Goal: Task Accomplishment & Management: Complete application form

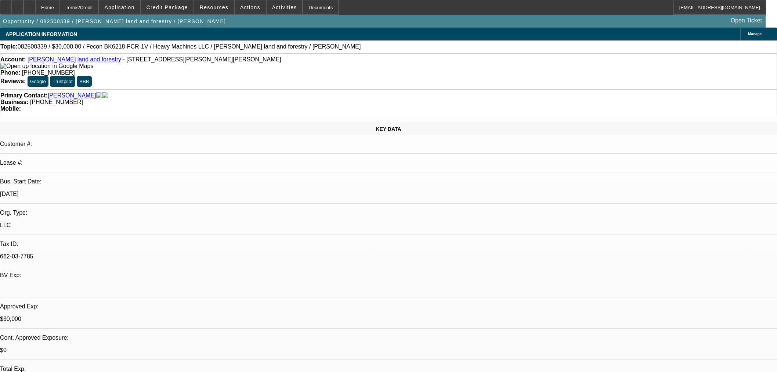
select select "0"
select select "2"
select select "0"
select select "6"
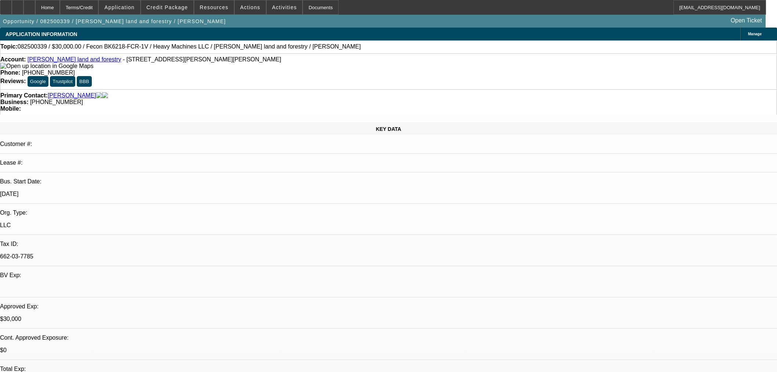
select select "0.2"
select select "2"
select select "0"
select select "6"
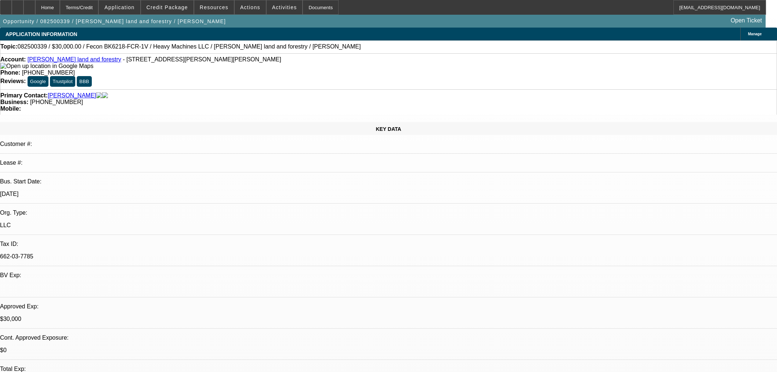
select select "0"
select select "19"
select select "0.2"
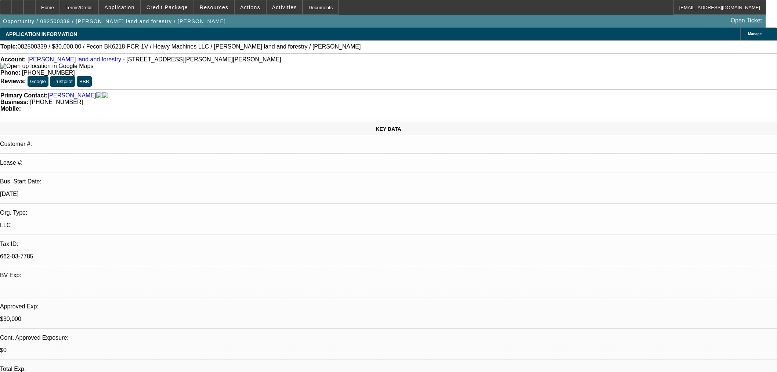
select select "2"
select select "0"
select select "6"
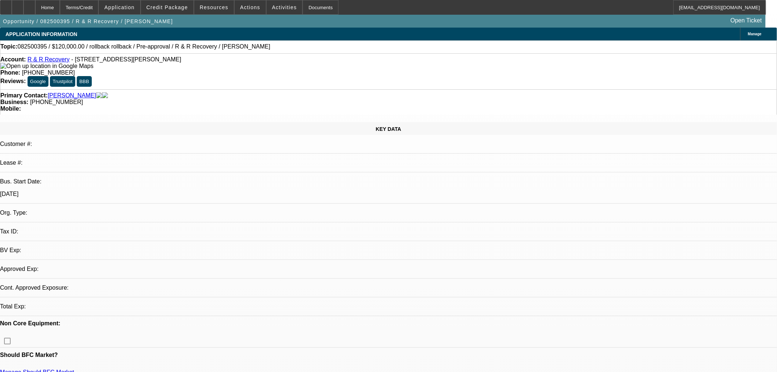
select select "0"
select select "2"
select select "0.1"
select select "1"
select select "2"
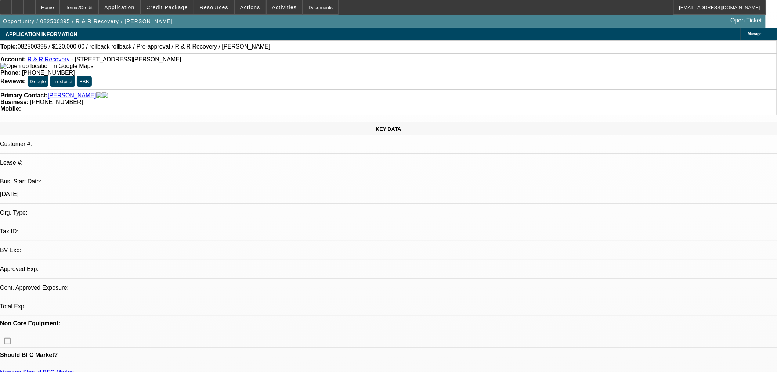
select select "4"
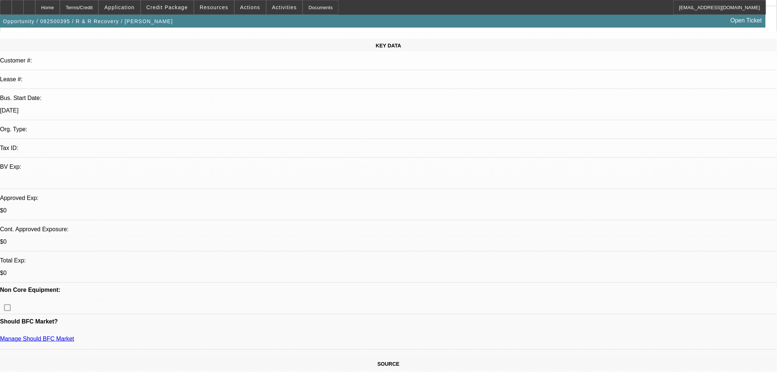
scroll to position [163, 0]
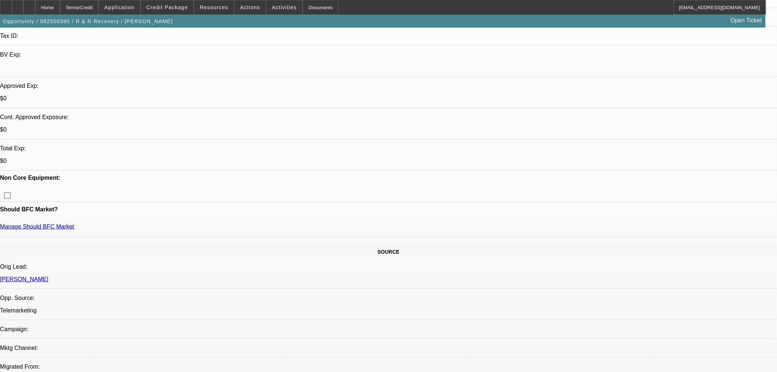
scroll to position [285, 0]
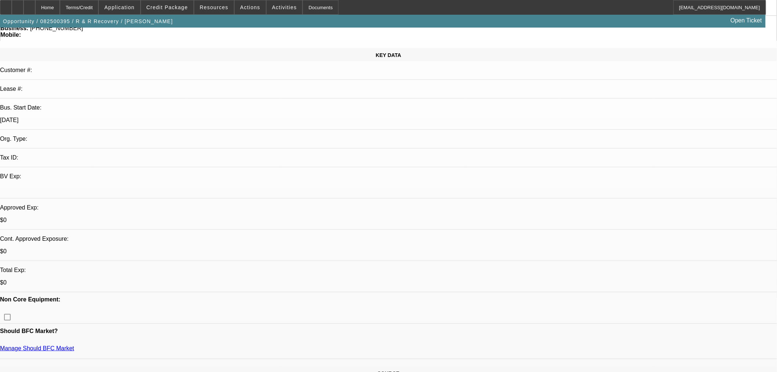
scroll to position [0, 0]
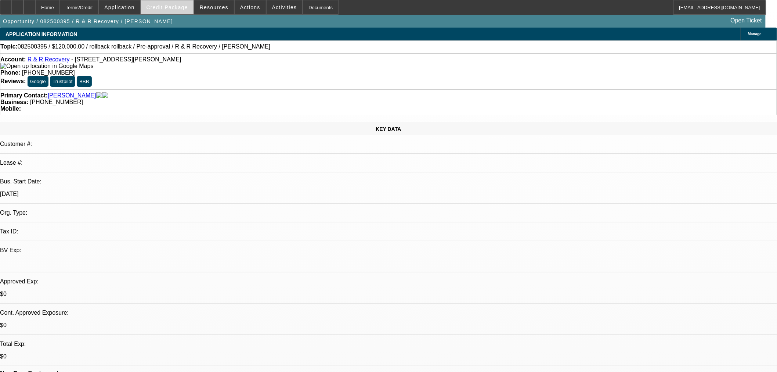
click at [171, 8] on span "Credit Package" at bounding box center [168, 7] width 42 height 6
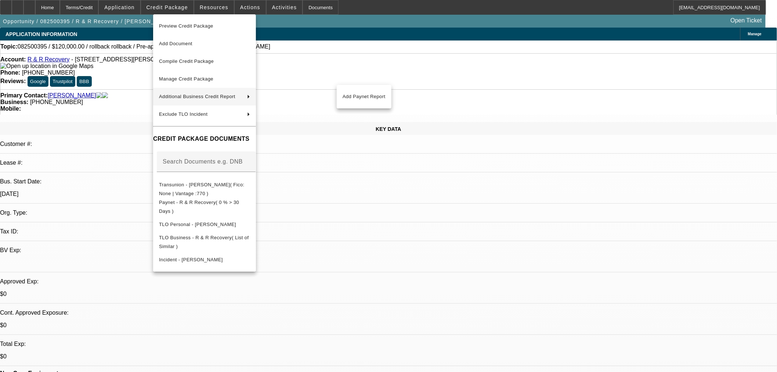
click at [43, 7] on div at bounding box center [388, 186] width 777 height 372
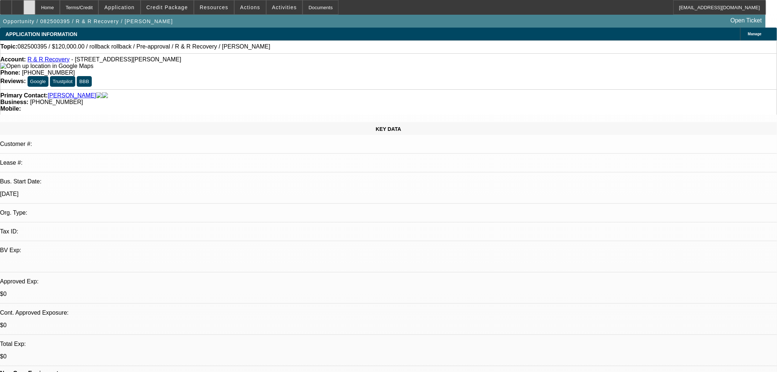
click at [35, 6] on div at bounding box center [30, 7] width 12 height 15
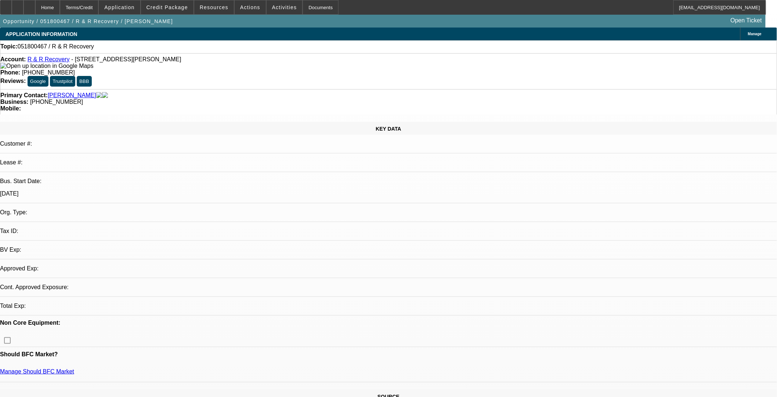
select select "0"
select select "2"
select select "0.1"
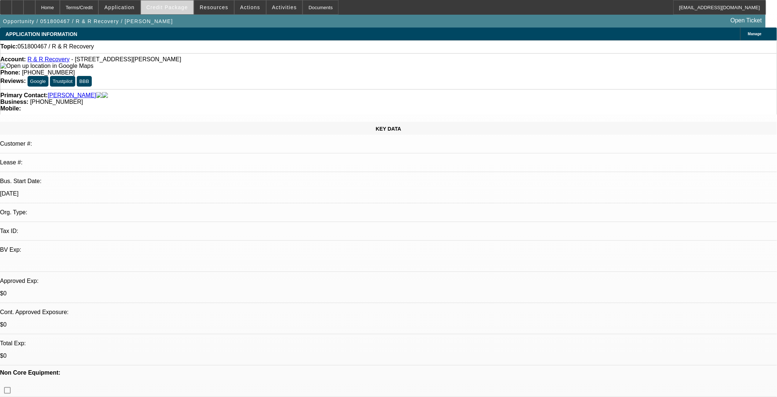
click at [179, 7] on span "Credit Package" at bounding box center [168, 7] width 42 height 6
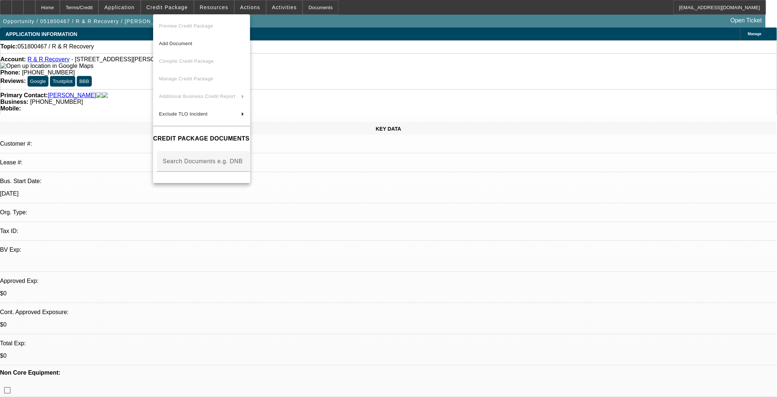
drag, startPoint x: 368, startPoint y: 50, endPoint x: 369, endPoint y: 55, distance: 4.9
click at [326, 50] on div at bounding box center [388, 198] width 777 height 397
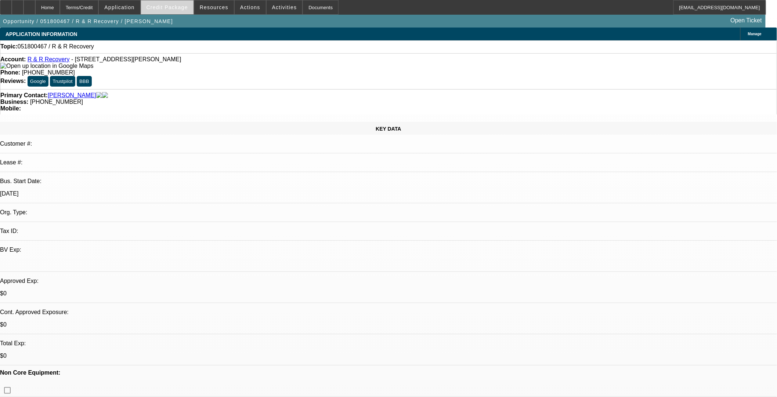
click at [159, 8] on span "Credit Package" at bounding box center [168, 7] width 42 height 6
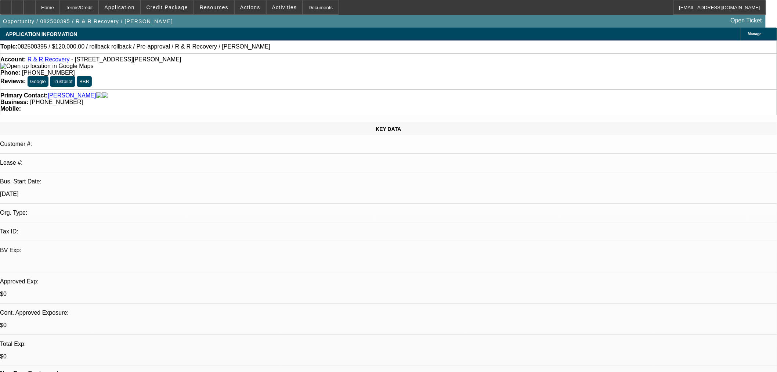
select select "0"
select select "2"
select select "0.1"
select select "4"
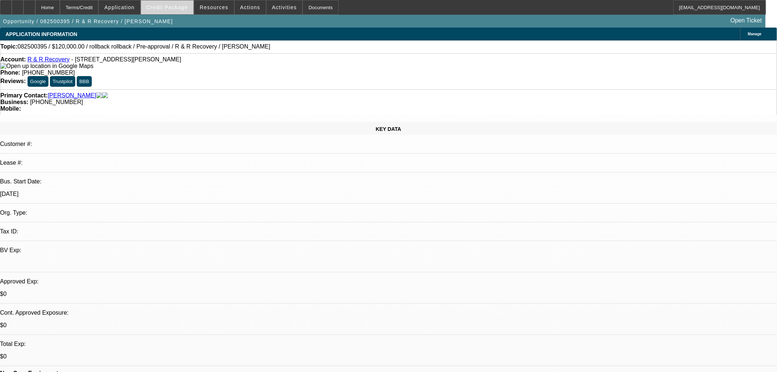
click at [176, 6] on span "Credit Package" at bounding box center [168, 7] width 42 height 6
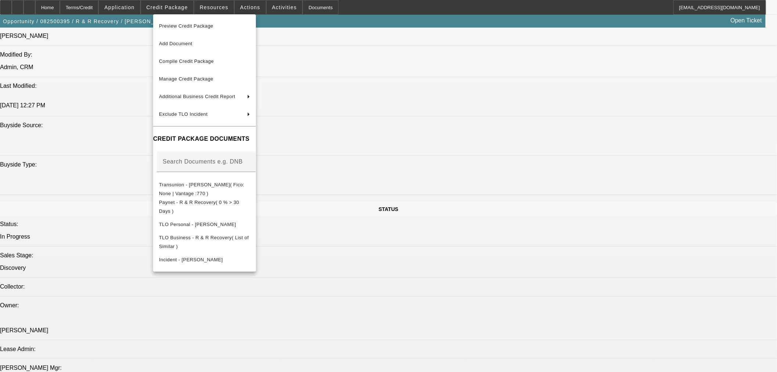
scroll to position [693, 0]
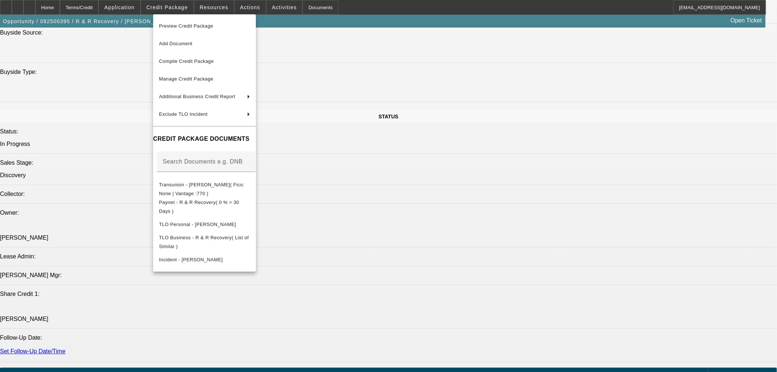
click at [581, 222] on div at bounding box center [388, 186] width 777 height 372
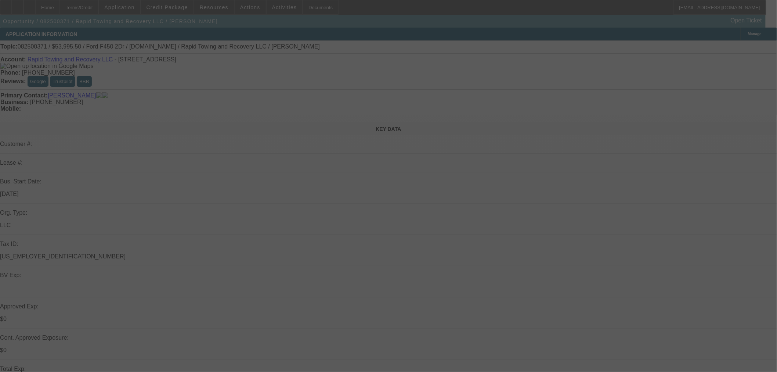
select select "0.1"
select select "0"
select select "2"
select select "0"
select select "6"
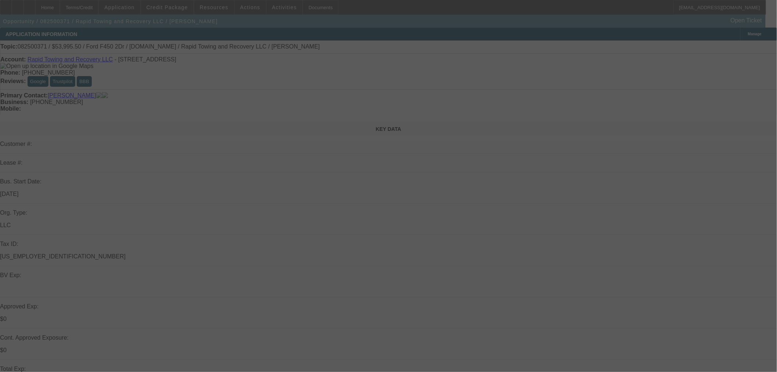
select select "0.1"
select select "0"
select select "2"
select select "0"
select select "6"
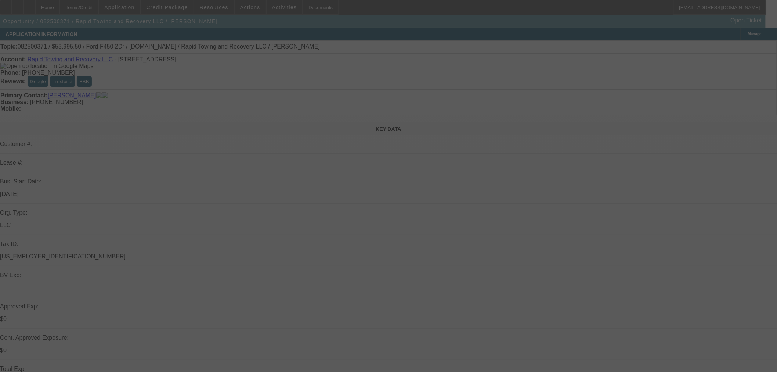
select select "0.1"
select select "0"
select select "2"
select select "0"
select select "6"
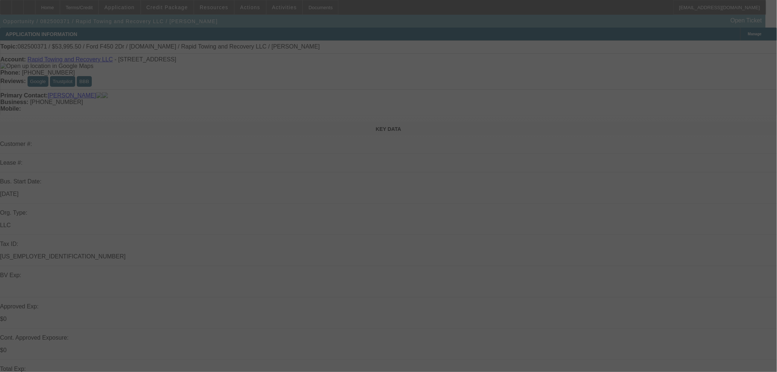
select select "0.1"
select select "0"
select select "2"
select select "0"
select select "6"
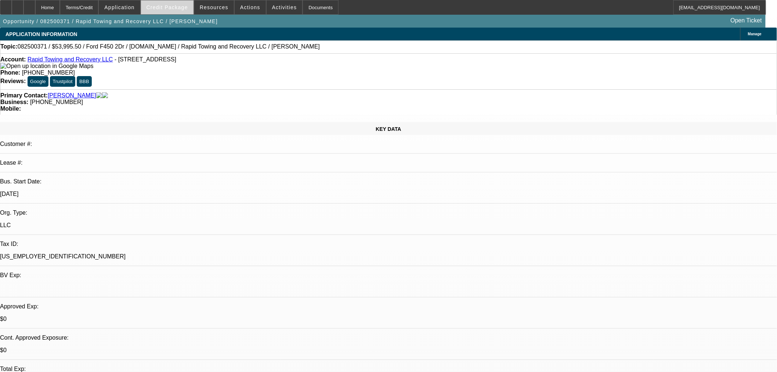
click at [163, 8] on span "Credit Package" at bounding box center [168, 7] width 42 height 6
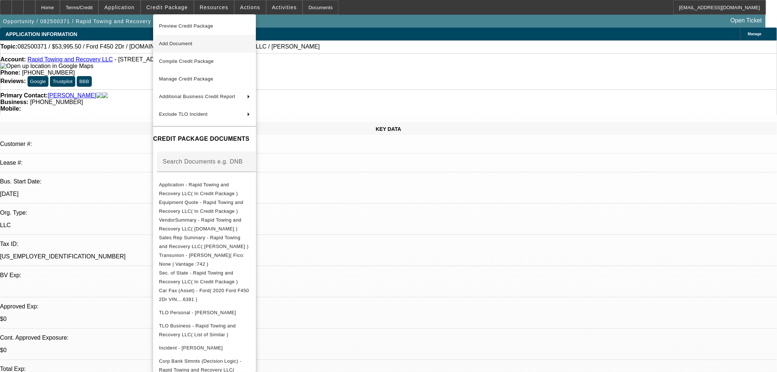
click at [192, 42] on span "Add Document" at bounding box center [175, 44] width 33 height 6
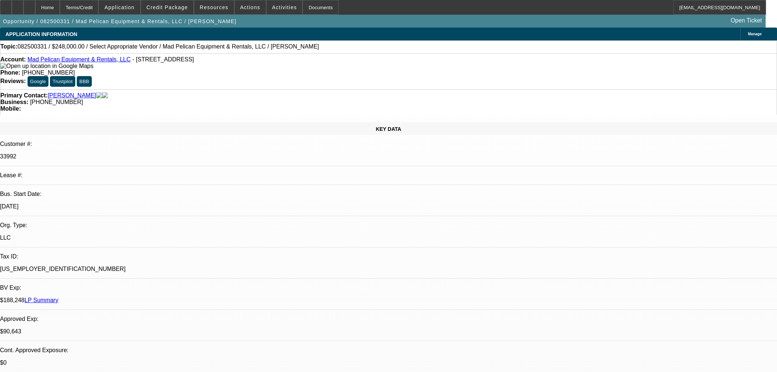
select select "0"
select select "3"
select select "0"
select select "6"
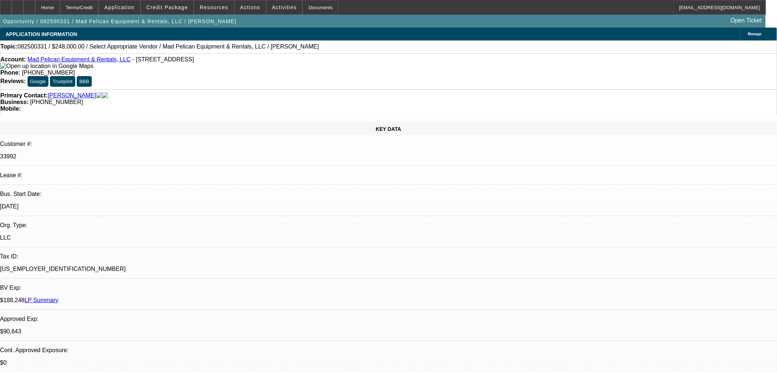
drag, startPoint x: 655, startPoint y: 296, endPoint x: 645, endPoint y: 305, distance: 13.5
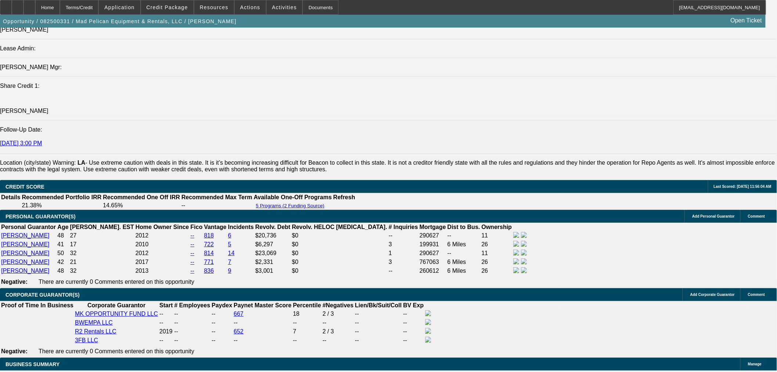
scroll to position [1265, 0]
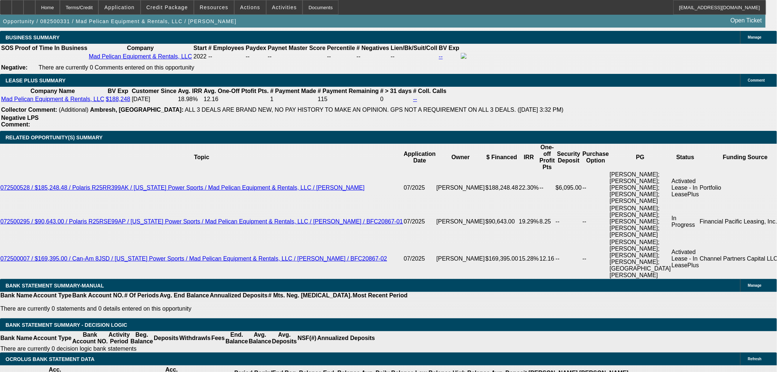
drag, startPoint x: 171, startPoint y: 192, endPoint x: 225, endPoint y: 183, distance: 54.4
type input "1"
type input "UNKNOWN"
type input "14"
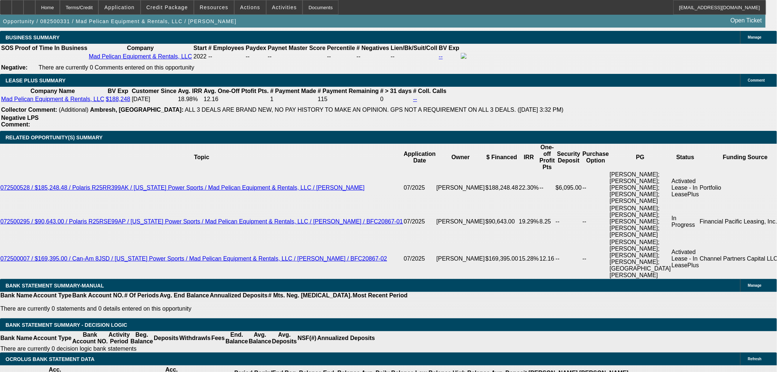
type input "$5,770.53"
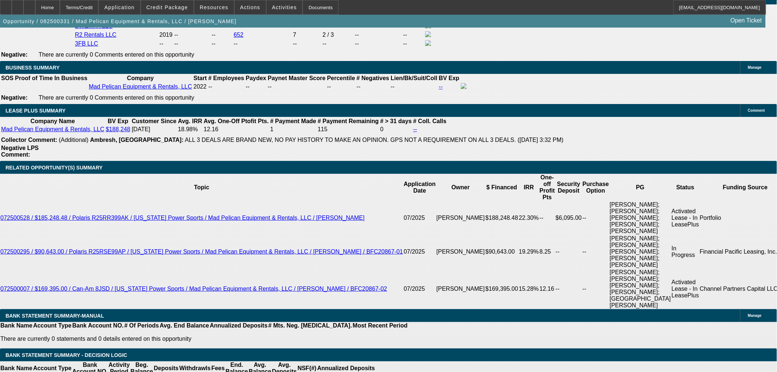
scroll to position [1143, 0]
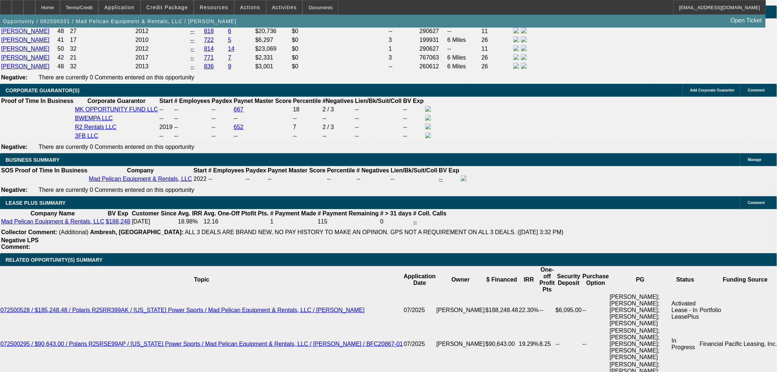
type input "14"
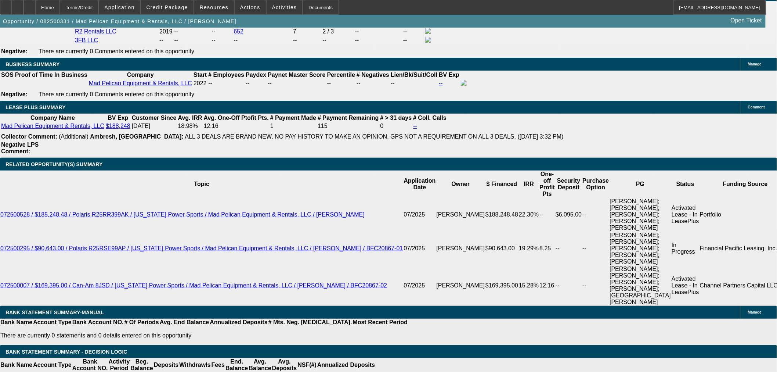
scroll to position [1306, 0]
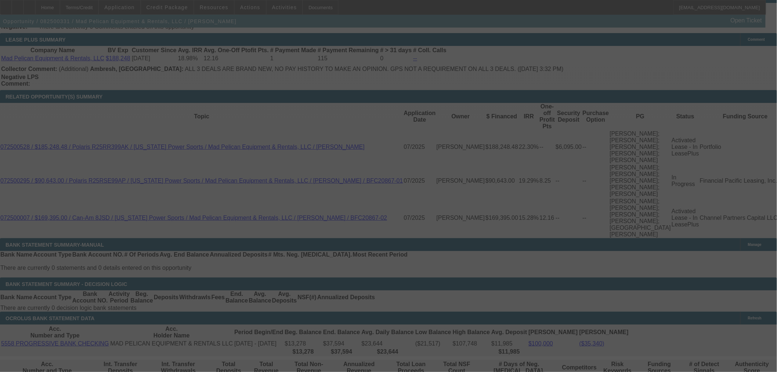
select select "0"
select select "3"
select select "0"
select select "6"
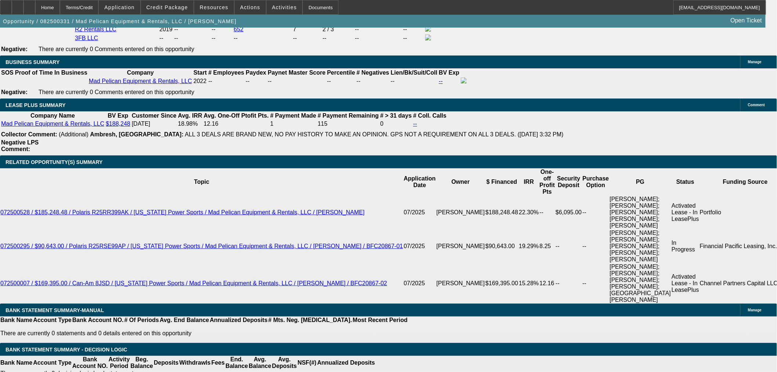
scroll to position [1194, 0]
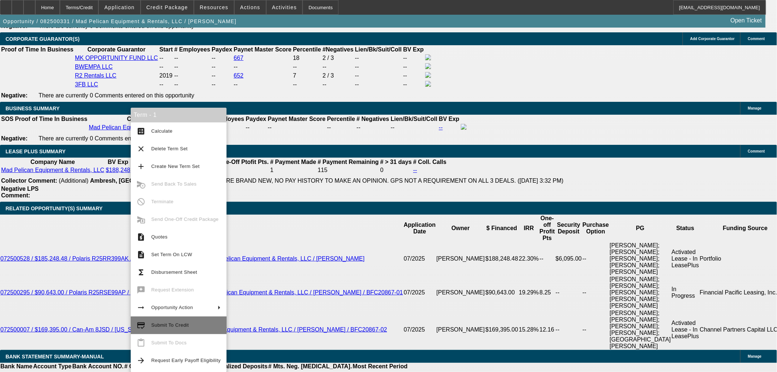
click at [168, 326] on span "Submit To Credit" at bounding box center [169, 325] width 37 height 6
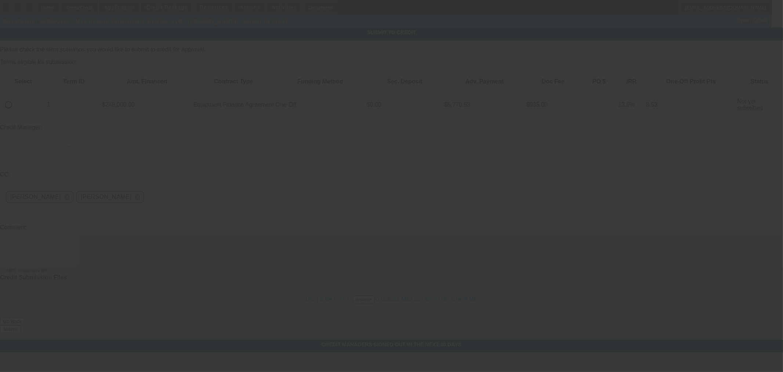
click at [16, 97] on input "radio" at bounding box center [8, 104] width 15 height 15
radio input "true"
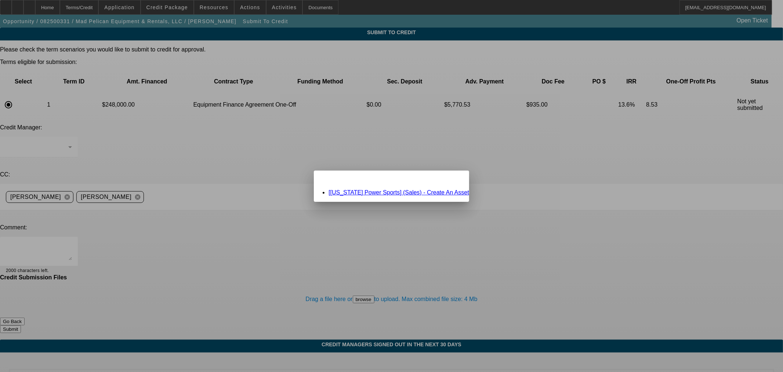
click at [393, 193] on link "[Louisiana Power Sports] (Sales) - Create An Asset" at bounding box center [399, 192] width 141 height 6
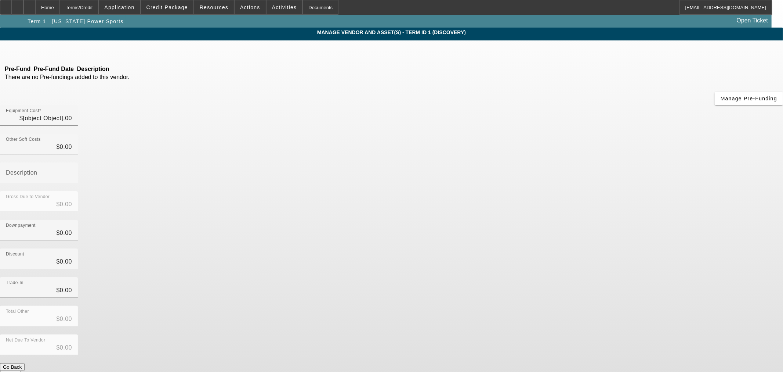
type input "$248,000.00"
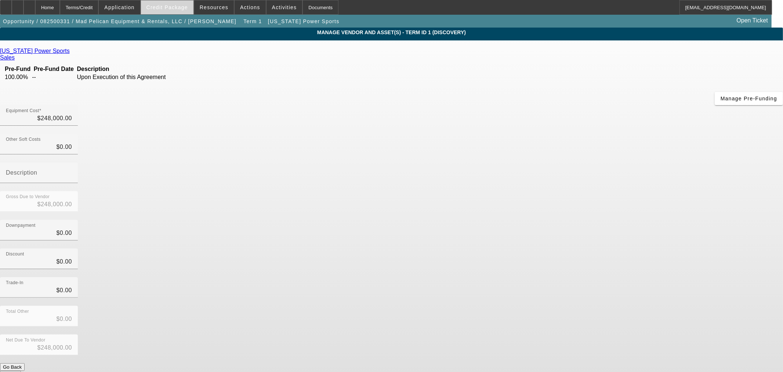
click at [175, 6] on span "Credit Package" at bounding box center [168, 7] width 42 height 6
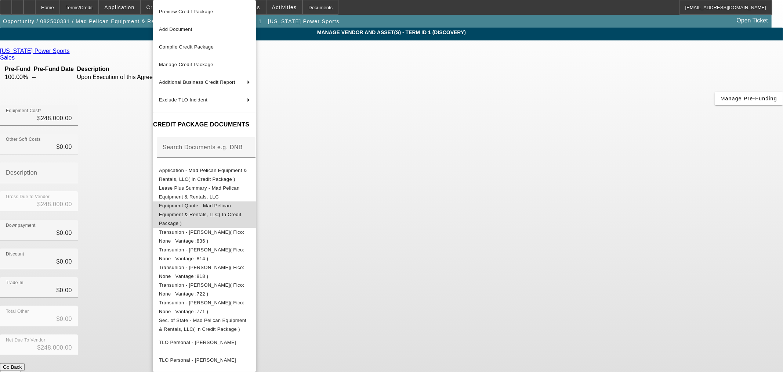
click at [179, 207] on span "Equipment Quote - Mad Pelican Equipment & Rentals, LLC( In Credit Package )" at bounding box center [200, 214] width 83 height 23
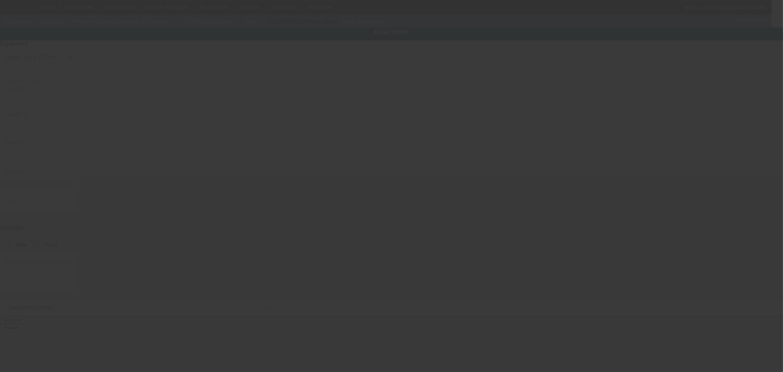
type input "4919 Construction Ave"
type input "Monroe"
type input "71203"
type input "Ouachita"
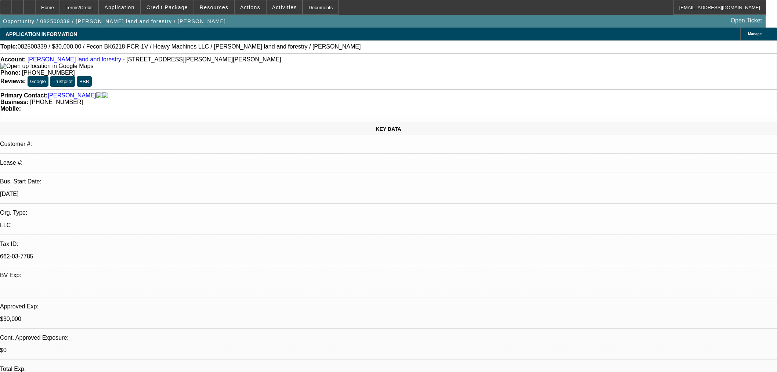
select select "0"
select select "2"
select select "0"
select select "6"
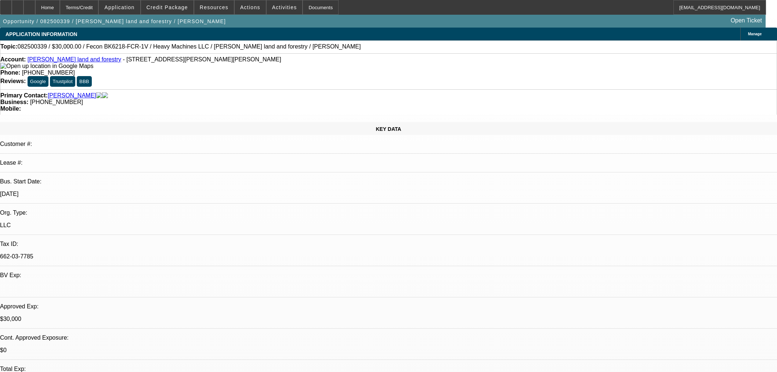
select select "0.2"
select select "2"
select select "0"
select select "6"
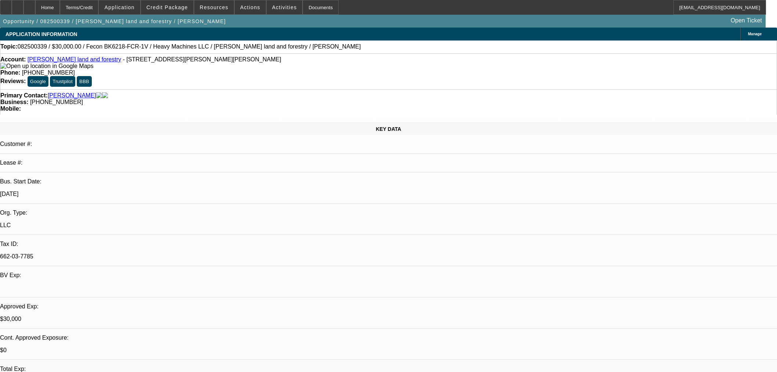
select select "0"
select select "19"
select select "0.2"
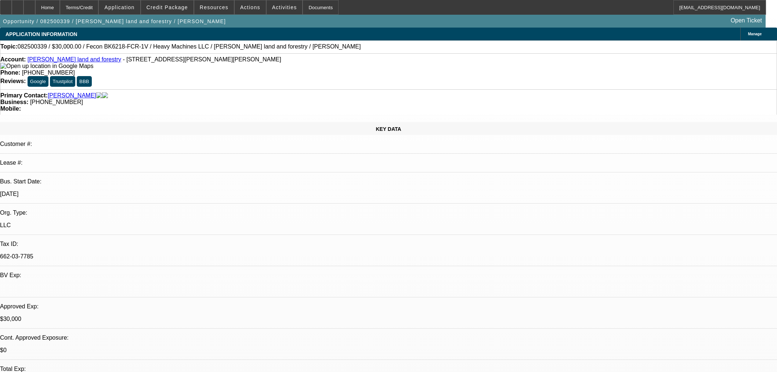
select select "2"
select select "0"
select select "6"
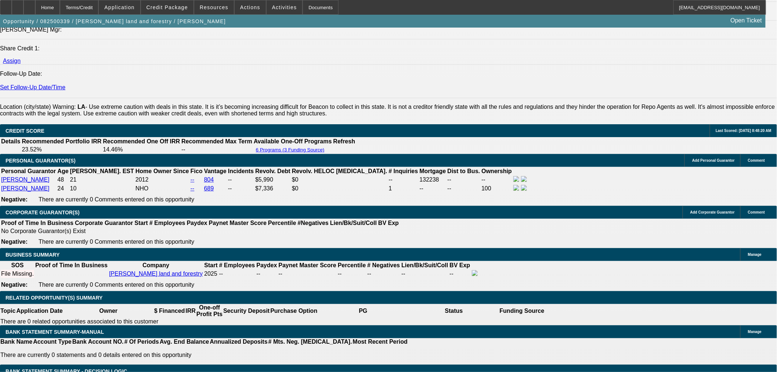
scroll to position [938, 0]
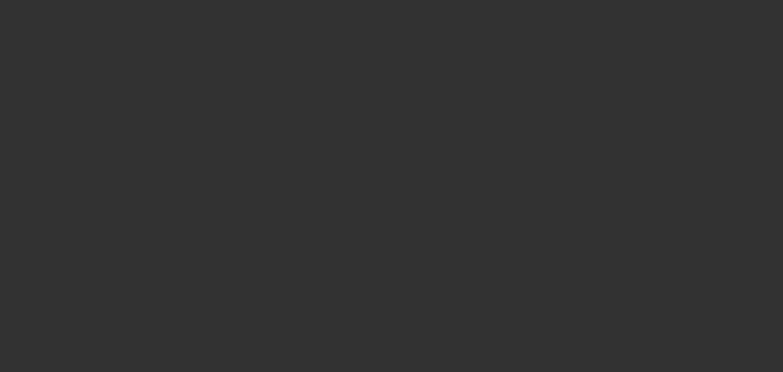
select select "0.1"
select select "0"
select select "2"
select select "0"
select select "6"
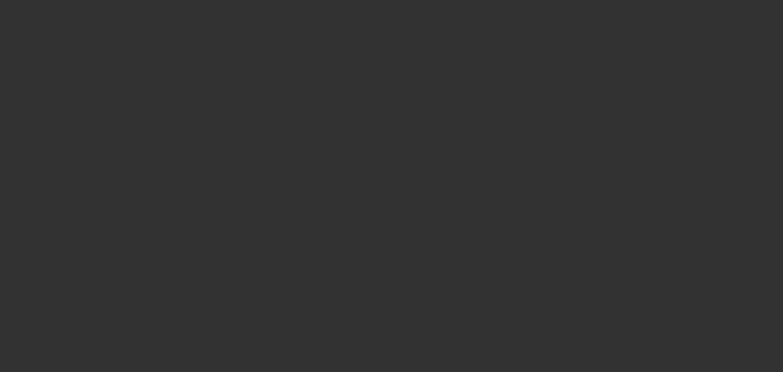
select select "0.1"
select select "0"
select select "2"
select select "0"
select select "6"
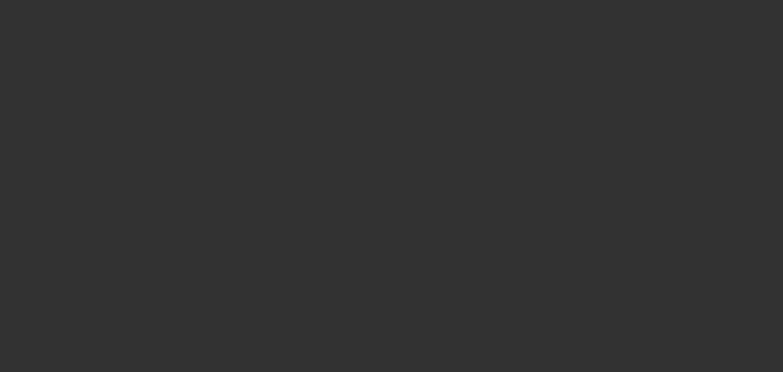
select select "0.1"
select select "0"
select select "2"
select select "0"
select select "6"
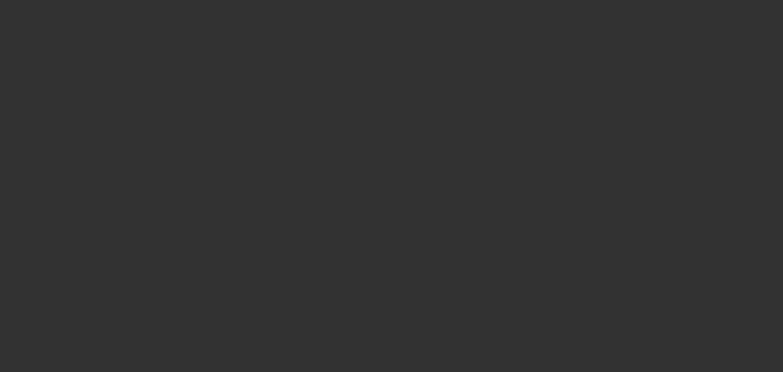
select select "0.1"
select select "0"
select select "2"
select select "0"
select select "6"
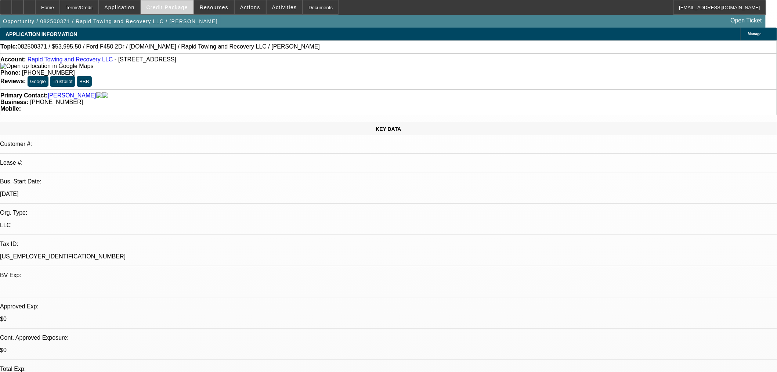
click at [178, 8] on span "Credit Package" at bounding box center [168, 7] width 42 height 6
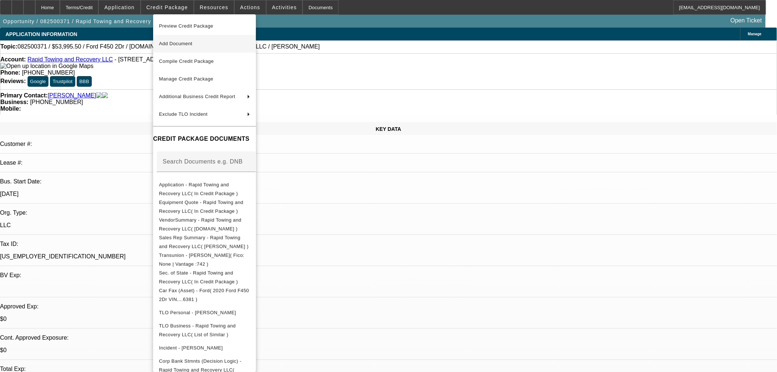
click at [185, 43] on span "Add Document" at bounding box center [175, 44] width 33 height 6
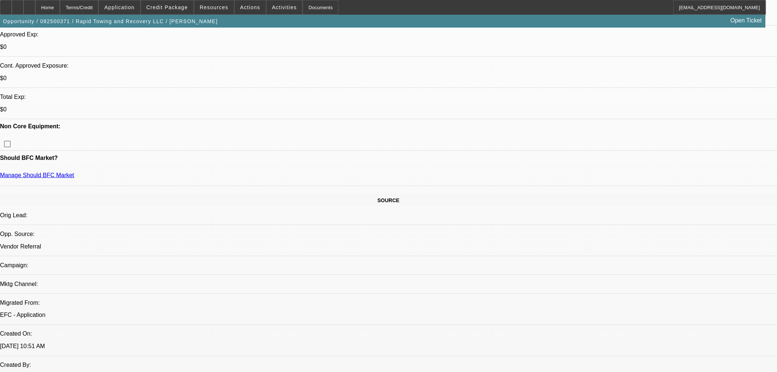
scroll to position [163, 0]
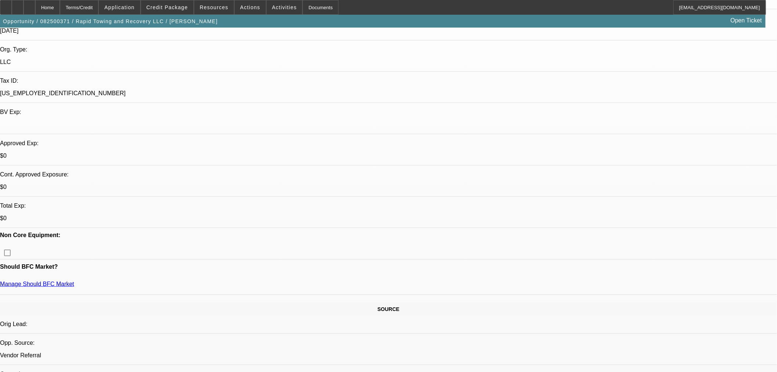
drag, startPoint x: 56, startPoint y: 187, endPoint x: 13, endPoint y: 187, distance: 43.0
copy link "Jonathan Scroggins"
click at [176, 11] on span at bounding box center [167, 8] width 53 height 18
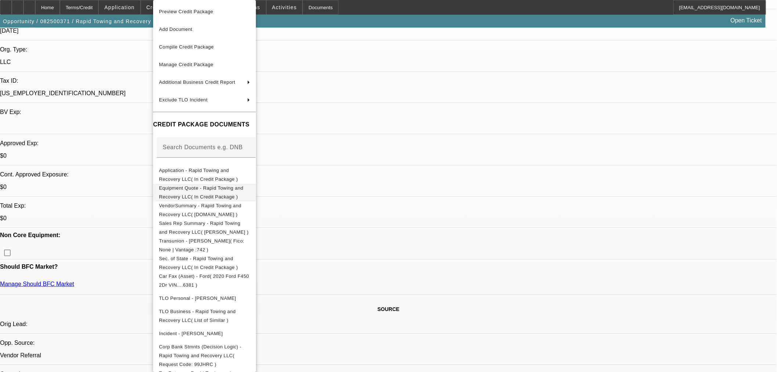
click at [198, 176] on span "Application - Rapid Towing and Recovery LLC( In Credit Package )" at bounding box center [204, 175] width 91 height 18
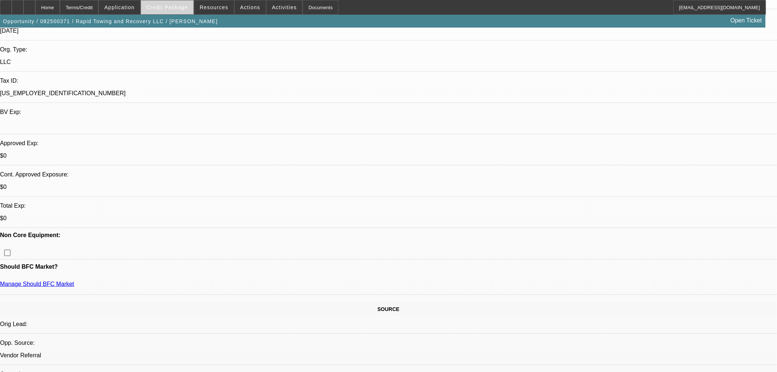
click at [176, 7] on span "Credit Package" at bounding box center [168, 7] width 42 height 6
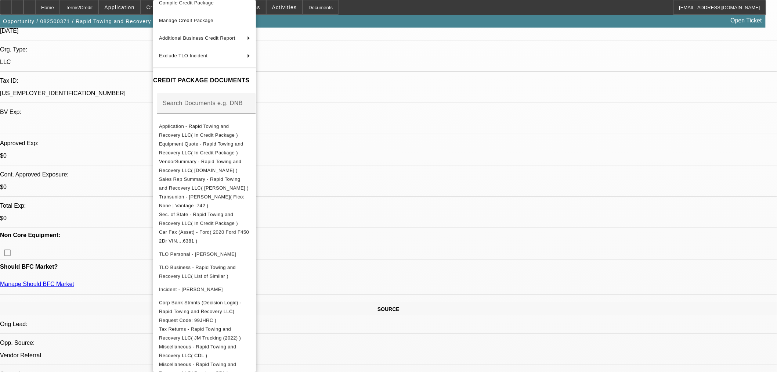
scroll to position [80, 0]
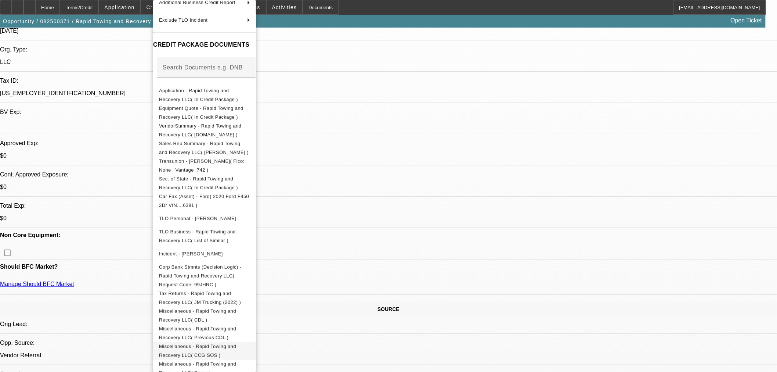
click at [236, 343] on span "Miscellaneous - Rapid Towing and Recovery LLC( CCG SOS )" at bounding box center [197, 350] width 77 height 14
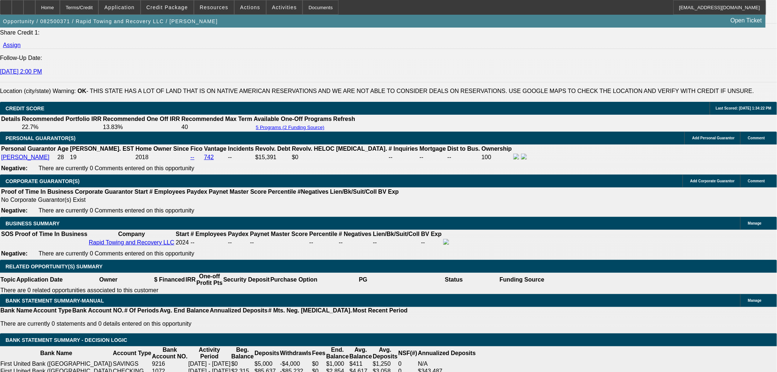
scroll to position [816, 0]
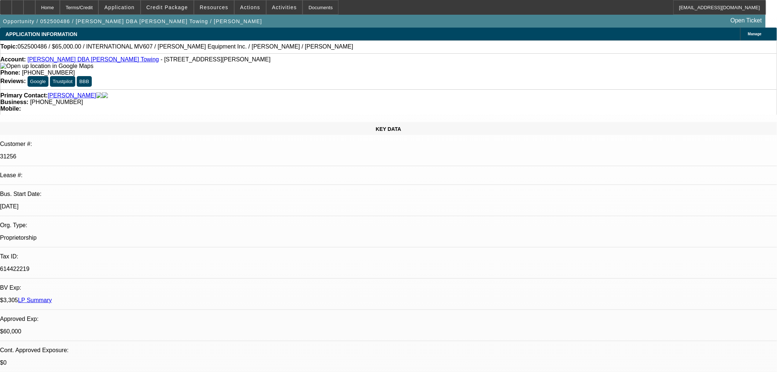
select select "0"
select select "0.1"
select select "4"
select select "0"
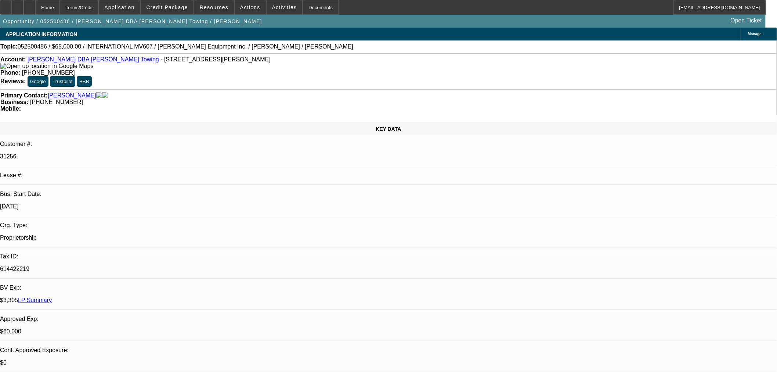
select select "2"
select select "0.1"
select select "4"
select select "0"
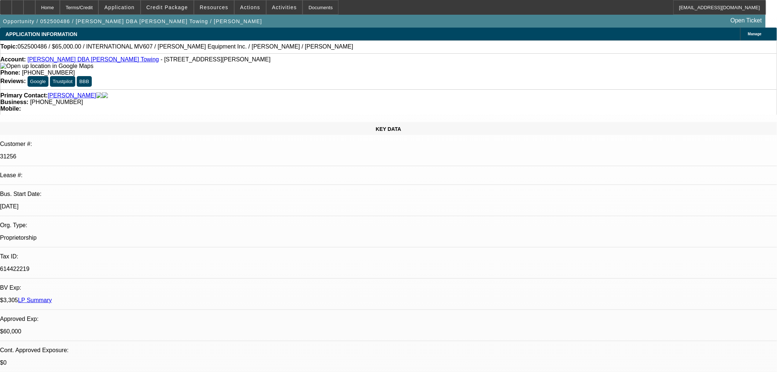
select select "2"
select select "0.1"
select select "4"
select select "0"
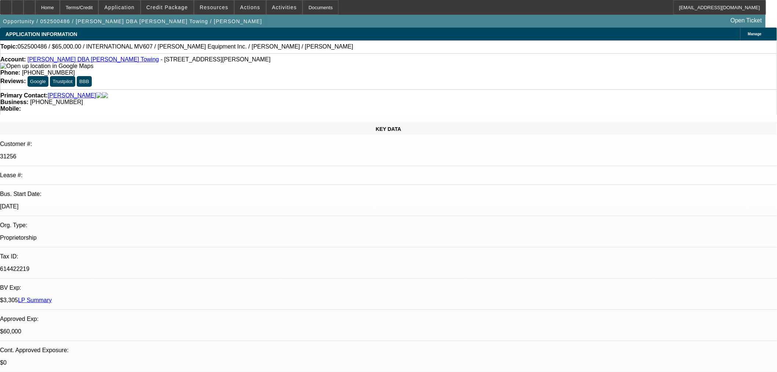
select select "0"
select select "3"
select select "0.1"
select select "4"
click at [166, 10] on span at bounding box center [167, 8] width 53 height 18
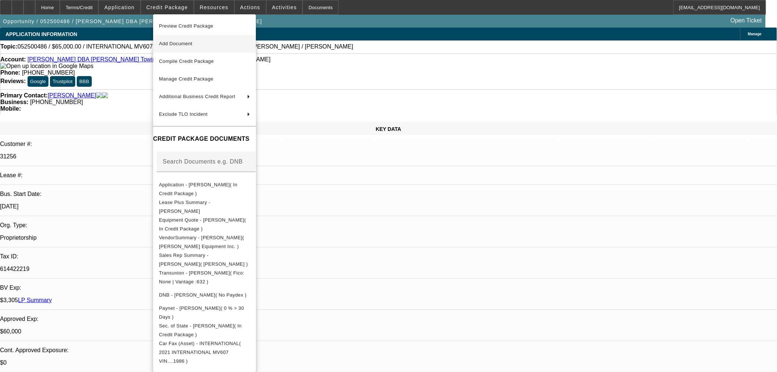
click at [189, 46] on span "Add Document" at bounding box center [204, 43] width 91 height 9
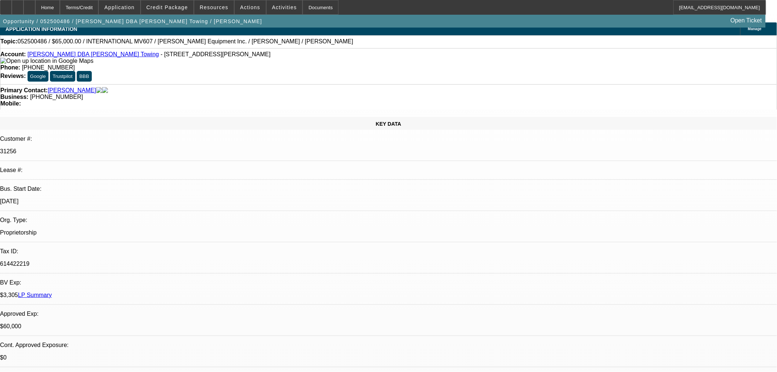
scroll to position [41, 0]
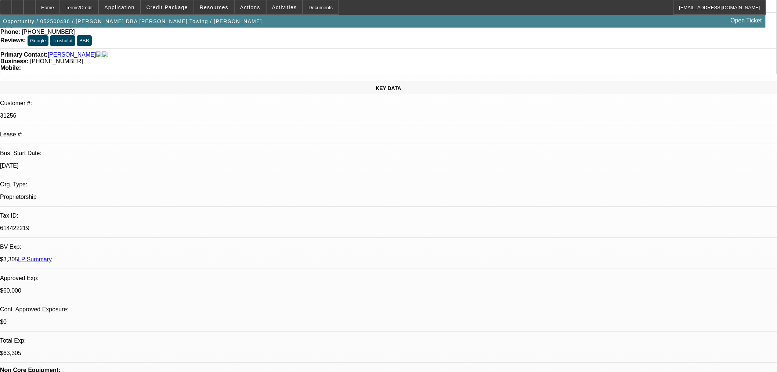
drag, startPoint x: 443, startPoint y: 252, endPoint x: 445, endPoint y: 257, distance: 5.3
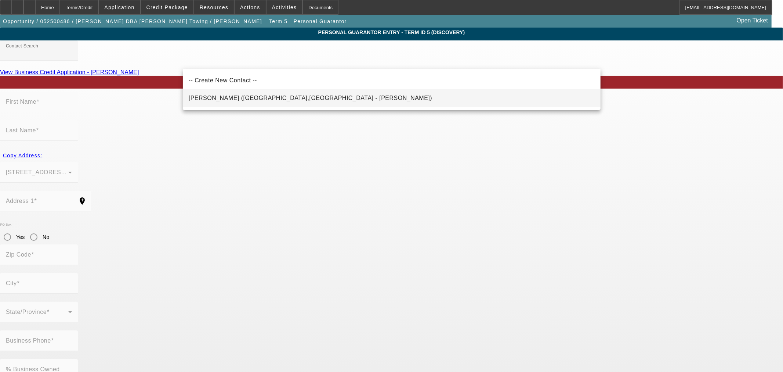
click at [242, 94] on span "Llanos, Jose (Fresno,CA - Daniel Joel Llanos)" at bounding box center [311, 98] width 244 height 9
type input "Llanos, Jose (Fresno,CA - Daniel Joel Llanos)"
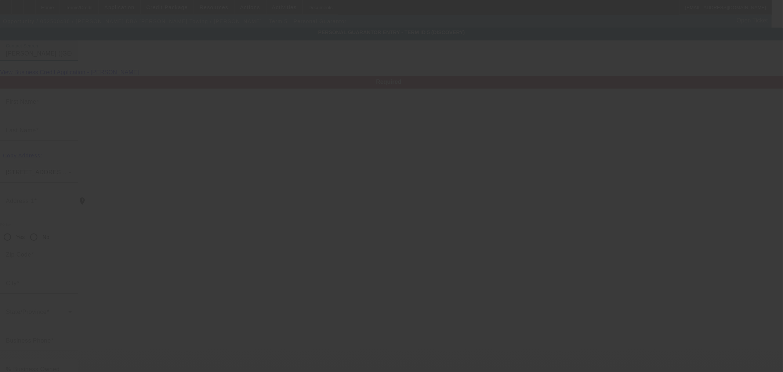
type input "Jose"
type input "Llanos"
type input "4566 E Woodward Avenue"
radio input "true"
type input "93702"
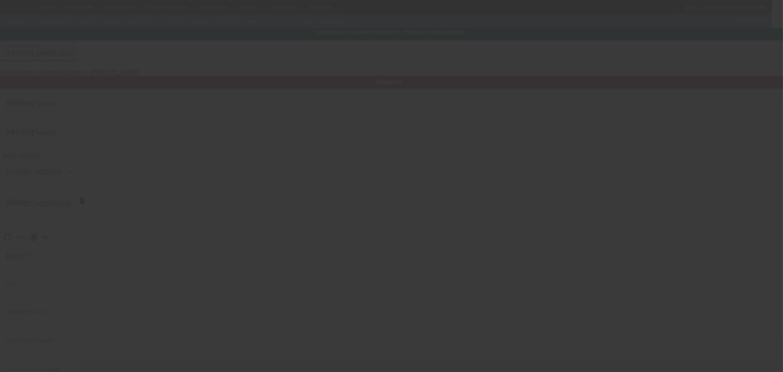
type input "Fresno"
type input "(559) 761-9076"
type input "20"
type input "462-68-1071"
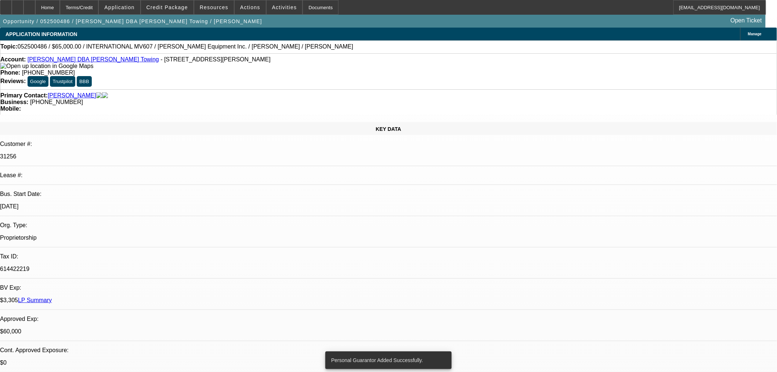
select select "0"
select select "0.1"
select select "4"
select select "0"
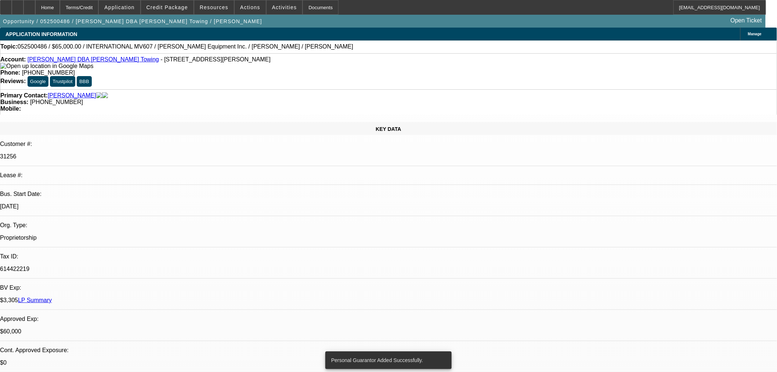
select select "2"
select select "0.1"
select select "4"
select select "0"
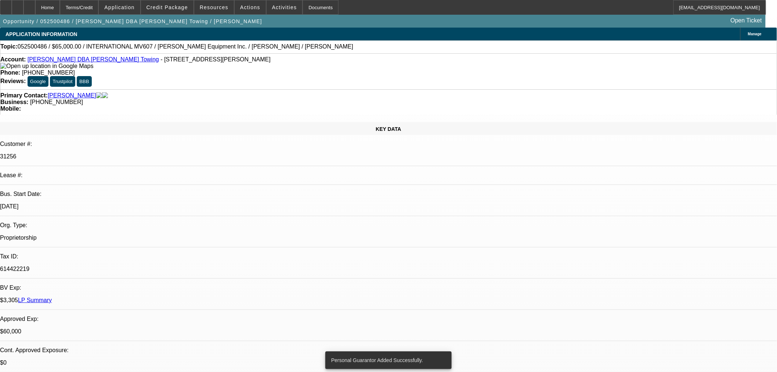
select select "2"
select select "0.1"
select select "4"
select select "0"
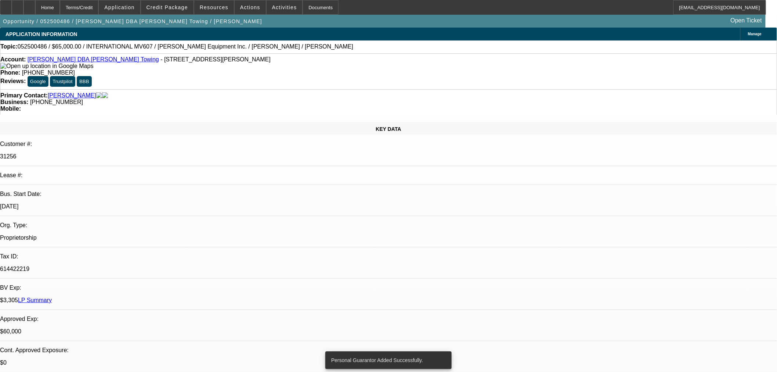
select select "0"
select select "3"
select select "0.1"
select select "4"
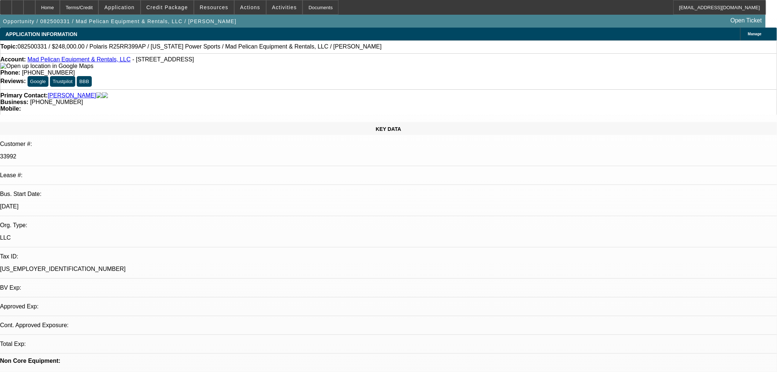
select select "0"
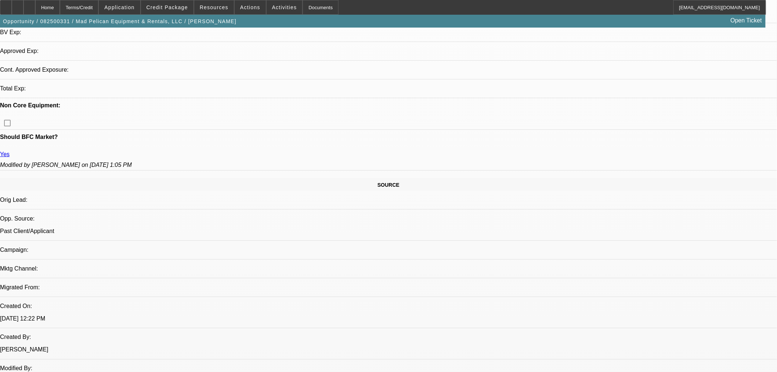
select select "3"
select select "6"
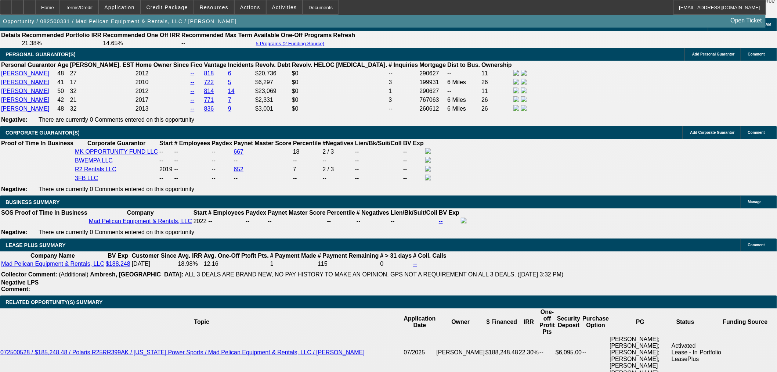
scroll to position [1113, 0]
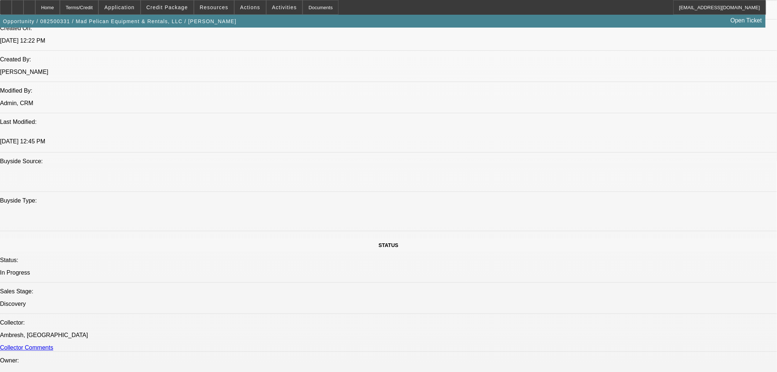
scroll to position [582, 0]
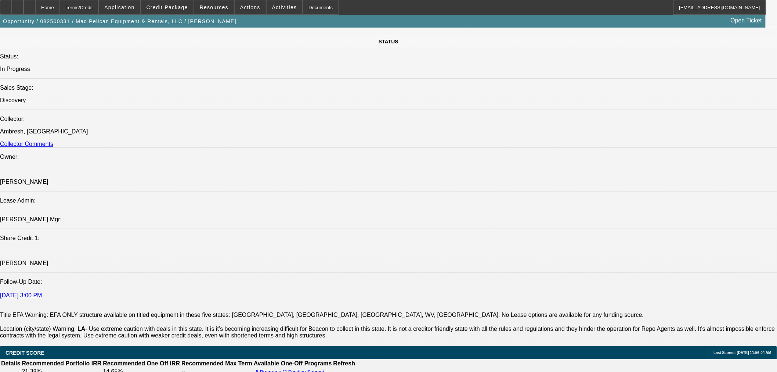
scroll to position [501, 0]
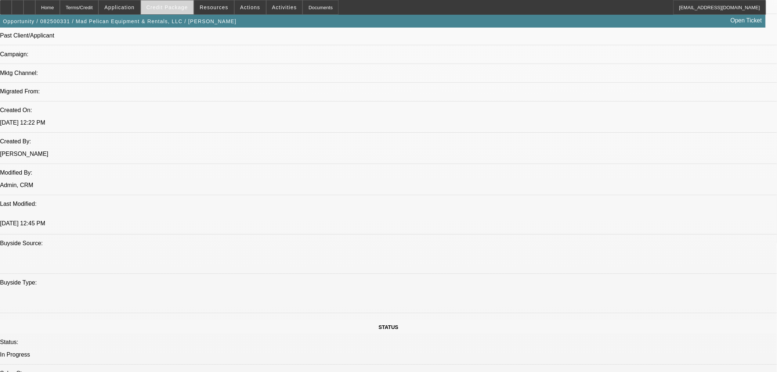
click at [169, 9] on span "Credit Package" at bounding box center [168, 7] width 42 height 6
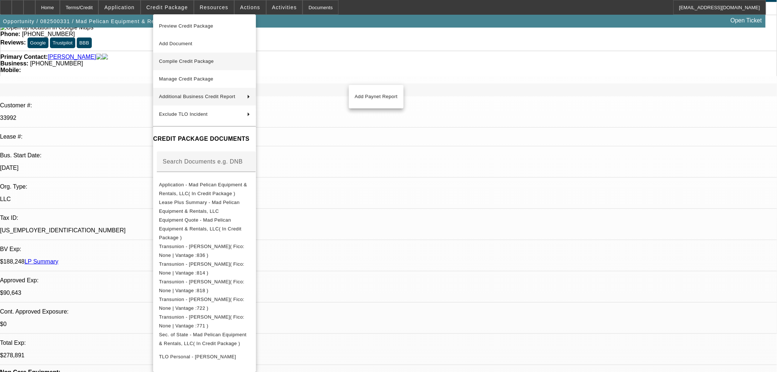
scroll to position [0, 0]
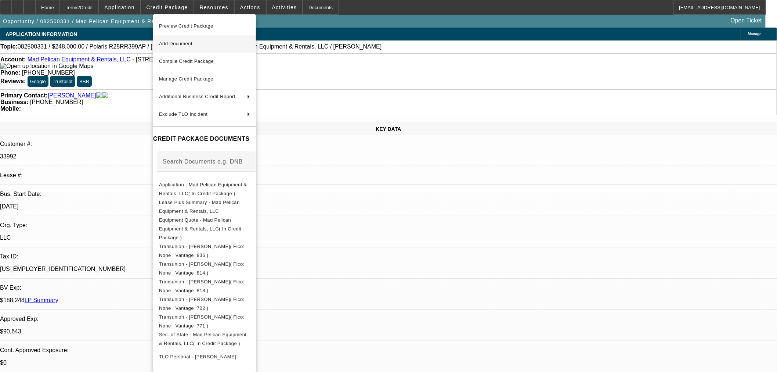
click at [187, 44] on span "Add Document" at bounding box center [175, 44] width 33 height 6
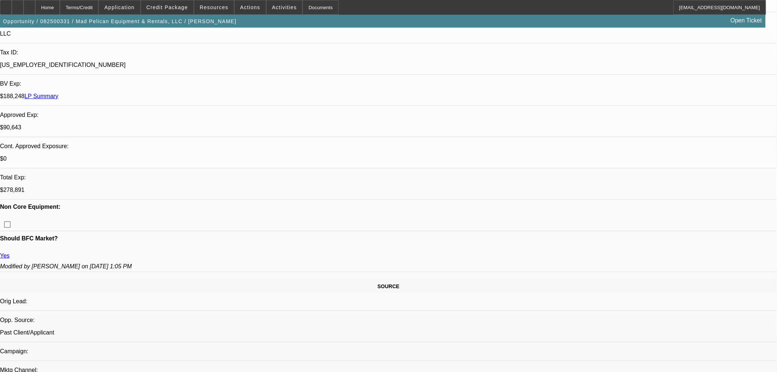
scroll to position [490, 0]
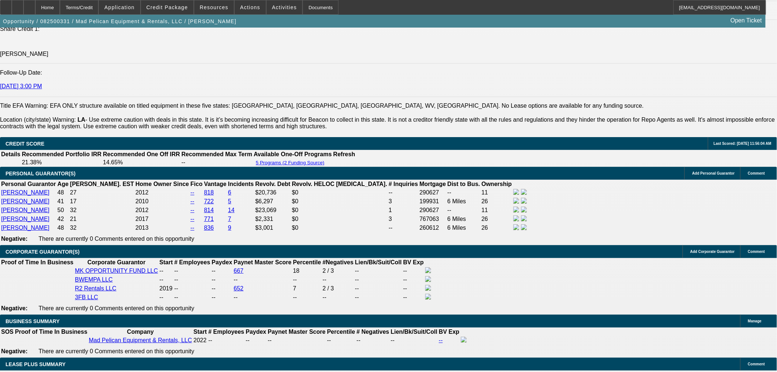
scroll to position [857, 0]
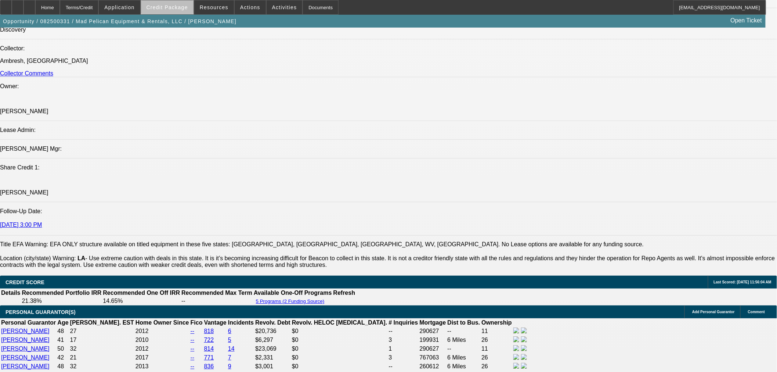
click at [187, 13] on span at bounding box center [167, 8] width 53 height 18
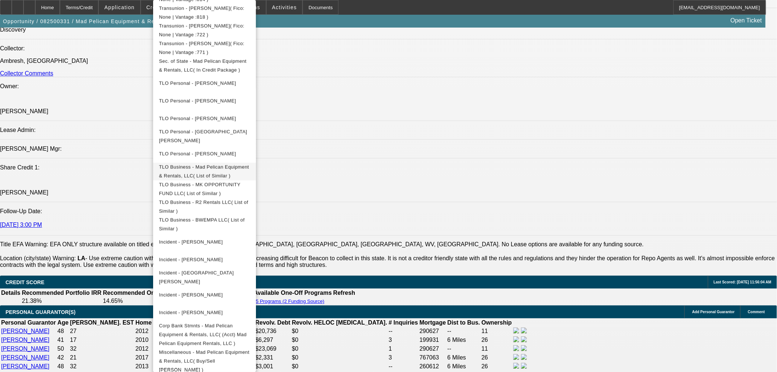
scroll to position [334, 0]
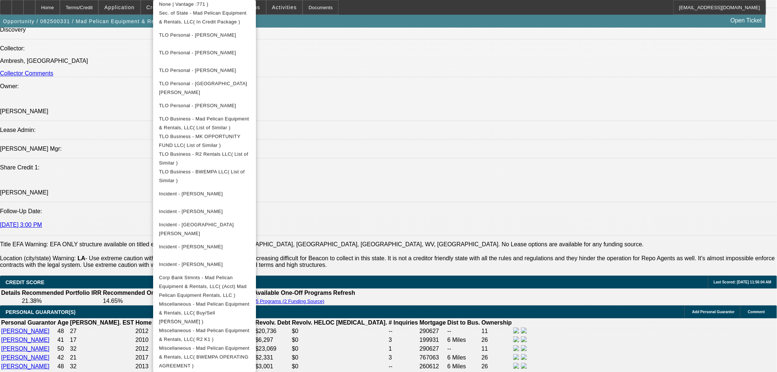
click at [575, 322] on div at bounding box center [388, 186] width 777 height 372
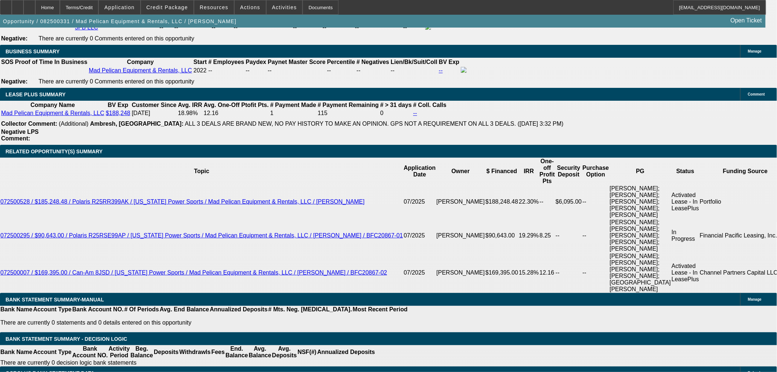
scroll to position [1428, 0]
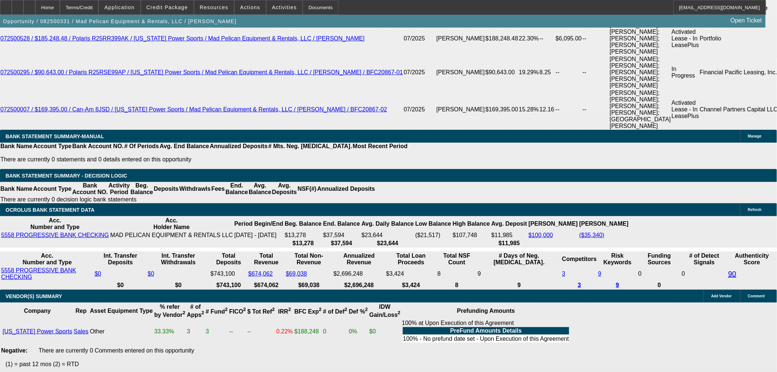
drag, startPoint x: 169, startPoint y: 140, endPoint x: 279, endPoint y: 140, distance: 109.8
type input "UNKNOWN"
type input "12.8"
type input "$4,239.25"
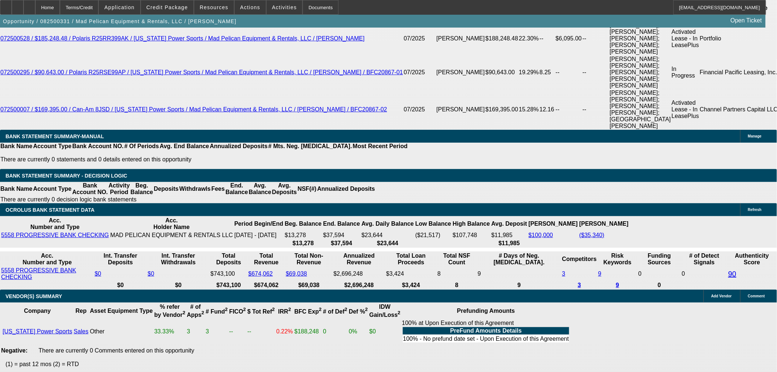
scroll to position [1265, 0]
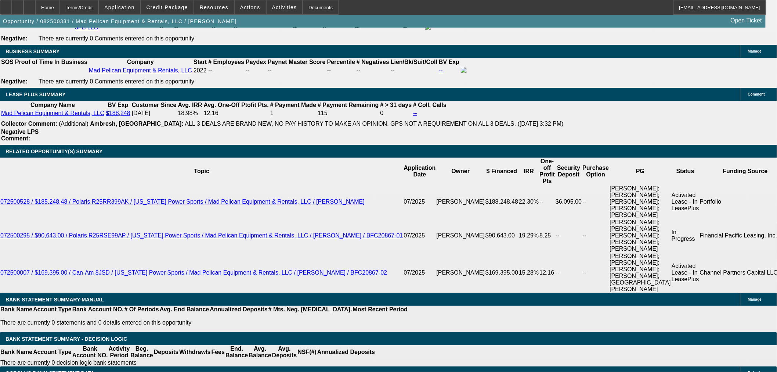
type input "12.8"
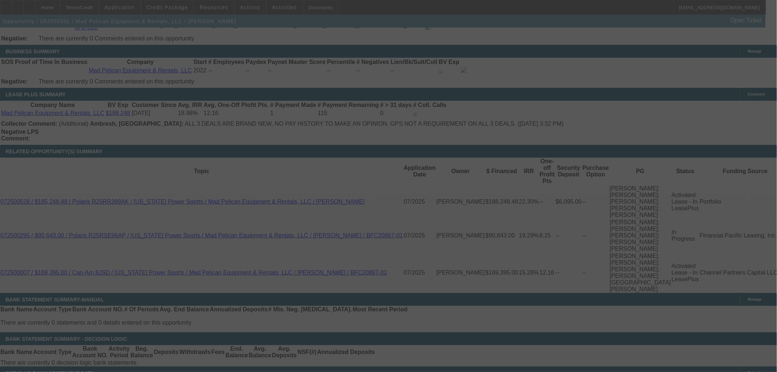
select select "0"
select select "3"
select select "0"
select select "6"
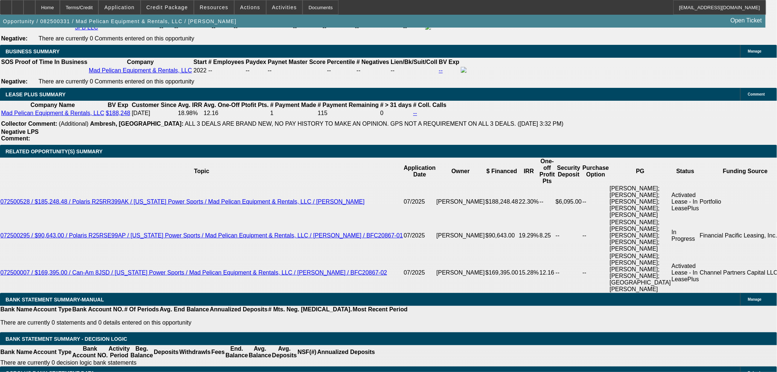
drag, startPoint x: 172, startPoint y: 304, endPoint x: 256, endPoint y: 295, distance: 84.9
type input "UNKNOWN"
type input "12."
type input "$5,516.62"
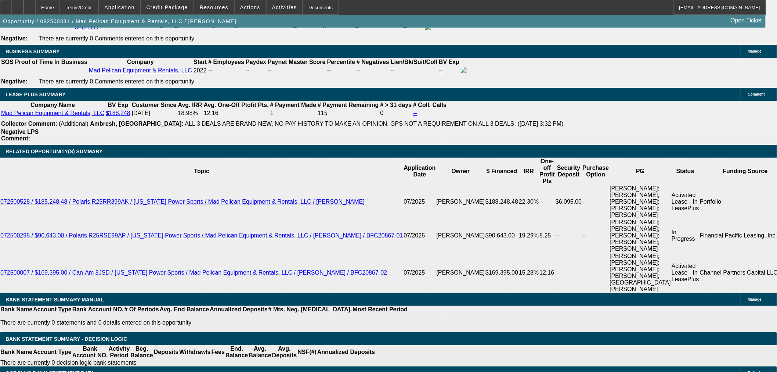
type input "12.8"
type input "$5,617.40"
type input "12.8"
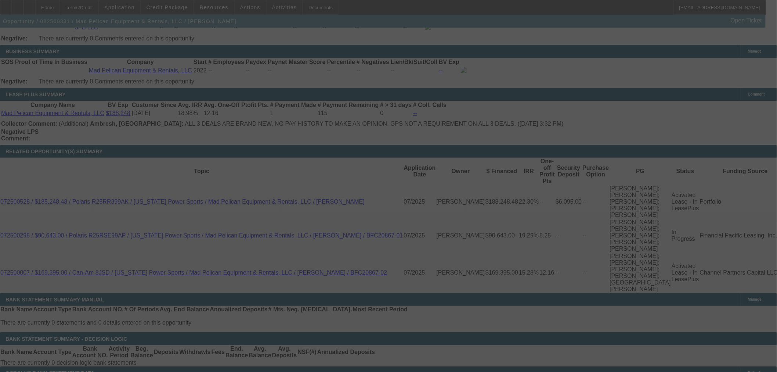
select select "0"
select select "3"
select select "0"
select select "6"
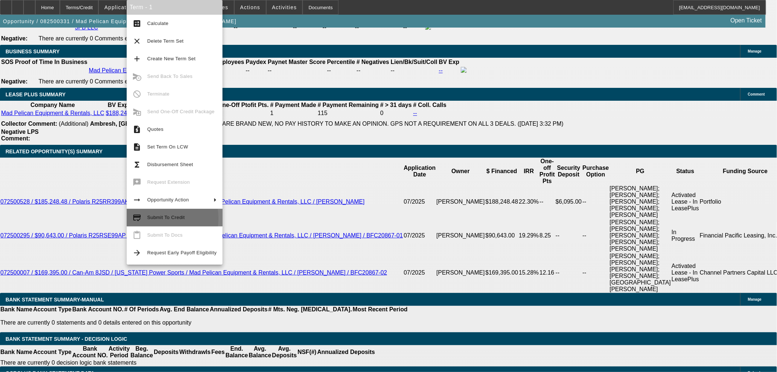
click at [148, 219] on span "Submit To Credit" at bounding box center [165, 217] width 37 height 6
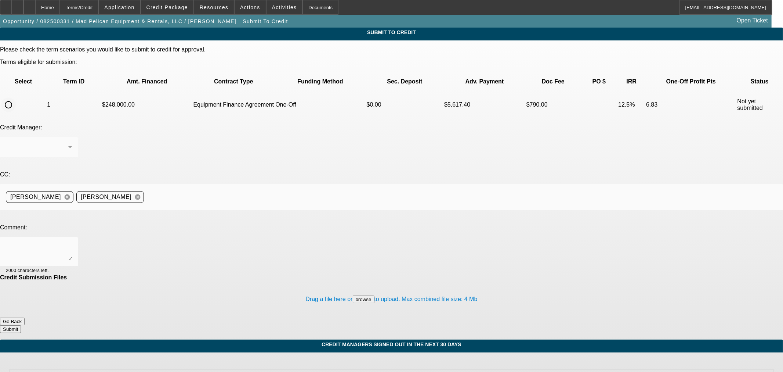
click at [16, 97] on input "radio" at bounding box center [8, 104] width 15 height 15
radio input "true"
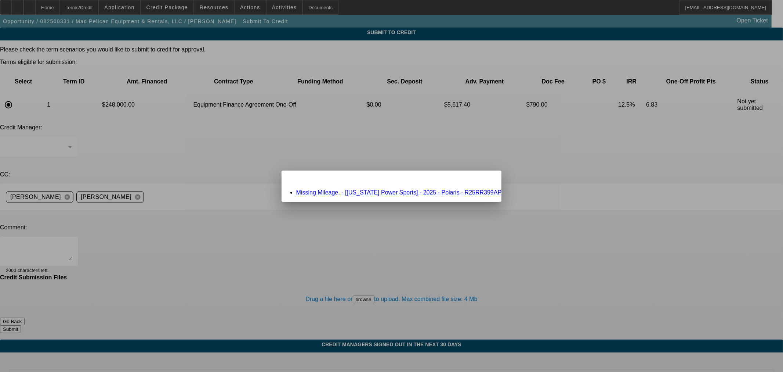
click at [335, 191] on link "Missing Mileage, - [Louisiana Power Sports] - 2025 - Polaris - R25RR399AP" at bounding box center [399, 192] width 206 height 6
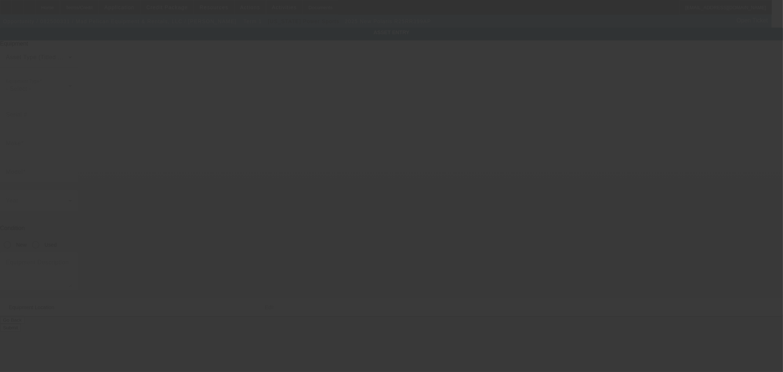
type input "Polaris"
type input "R25RR399AP"
radio input "true"
type input "4919 Construction Ave"
type input "Monroe"
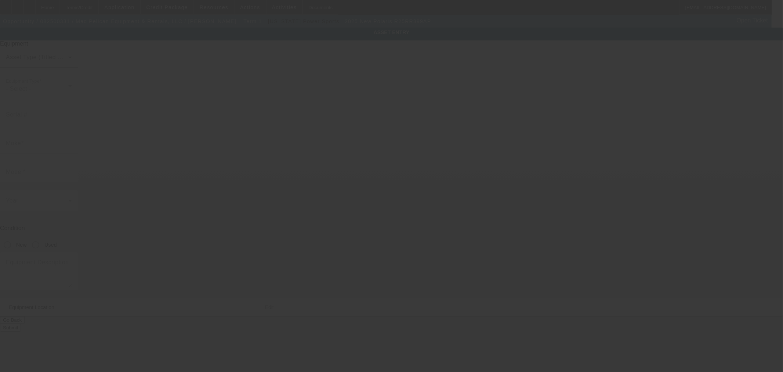
type input "71203"
type input "Ouachita"
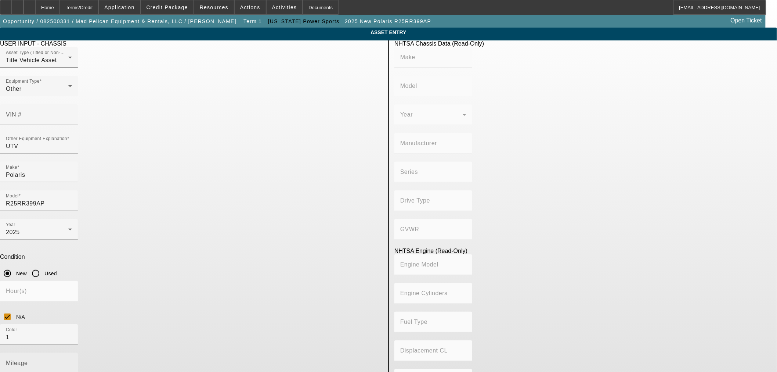
click at [72, 361] on input "Mileage" at bounding box center [39, 365] width 66 height 9
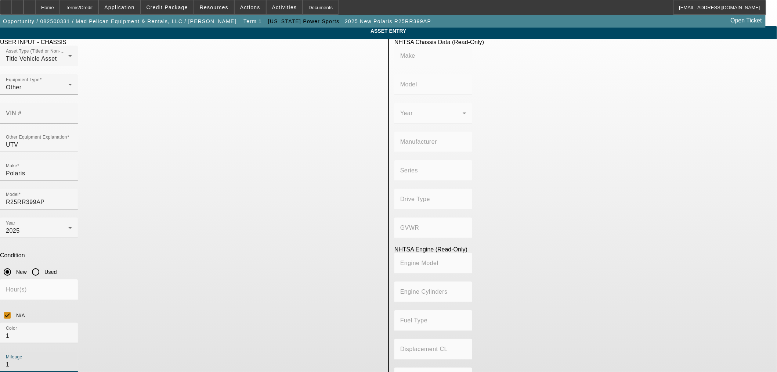
scroll to position [2, 0]
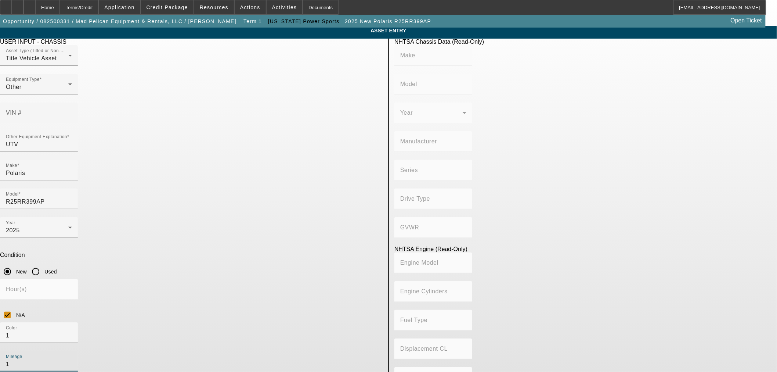
type input "1"
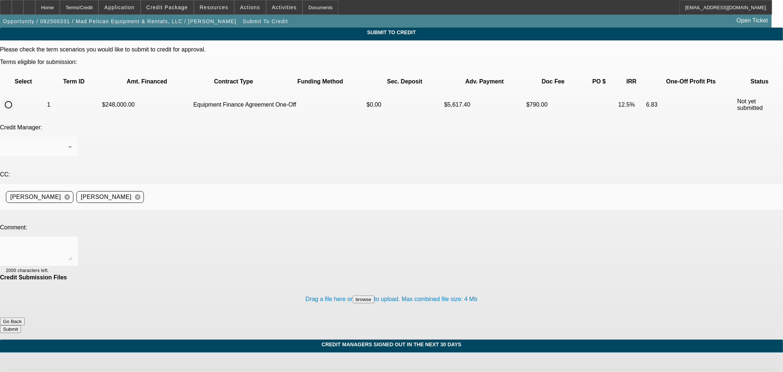
click at [16, 97] on input "radio" at bounding box center [8, 104] width 15 height 15
radio input "true"
click at [72, 242] on textarea at bounding box center [39, 251] width 66 height 18
type textarea "Can we try Mitsu here? The original LLC that we have as a CCG has a 2019 TIB. T…"
click at [21, 325] on button "Submit" at bounding box center [10, 329] width 21 height 8
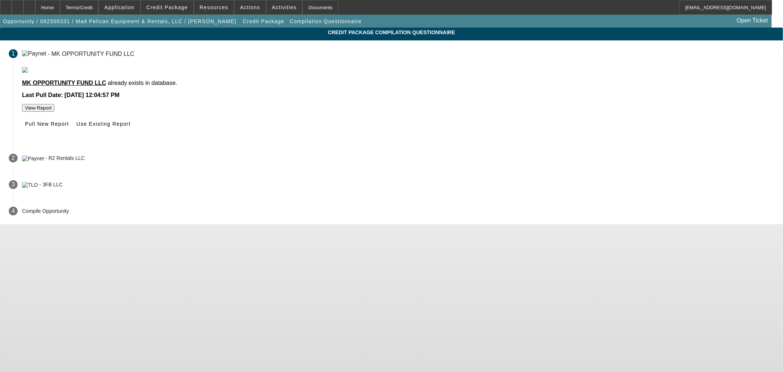
click at [133, 133] on span at bounding box center [103, 124] width 60 height 18
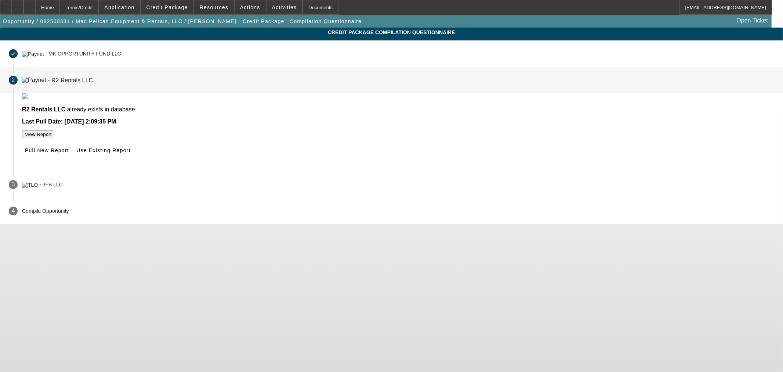
click at [130, 153] on span "Use Existing Report" at bounding box center [103, 150] width 54 height 6
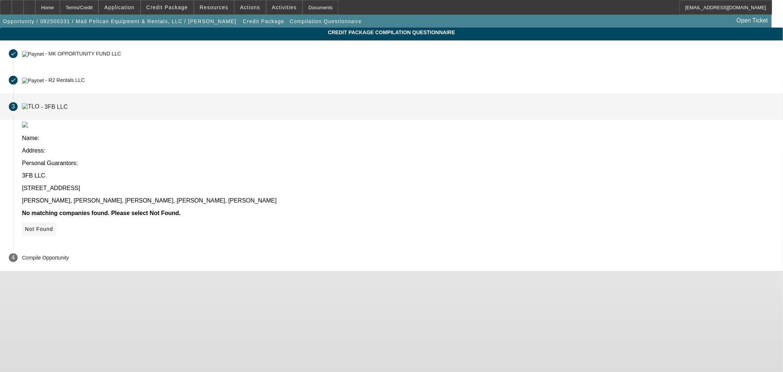
click at [53, 226] on span "Not Found" at bounding box center [39, 229] width 28 height 6
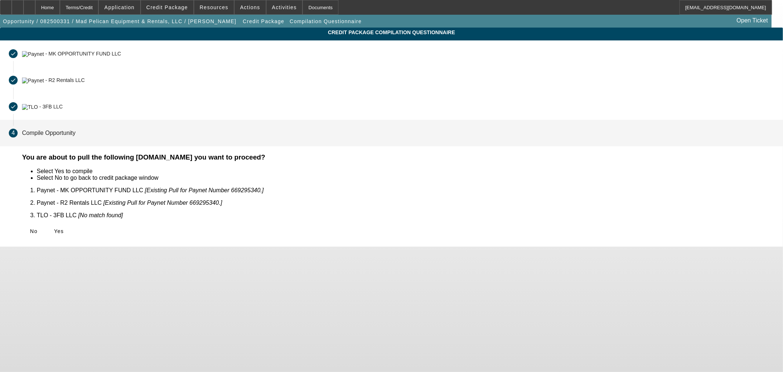
click at [54, 228] on icon at bounding box center [54, 231] width 0 height 6
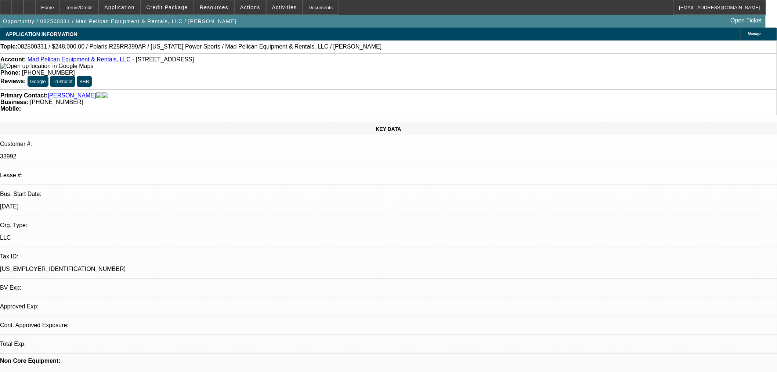
select select "0"
select select "3"
select select "0"
select select "6"
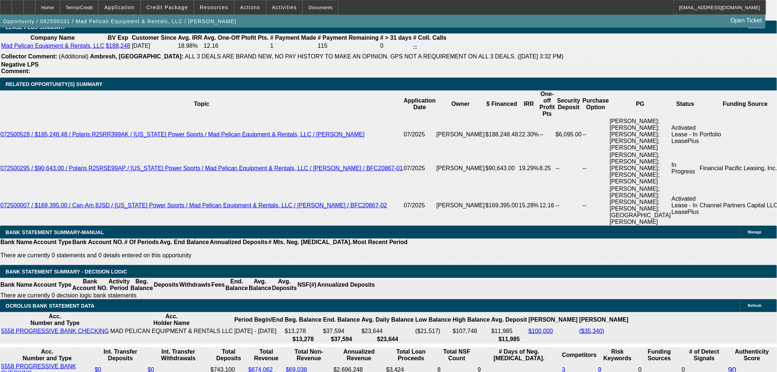
scroll to position [1469, 0]
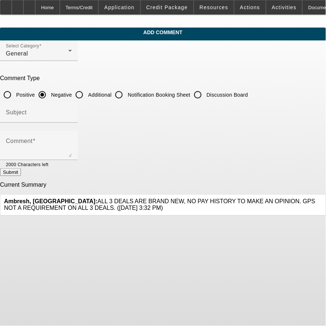
click at [87, 94] on input "Additional" at bounding box center [79, 94] width 15 height 15
radio input "true"
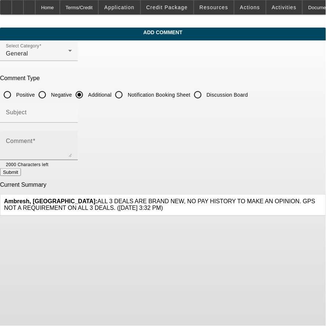
click at [72, 136] on div "Comment" at bounding box center [39, 145] width 66 height 29
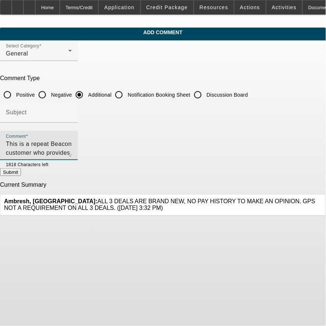
click at [72, 151] on textarea "This is a repeat Beacon customer who provides a wide variety of equipment renta…" at bounding box center [39, 149] width 66 height 18
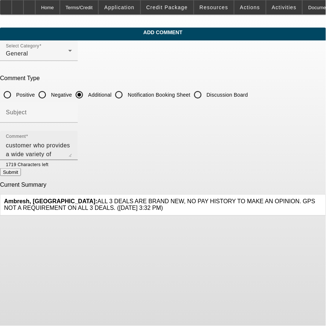
click at [72, 151] on textarea "This is a repeat Beacon customer who provides a wide variety of equipment renta…" at bounding box center [39, 149] width 66 height 18
paste textarea "Their operating agreement as well as a recent buy/sell agreement is included in…"
type textarea "This is a repeat Beacon customer who provides a wide variety of equipment renta…"
click at [21, 172] on button "Submit" at bounding box center [10, 172] width 21 height 8
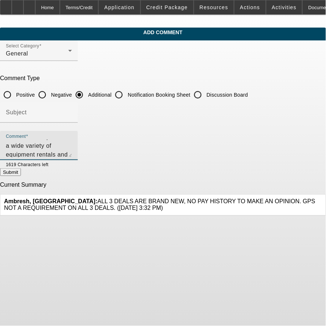
radio input "true"
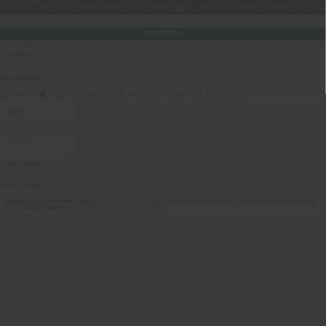
scroll to position [0, 0]
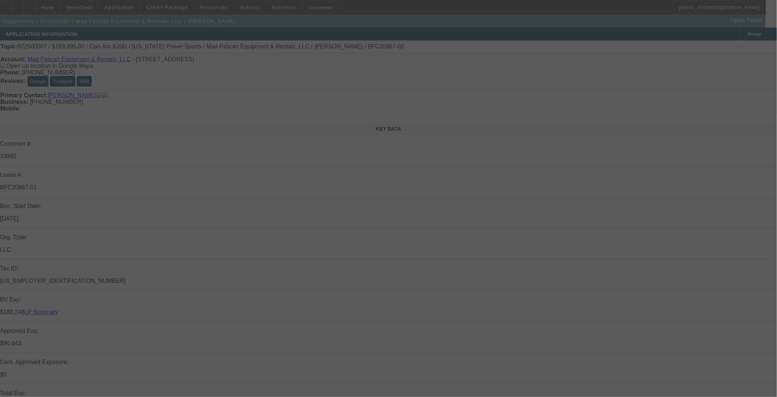
select select "0"
select select "6"
select select "0"
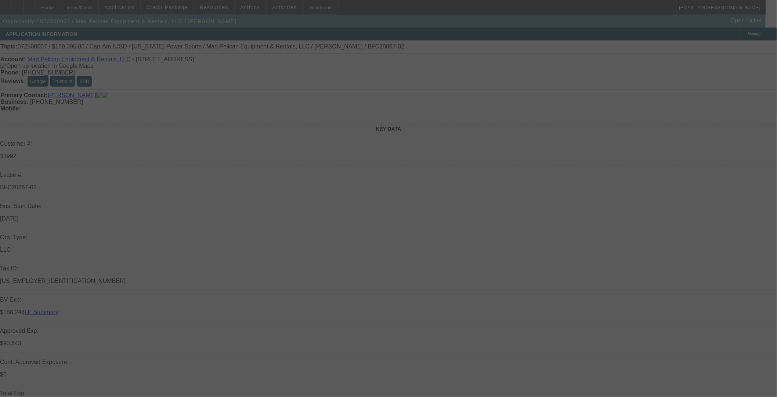
select select "0"
select select "6"
select select "0"
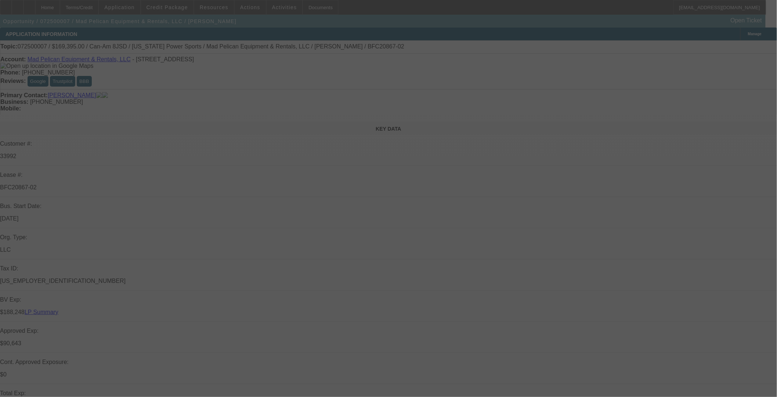
select select "0"
select select "6"
select select "0"
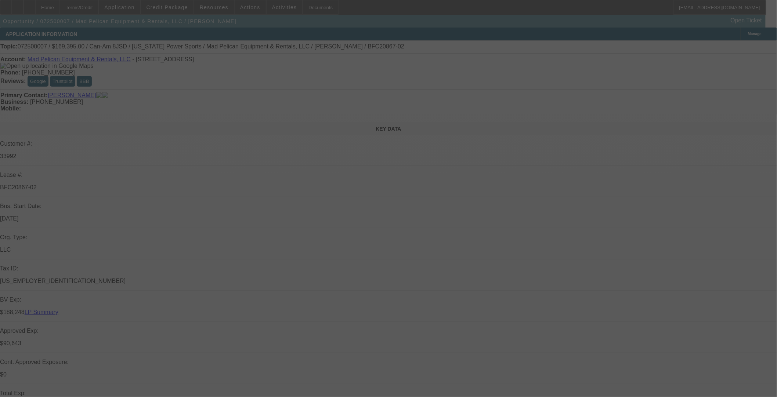
select select "6"
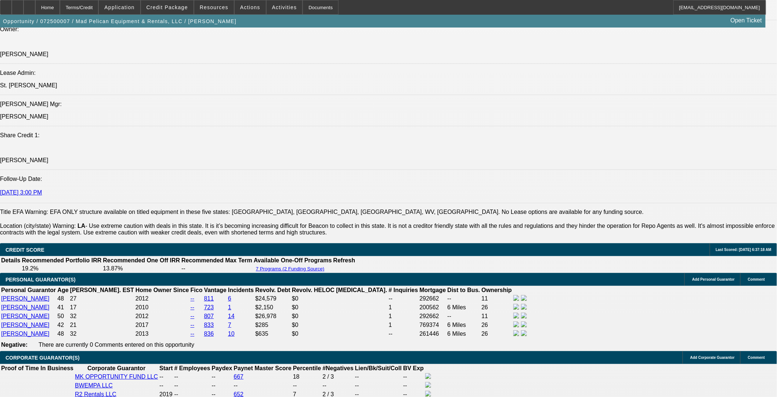
scroll to position [1061, 0]
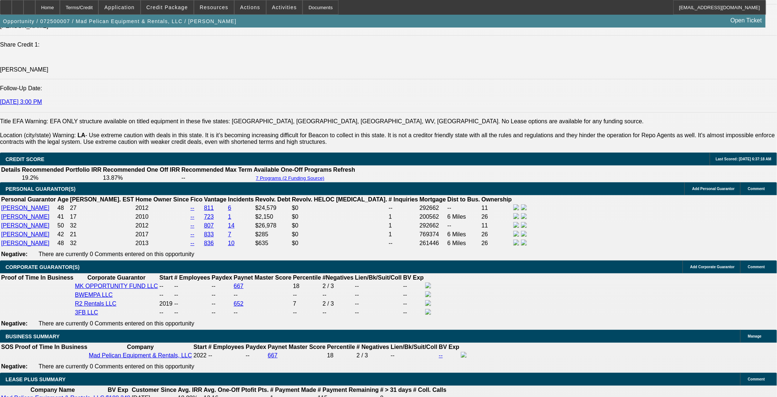
drag, startPoint x: 112, startPoint y: 215, endPoint x: 324, endPoint y: 215, distance: 212.3
copy span "Their operating agreement as well as a recent buy/sell agreement is included in…"
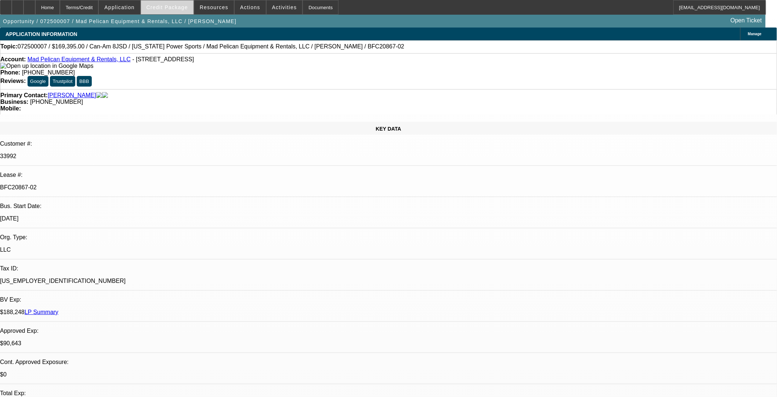
select select "0"
select select "6"
select select "0"
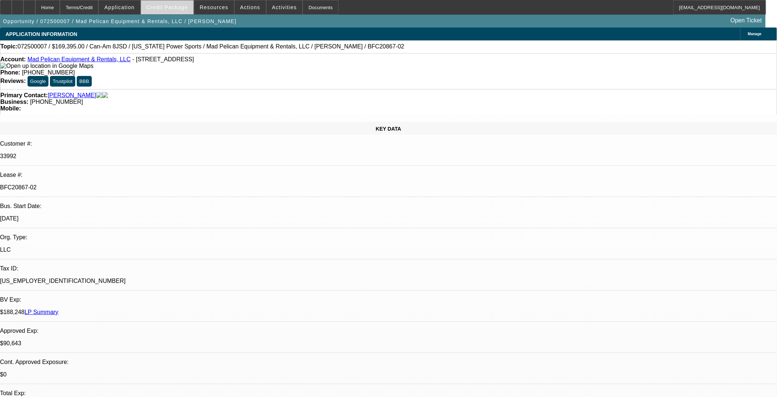
select select "0"
select select "6"
select select "0"
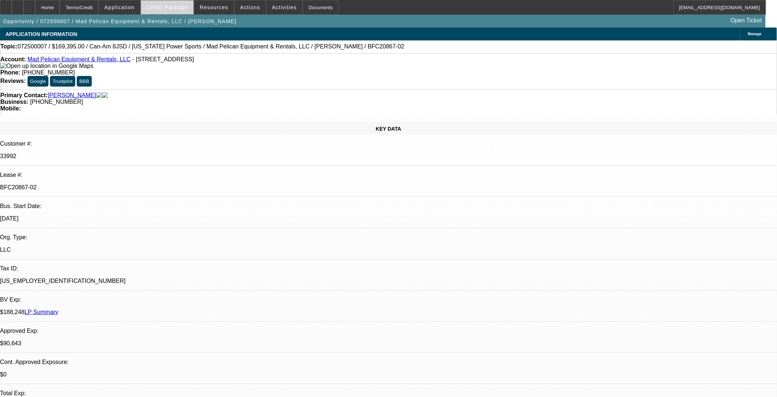
select select "0"
select select "6"
select select "0"
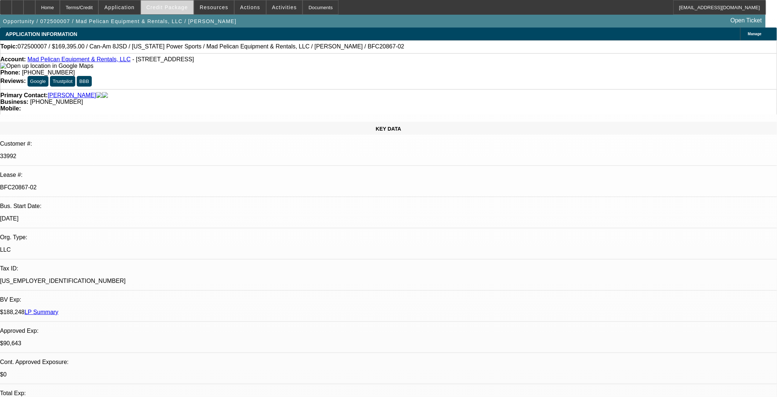
select select "6"
click at [176, 5] on button "Credit Package" at bounding box center [167, 7] width 53 height 14
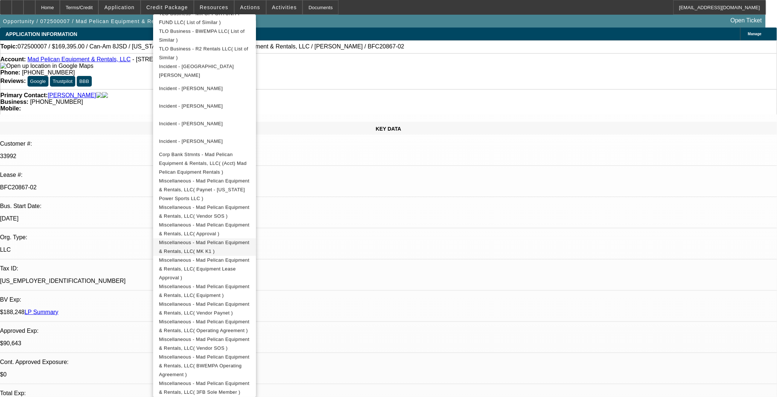
scroll to position [651, 0]
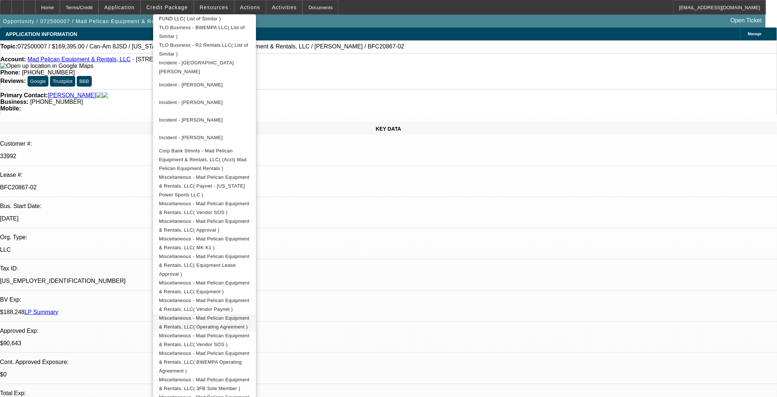
click at [249, 315] on span "Miscellaneous - Mad Pelican Equipment & Rentals, LLC( Operating Agreement )" at bounding box center [204, 322] width 90 height 14
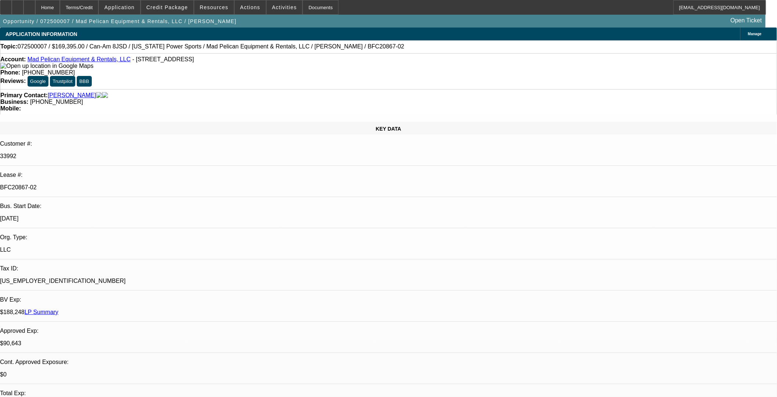
drag, startPoint x: 182, startPoint y: 9, endPoint x: 215, endPoint y: 190, distance: 183.8
click at [182, 9] on span "Credit Package" at bounding box center [168, 7] width 42 height 6
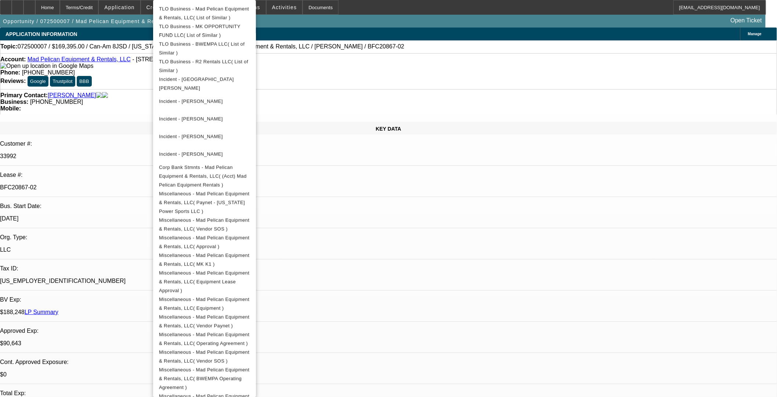
scroll to position [637, 0]
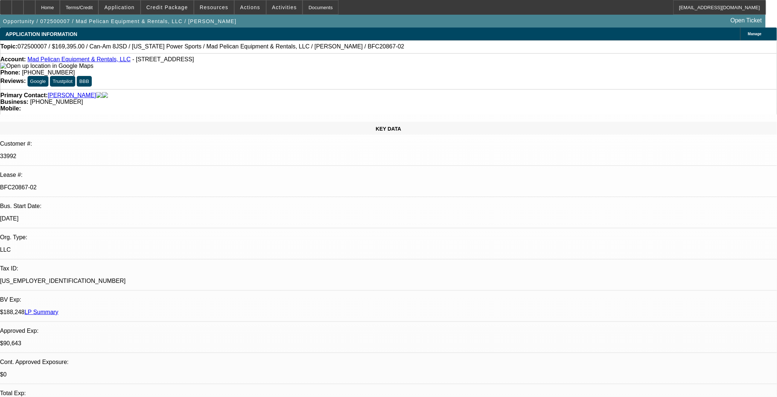
drag, startPoint x: 183, startPoint y: 14, endPoint x: 212, endPoint y: 204, distance: 192.5
click at [183, 14] on span at bounding box center [167, 8] width 53 height 18
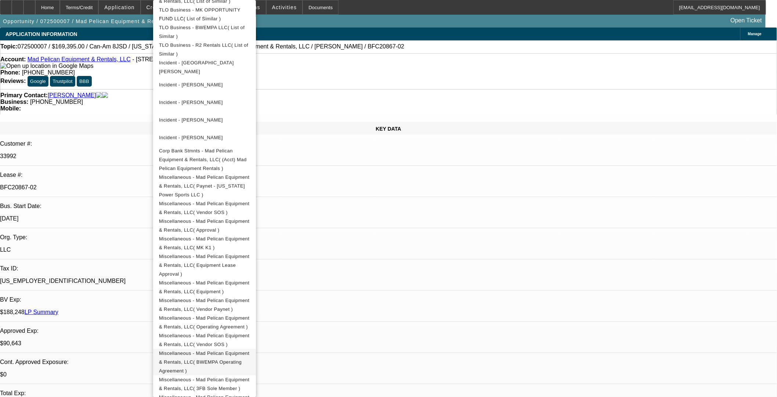
click at [249, 325] on span "Miscellaneous - Mad Pelican Equipment & Rentals, LLC( BWEMPA Operating Agreemen…" at bounding box center [204, 362] width 90 height 23
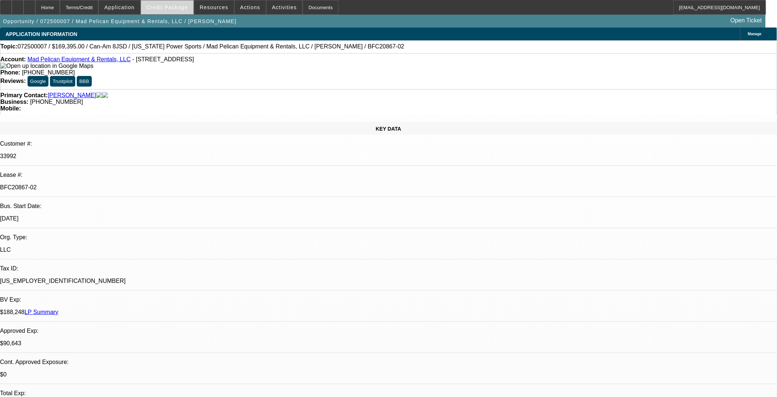
click at [162, 8] on span "Credit Package" at bounding box center [168, 7] width 42 height 6
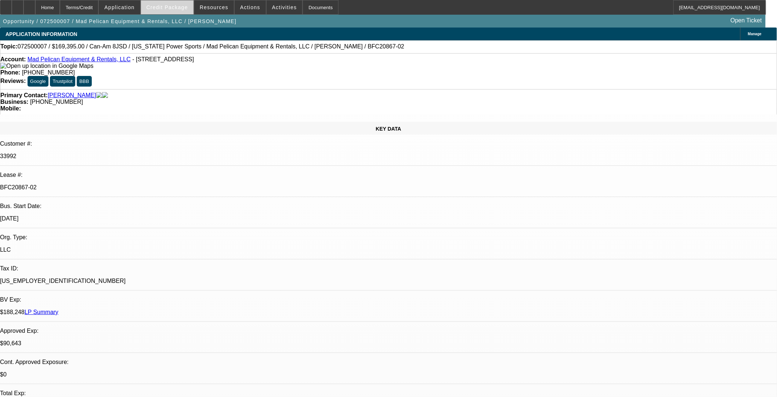
click at [182, 11] on span at bounding box center [167, 8] width 53 height 18
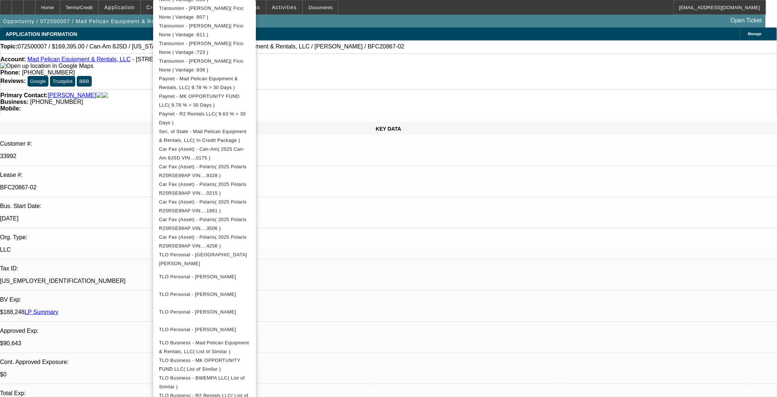
scroll to position [612, 0]
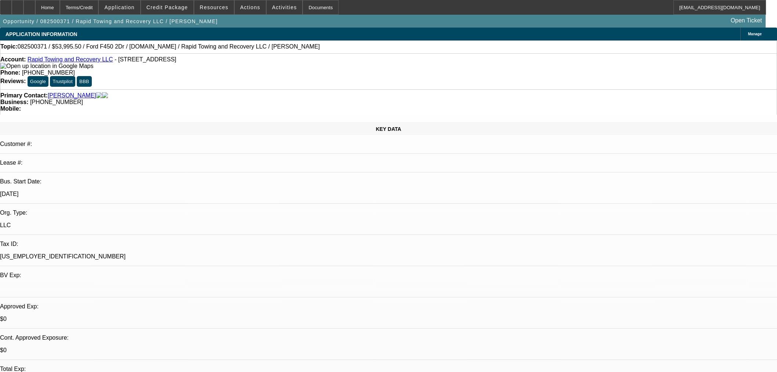
select select "0.1"
select select "0"
select select "2"
select select "0"
select select "6"
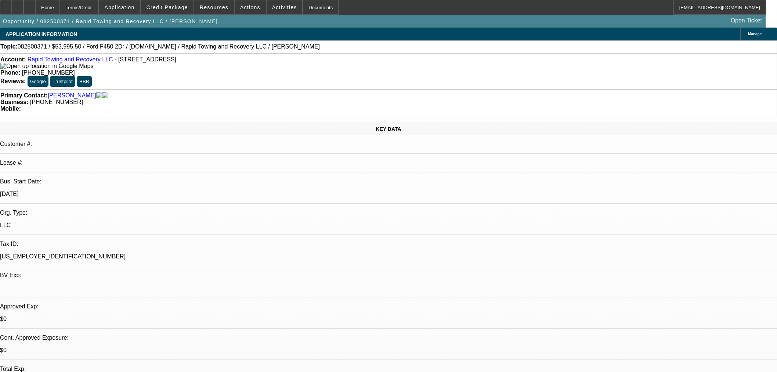
select select "0.1"
select select "0"
select select "2"
select select "0"
select select "6"
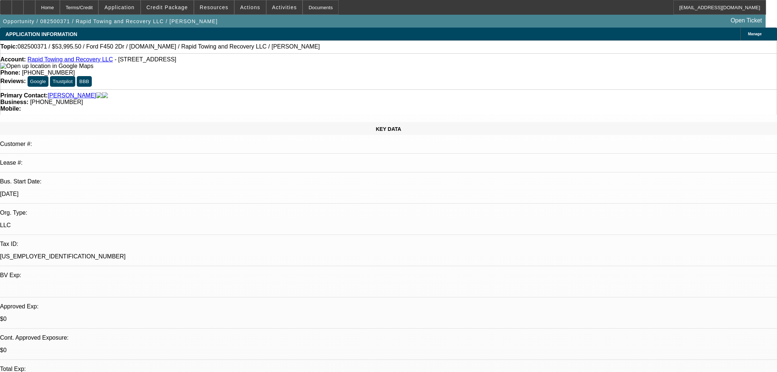
select select "0.1"
select select "0"
select select "2"
select select "0"
select select "6"
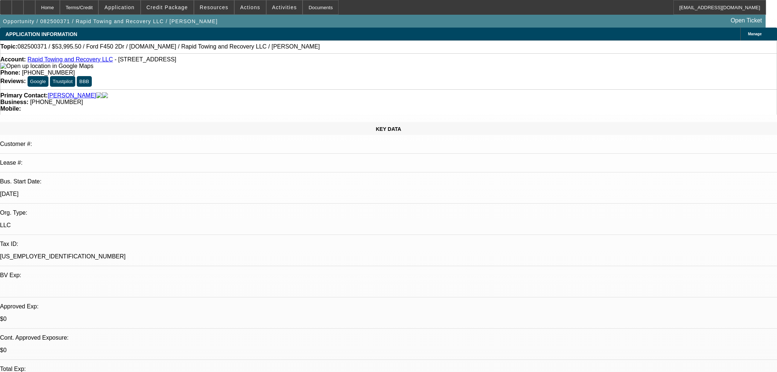
select select "0.1"
select select "0"
select select "2"
select select "0"
select select "6"
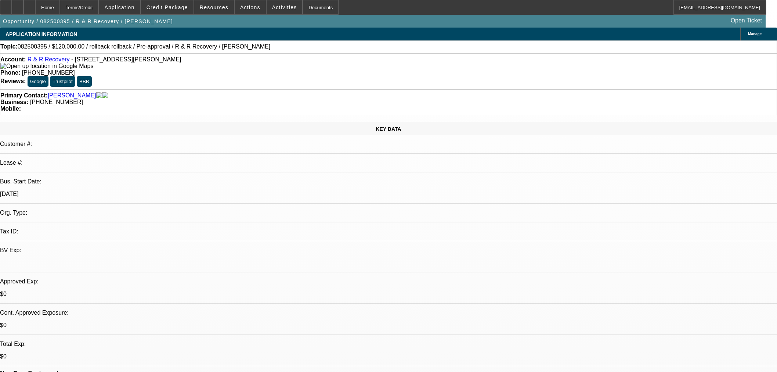
select select "0"
select select "2"
select select "0.1"
select select "4"
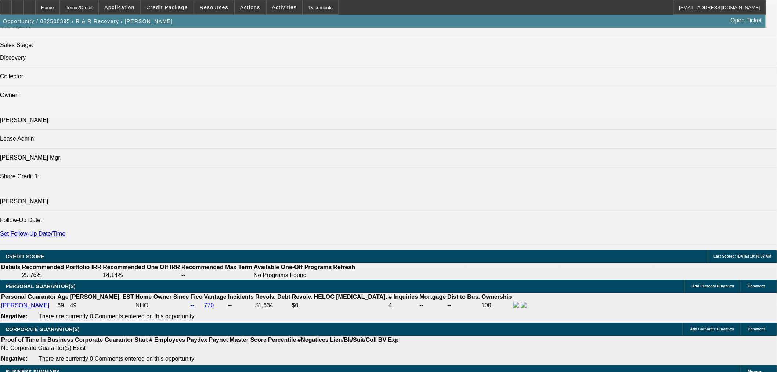
scroll to position [898, 0]
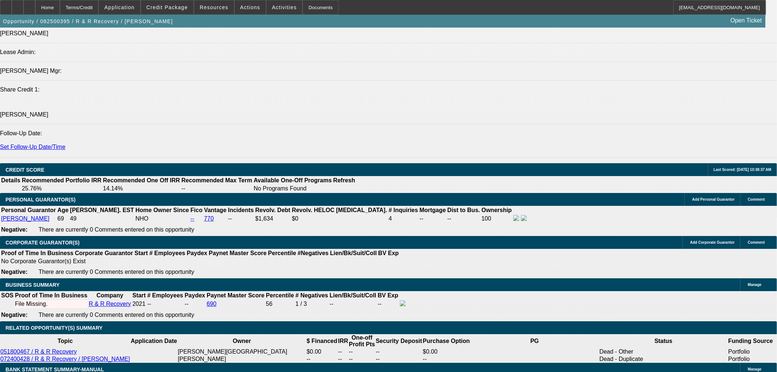
type input "72"
type input "$0.00"
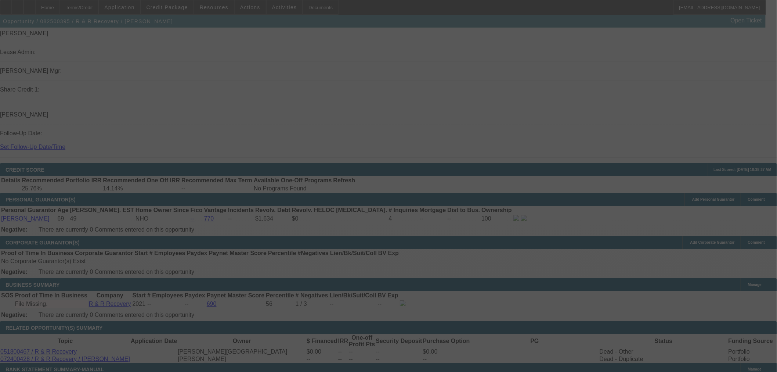
scroll to position [0, 0]
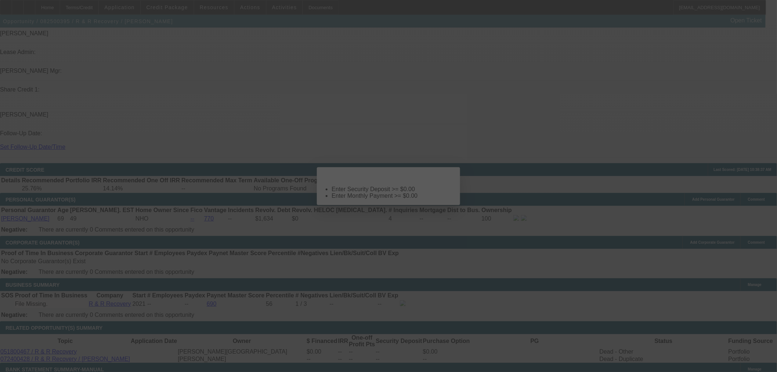
select select "0"
select select "2"
select select "0.1"
select select "4"
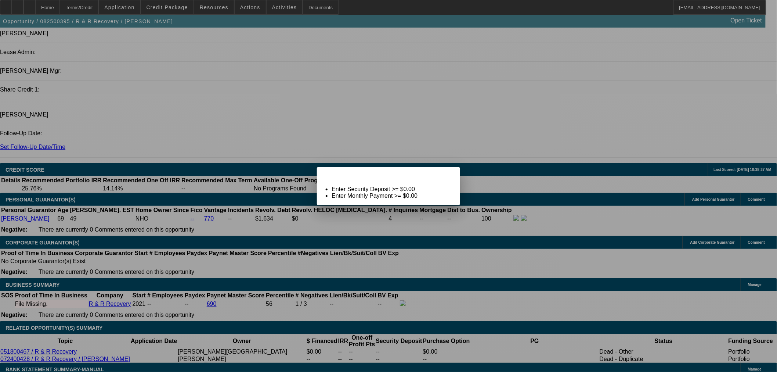
click at [449, 176] on span "Close" at bounding box center [451, 174] width 10 height 4
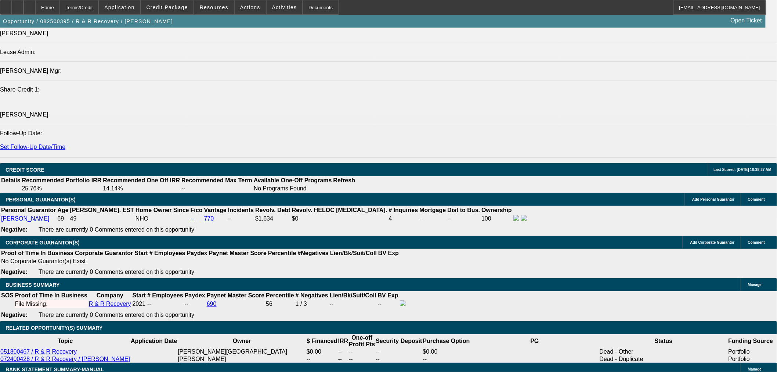
scroll to position [898, 0]
type input "8"
type input "$2,103.99"
type input "8."
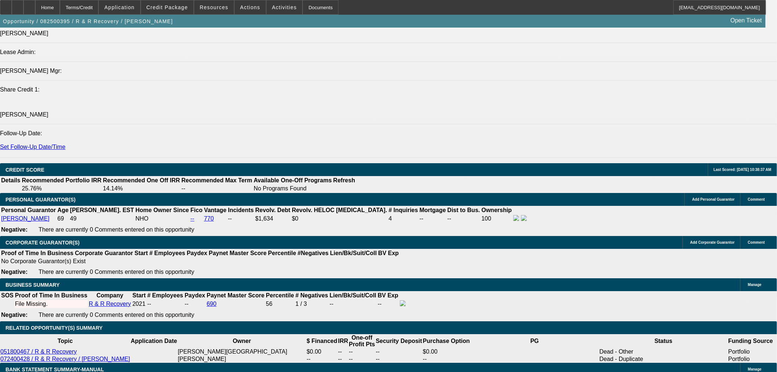
type input "$4,207.98"
type input "8.9"
type input "$2,157.11"
type input "$4,314.22"
drag, startPoint x: 167, startPoint y: 234, endPoint x: 350, endPoint y: 232, distance: 183.7
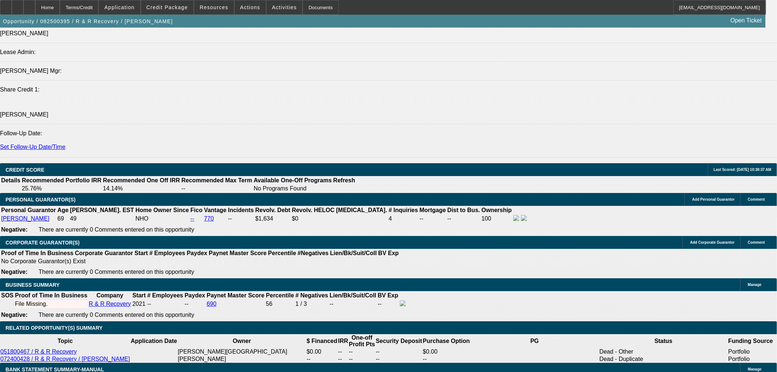
type input "10"
type input "$1,717.86"
type input "$3,435.72"
type input "$2,223.10"
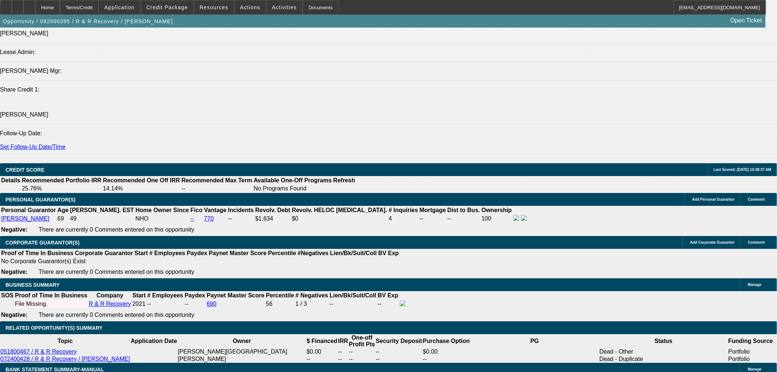
type input "$4,446.20"
type input "10"
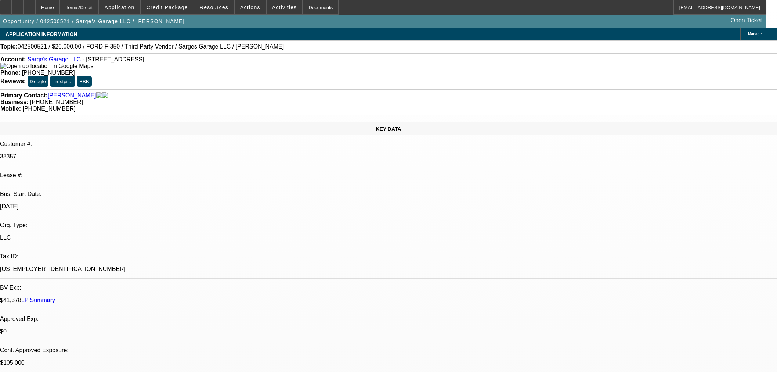
select select "0"
select select "2"
select select "0"
select select "6"
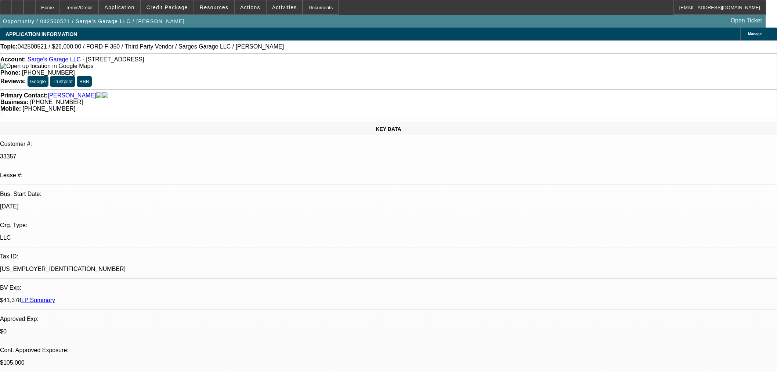
select select "0"
select select "3"
select select "0"
select select "6"
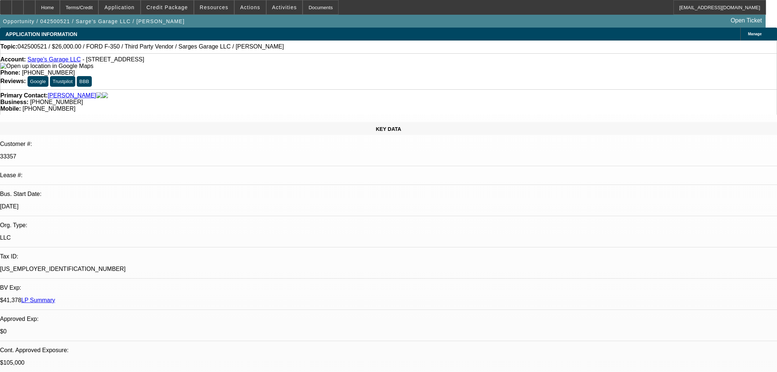
select select "0"
select select "6"
select select "0"
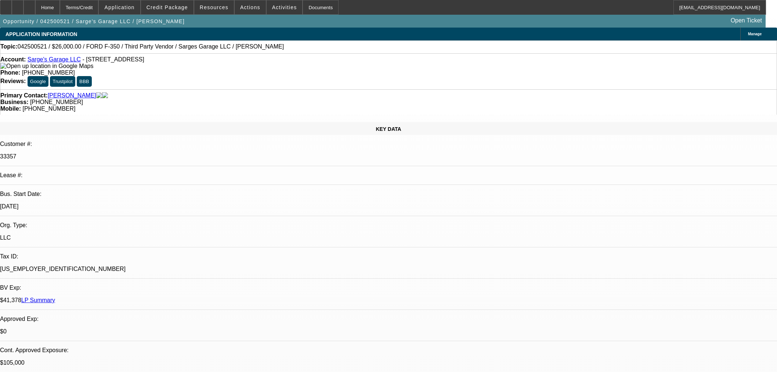
select select "0"
select select "3"
select select "0"
select select "6"
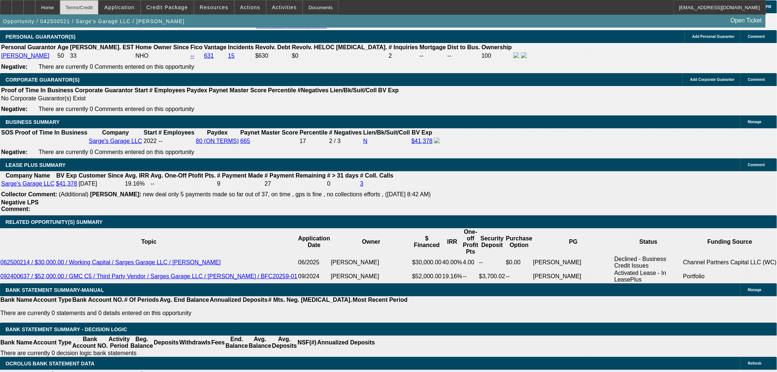
scroll to position [1102, 0]
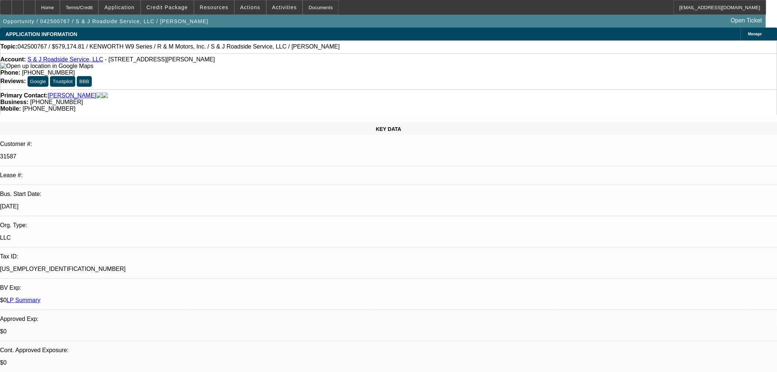
select select "0"
select select "3"
select select "0"
select select "6"
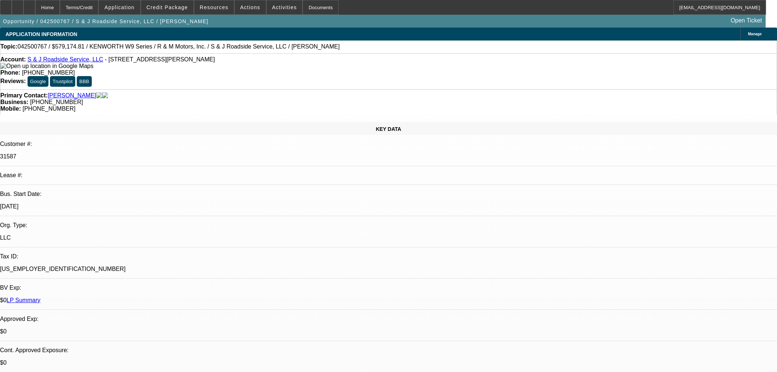
select select "0"
select select "3"
select select "0"
select select "6"
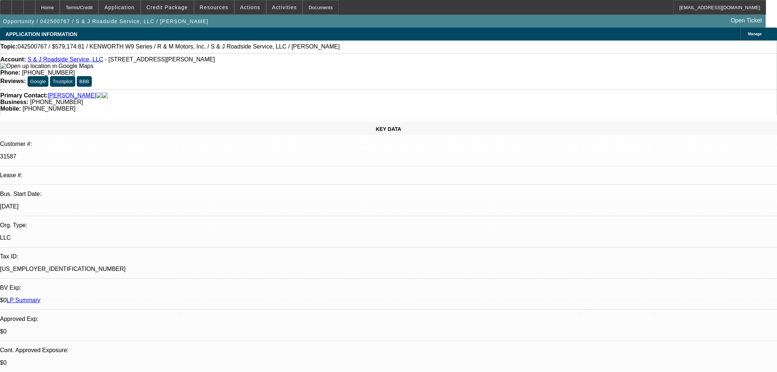
select select "0"
select select "2"
select select "0"
select select "6"
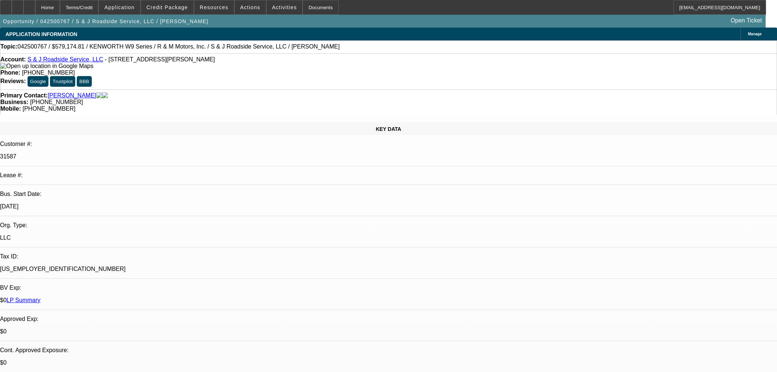
select select "0"
select select "2"
select select "0"
select select "6"
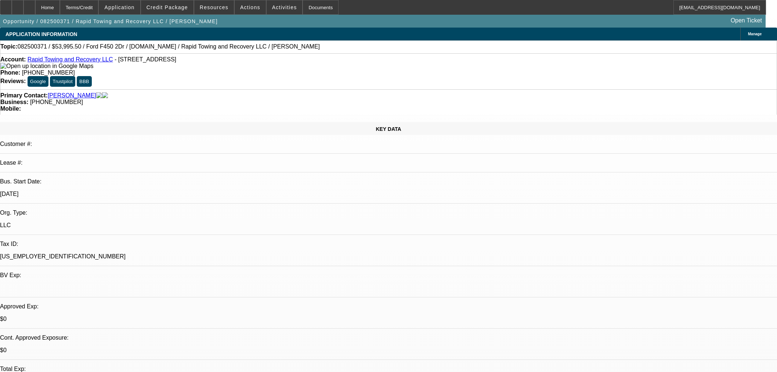
select select "0.1"
select select "0"
select select "2"
select select "0"
select select "6"
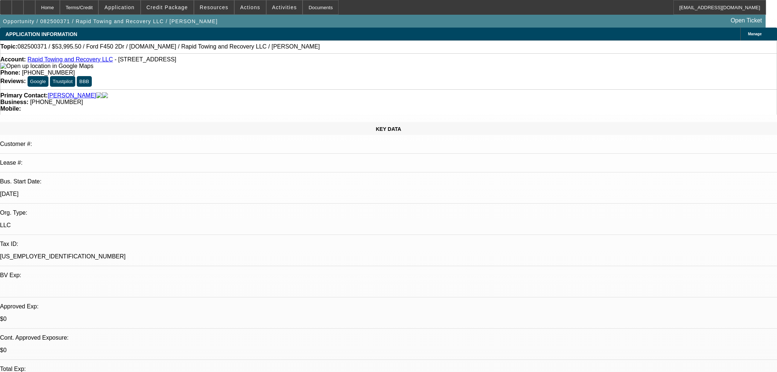
select select "0.1"
select select "0"
select select "2"
select select "0"
select select "6"
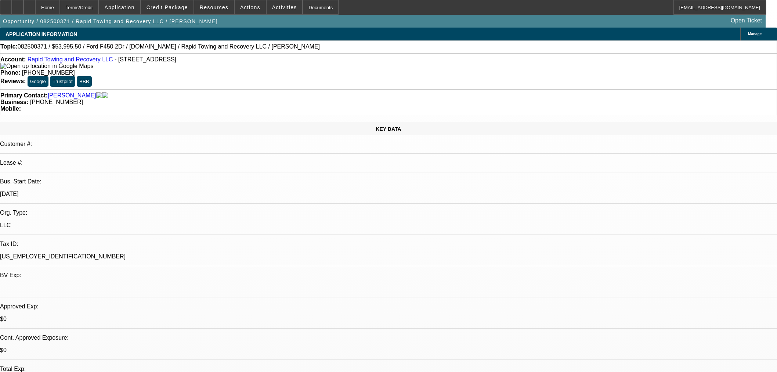
select select "0.1"
select select "0"
select select "2"
select select "0"
select select "6"
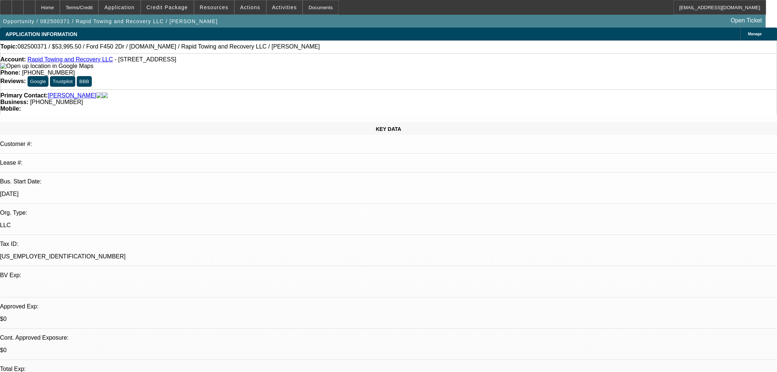
select select "0.1"
select select "0"
select select "2"
select select "0"
select select "6"
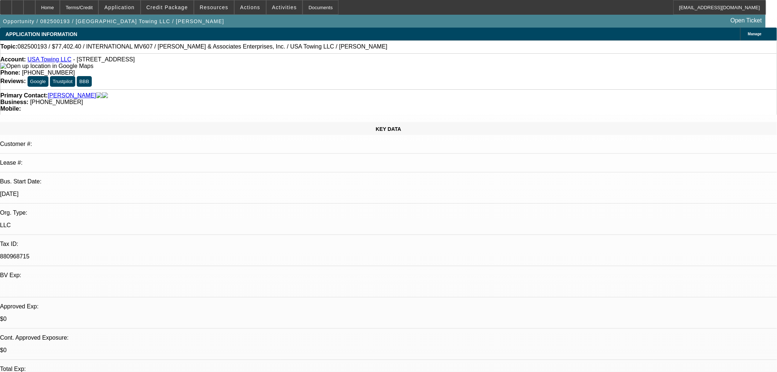
select select "0"
select select "2"
select select "0"
select select "6"
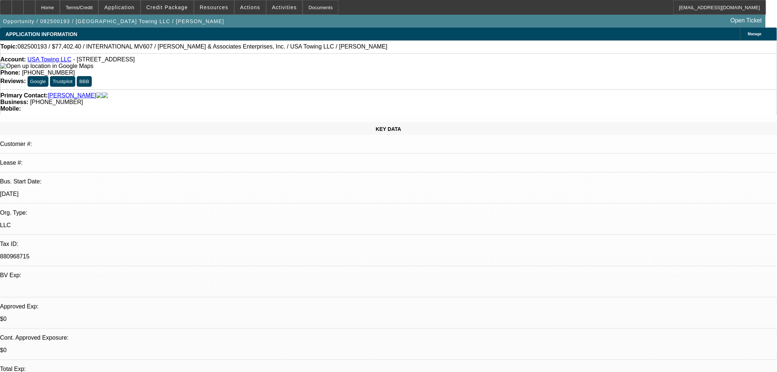
select select "0"
select select "2"
select select "0"
select select "6"
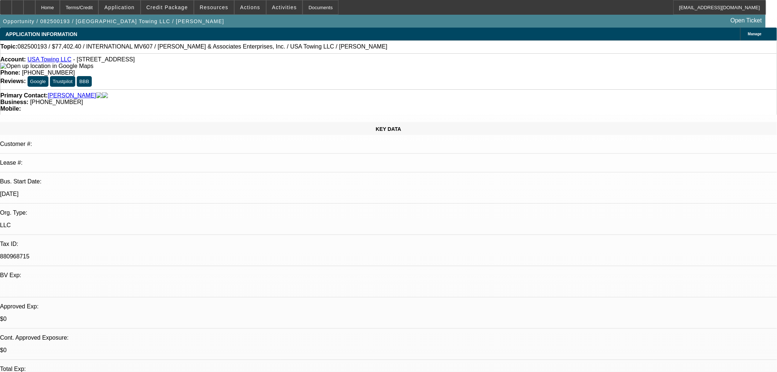
select select "0.1"
select select "0"
select select "2"
select select "0"
select select "6"
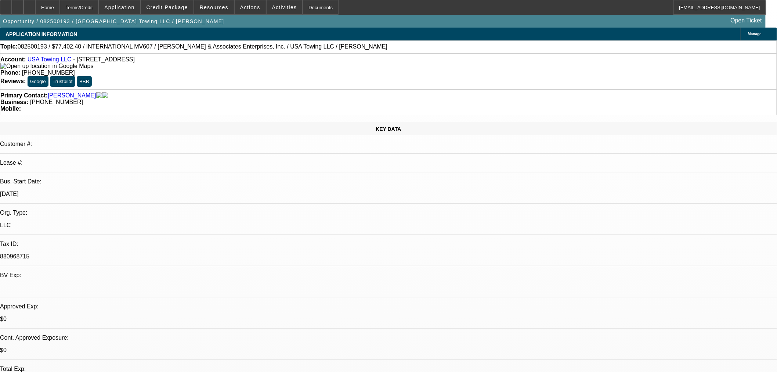
select select "0.1"
select select "0"
select select "2"
select select "0"
select select "6"
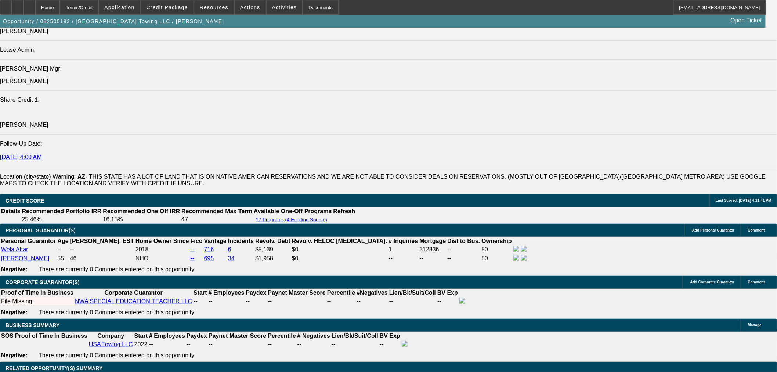
scroll to position [938, 0]
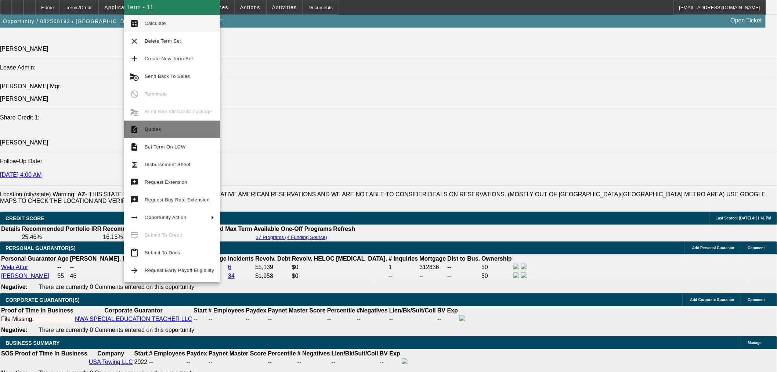
click at [162, 129] on span "Quotes" at bounding box center [179, 129] width 69 height 9
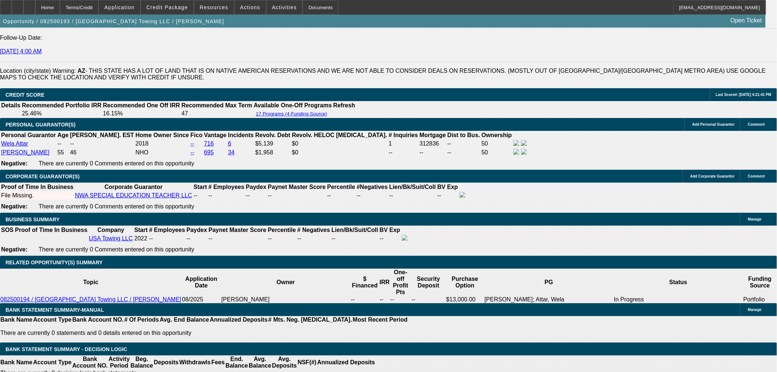
scroll to position [1061, 0]
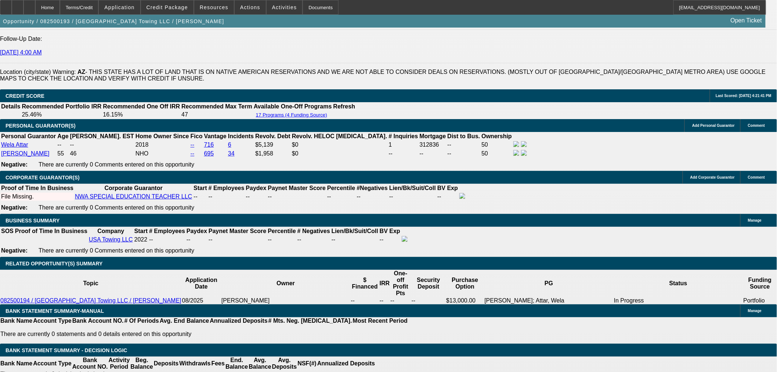
drag, startPoint x: 167, startPoint y: 156, endPoint x: 198, endPoint y: 150, distance: 32.2
drag, startPoint x: 168, startPoint y: 155, endPoint x: 207, endPoint y: 155, distance: 38.9
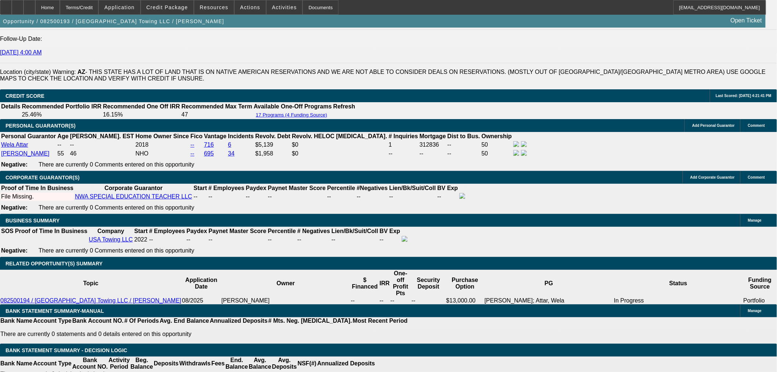
type input "UNKNOWN"
type input "20."
type input "$1,500.04"
type input "20.5"
type input "$2,206.15"
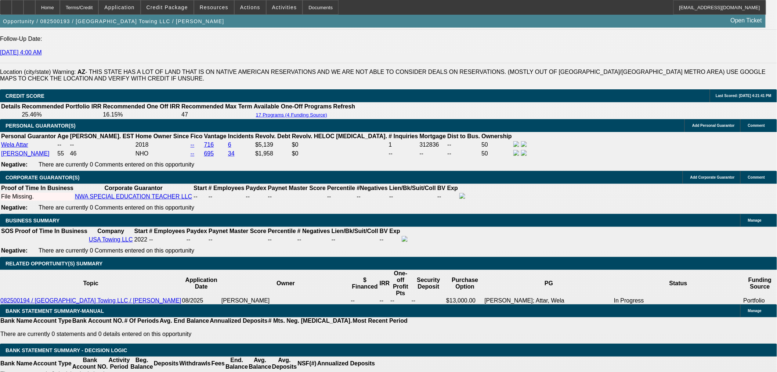
scroll to position [938, 0]
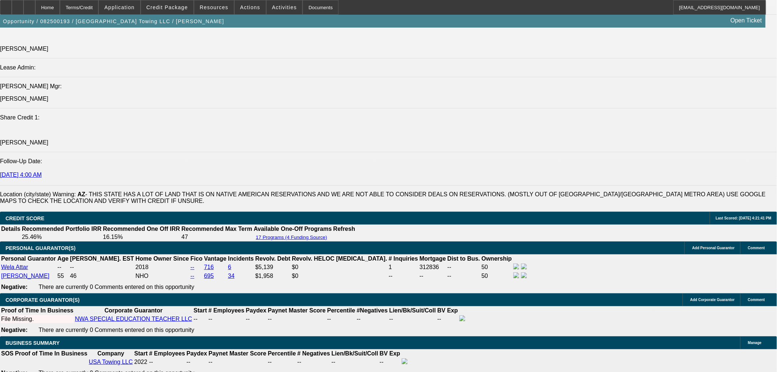
type input "20.5"
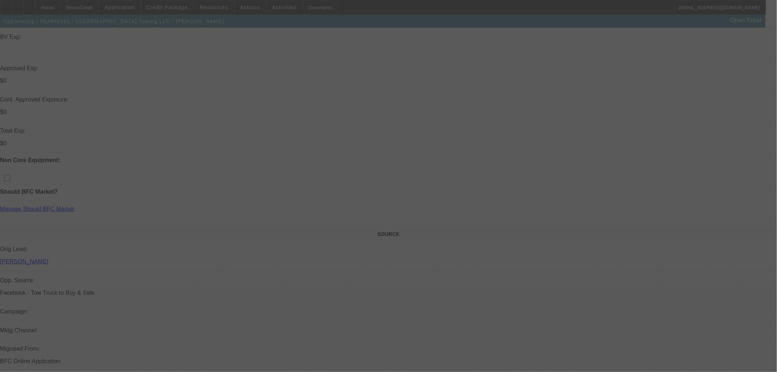
scroll to position [326, 0]
select select "0"
select select "2"
select select "0"
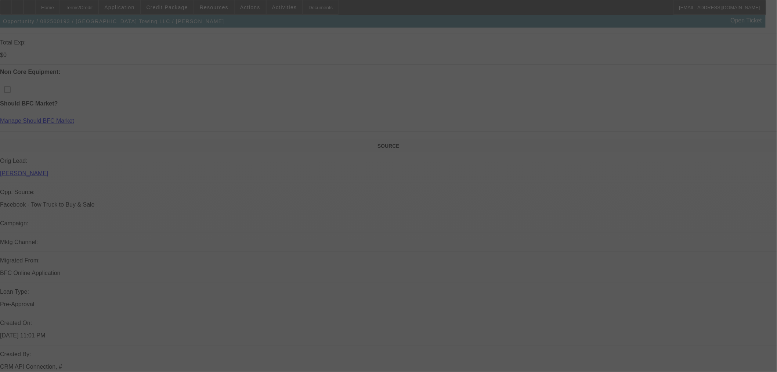
select select "6"
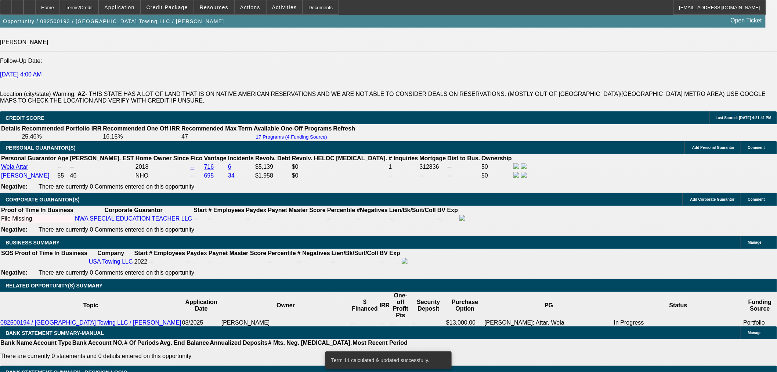
scroll to position [1102, 0]
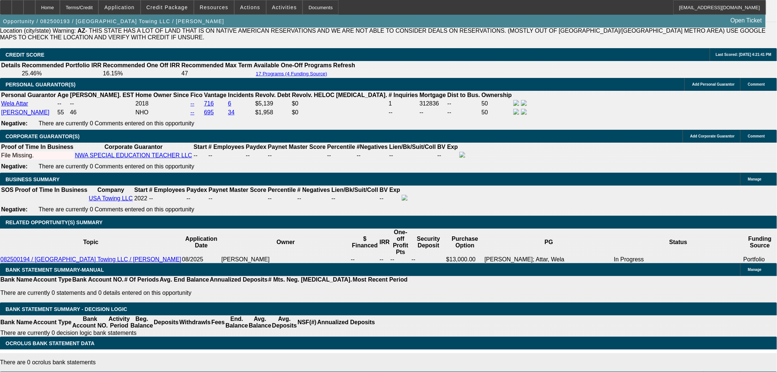
drag, startPoint x: 167, startPoint y: 118, endPoint x: 238, endPoint y: 115, distance: 70.2
type input "UNKNOWN"
type input "20"
type input "$1,500.04"
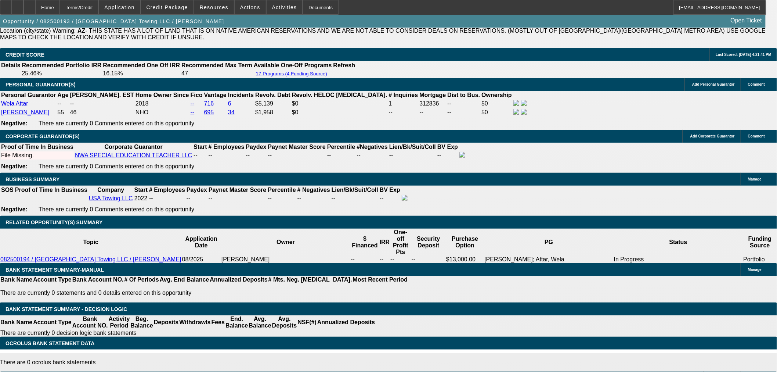
type input "20."
type input "$2,185.01"
type input "20.4"
type input "$2,201.91"
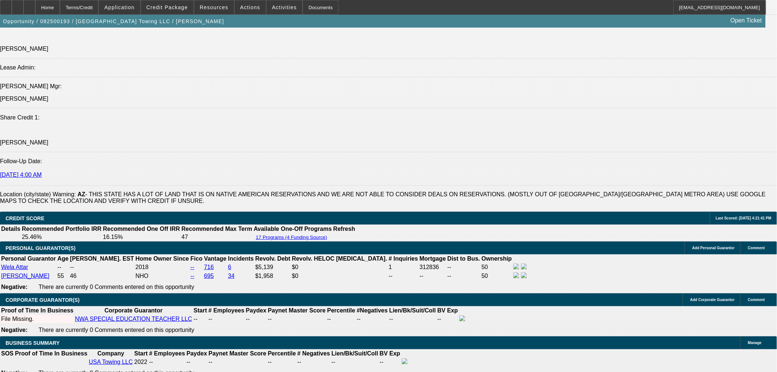
type input "20.4"
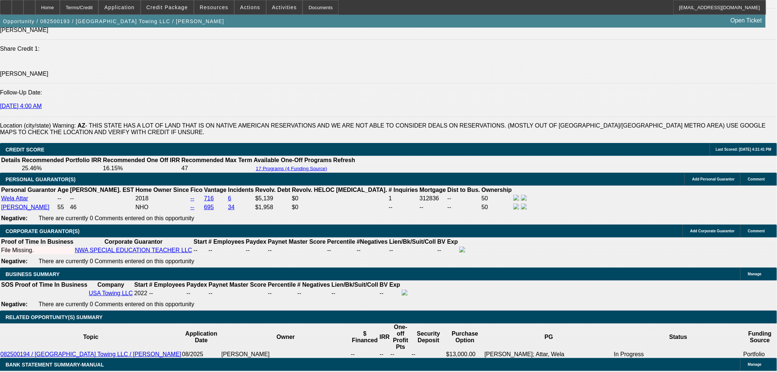
scroll to position [1143, 0]
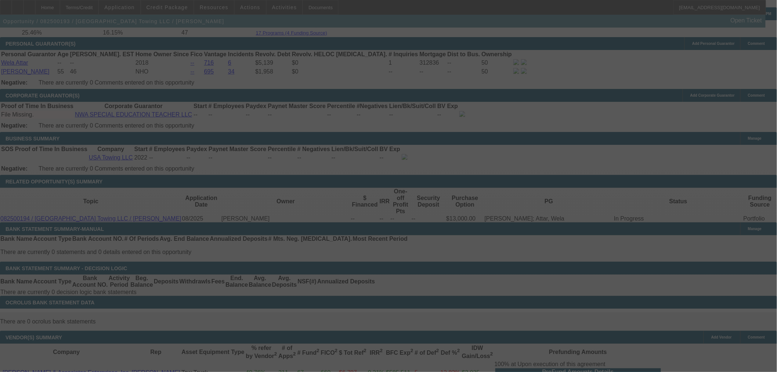
select select "0"
select select "2"
select select "0"
select select "6"
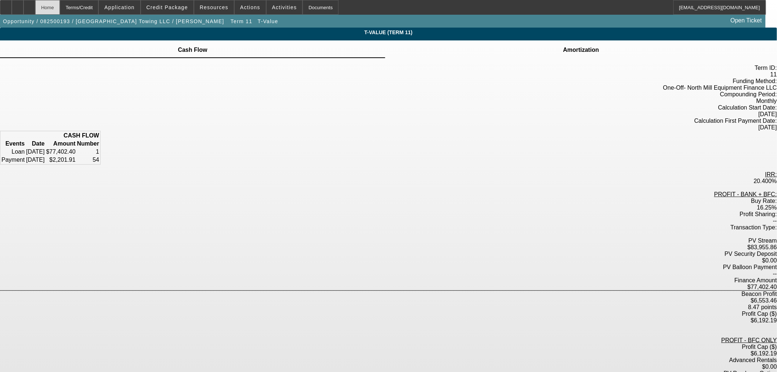
click at [60, 11] on div "Home" at bounding box center [47, 7] width 25 height 15
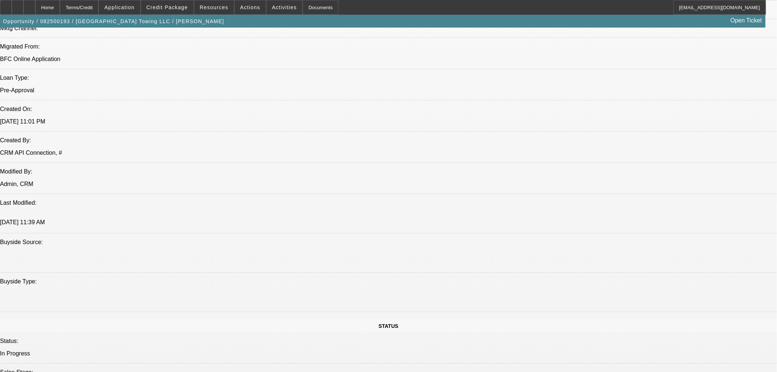
select select "0"
select select "2"
select select "0"
select select "6"
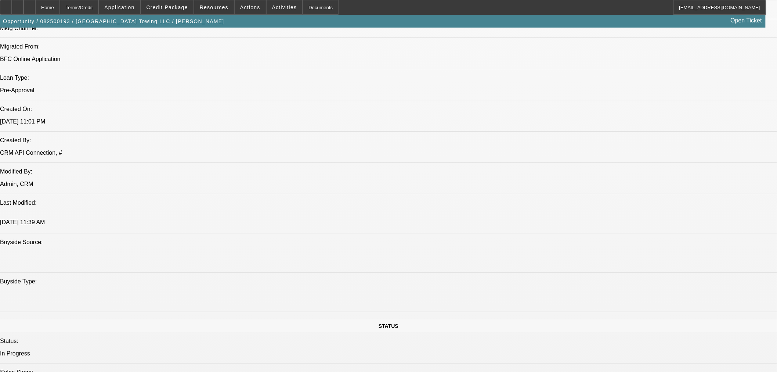
select select "0"
select select "2"
select select "0"
select select "6"
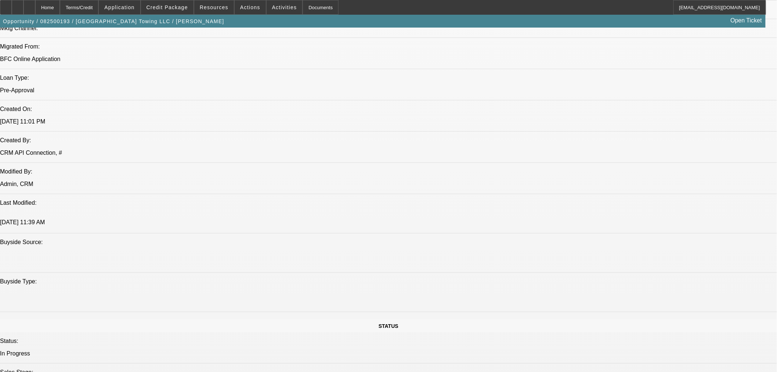
select select "0.1"
select select "0"
select select "2"
select select "0"
select select "6"
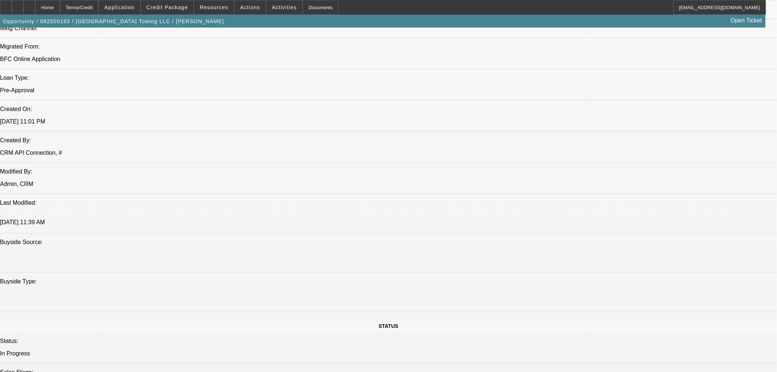
select select "0.1"
select select "0"
select select "2"
select select "0"
select select "6"
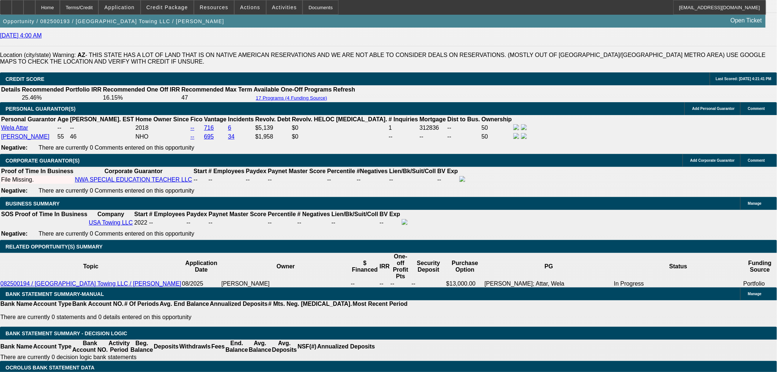
scroll to position [1033, 0]
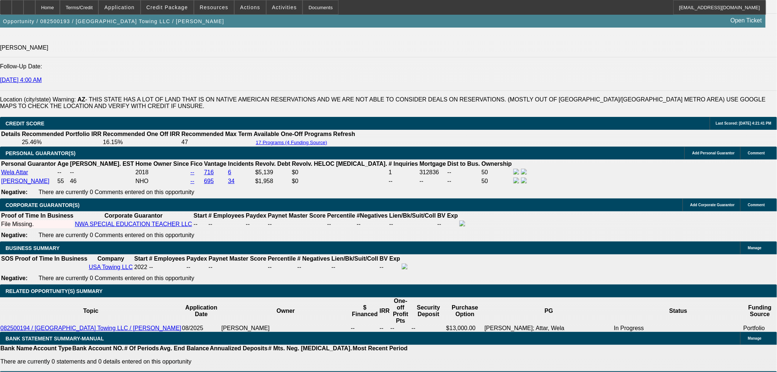
drag, startPoint x: 164, startPoint y: 184, endPoint x: 282, endPoint y: 201, distance: 119.1
type input "UNKNOWN"
type input "20"
type input "$1,500.04"
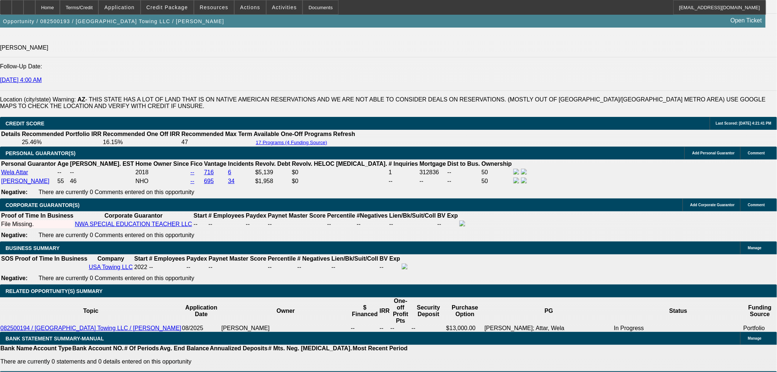
type input "20."
type input "$2,185.01"
type input "20.2"
type input "$2,193.45"
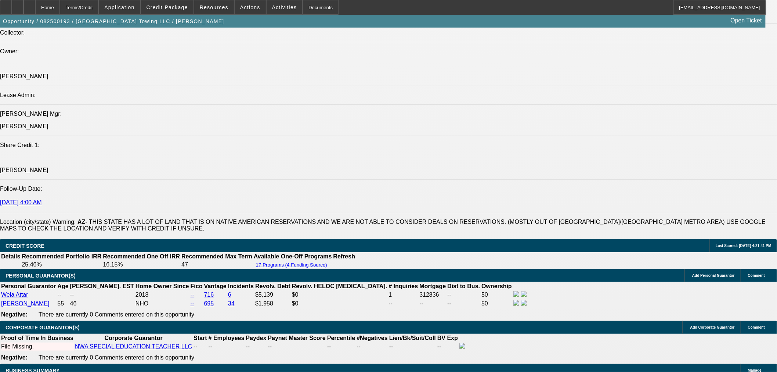
type input "20.2"
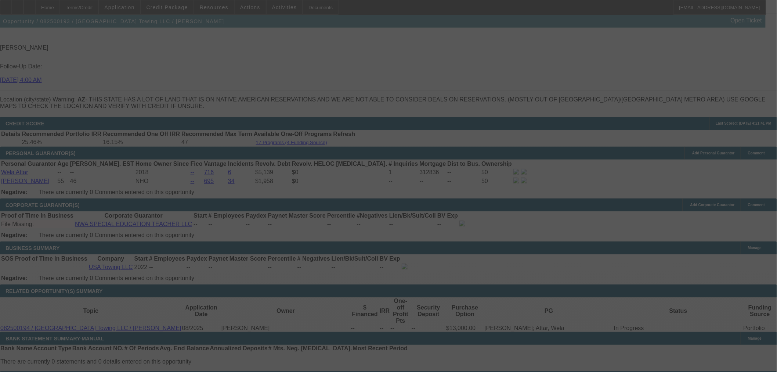
select select "0"
select select "2"
select select "0"
select select "6"
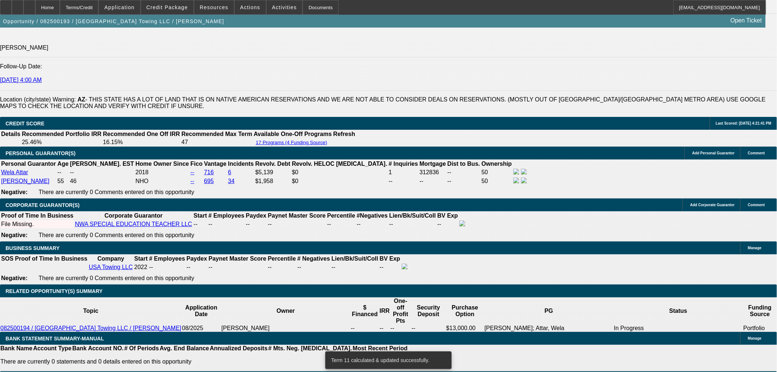
drag, startPoint x: 185, startPoint y: 187, endPoint x: 219, endPoint y: 184, distance: 33.9
type input "2"
type input "UNKNOWN"
type input "$1,500.04"
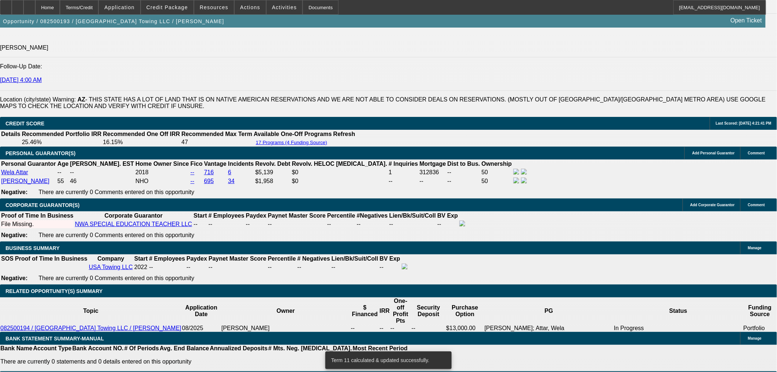
type input "20"
type input "$2,185.01"
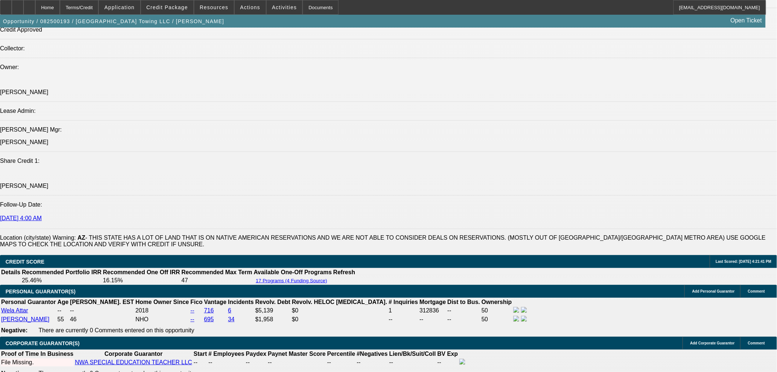
scroll to position [870, 0]
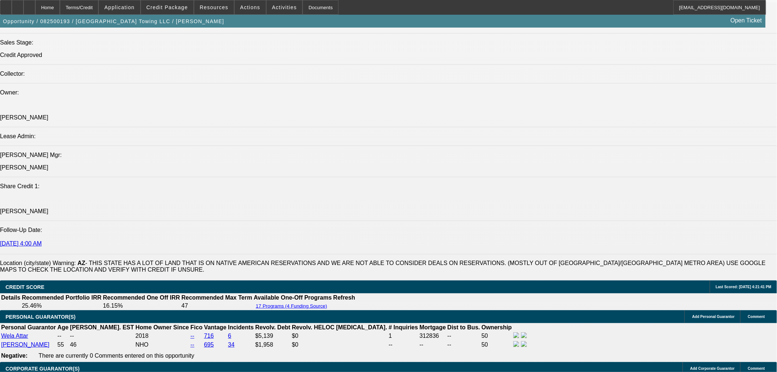
type input "20"
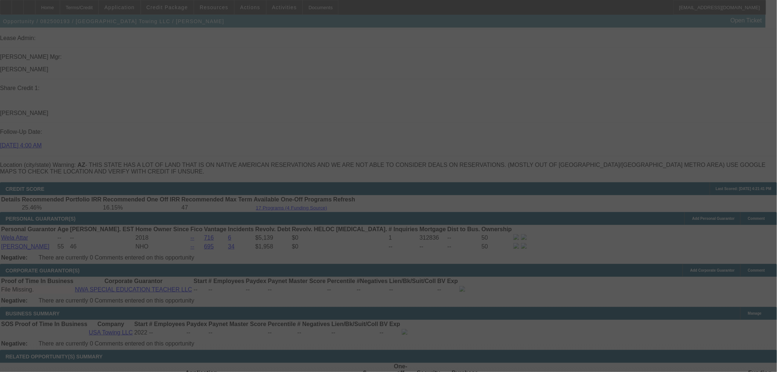
scroll to position [1074, 0]
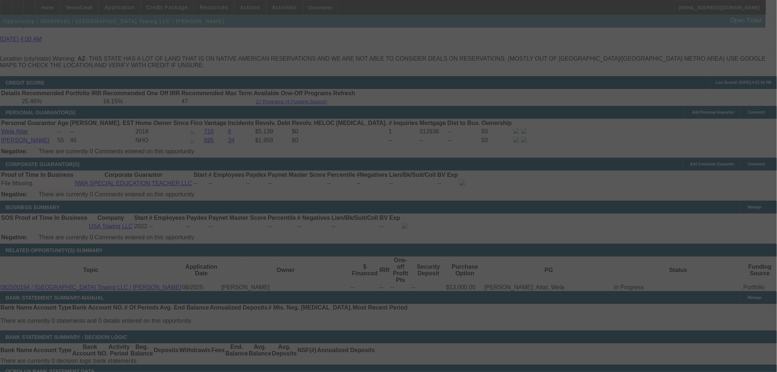
select select "0"
select select "2"
select select "0"
select select "6"
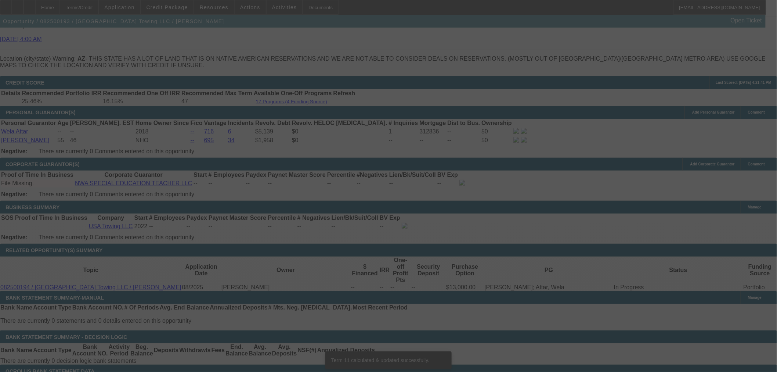
scroll to position [1063, 0]
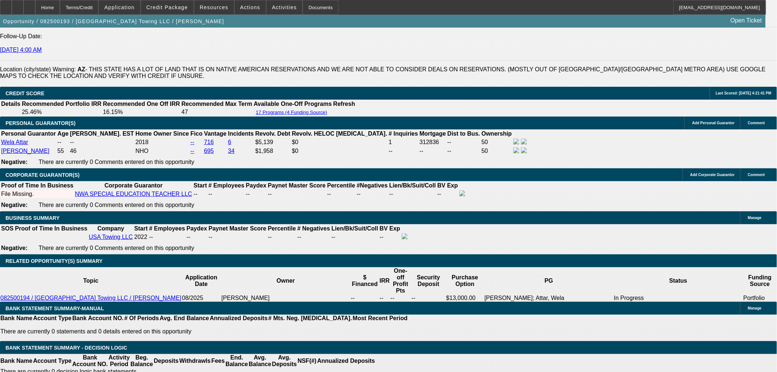
drag, startPoint x: 169, startPoint y: 152, endPoint x: 238, endPoint y: 151, distance: 68.7
type input "2"
type input "UNKNOWN"
type input "20"
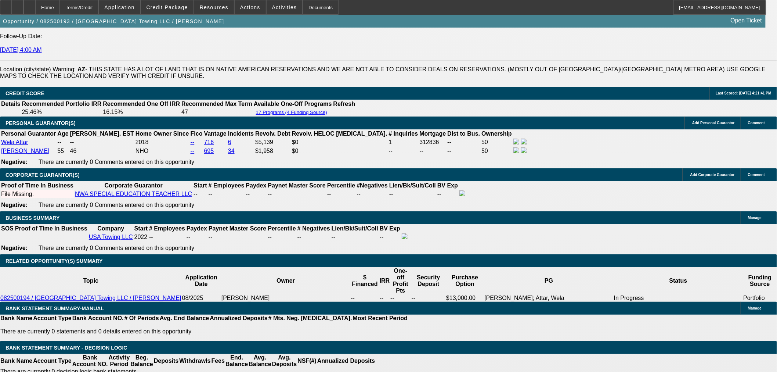
type input "$2,185.01"
type input "20.1"
type input "$2,189.23"
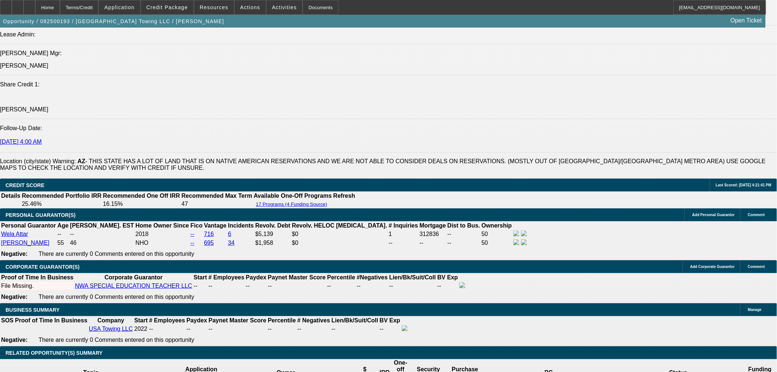
scroll to position [941, 0]
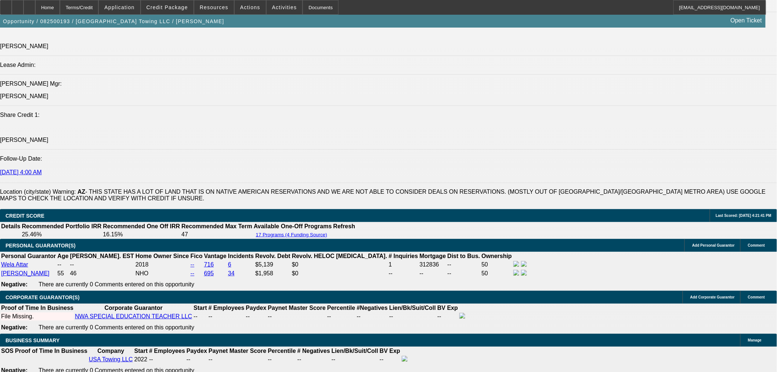
type input "20.1"
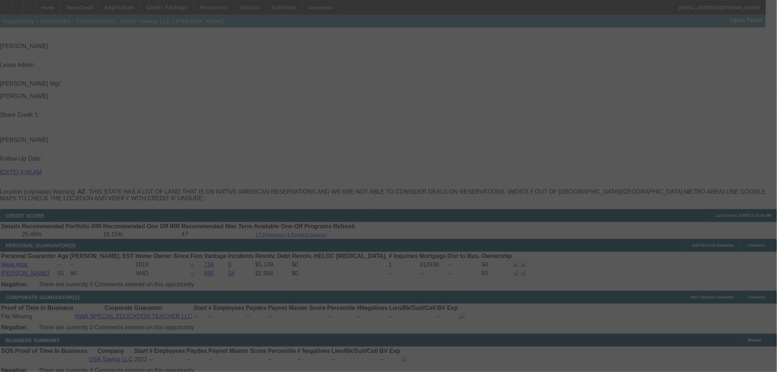
select select "0"
select select "2"
select select "0"
select select "6"
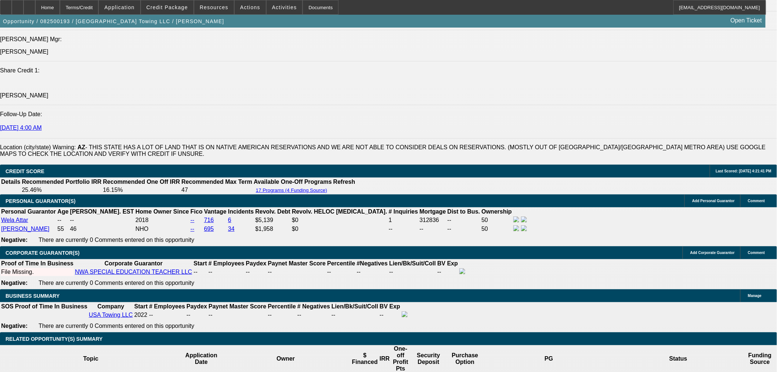
scroll to position [1063, 0]
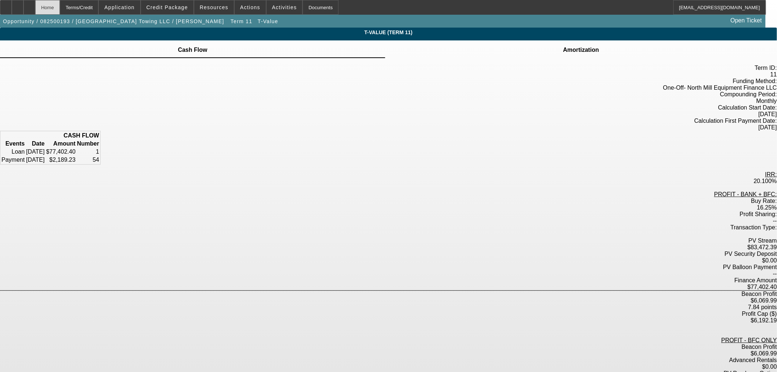
click at [60, 6] on div "Home" at bounding box center [47, 7] width 25 height 15
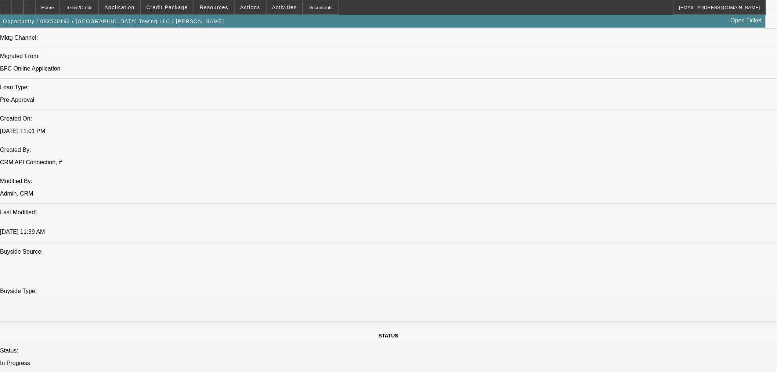
select select "0"
select select "2"
select select "0"
select select "6"
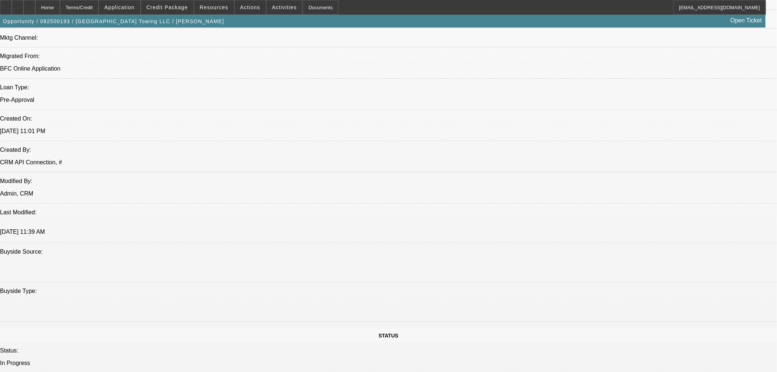
select select "0"
select select "2"
select select "0"
select select "6"
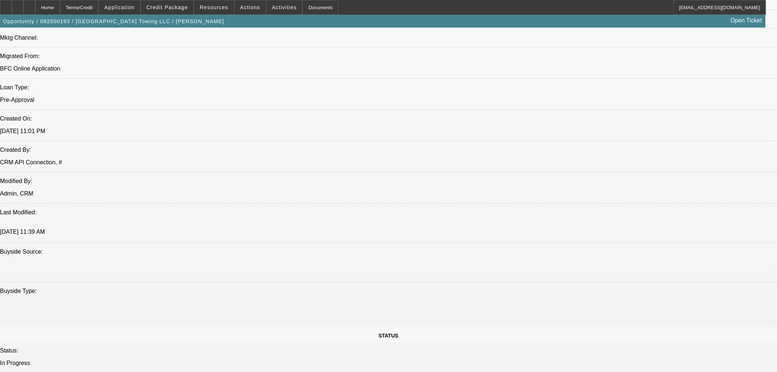
select select "0.1"
select select "0"
select select "2"
select select "0"
select select "6"
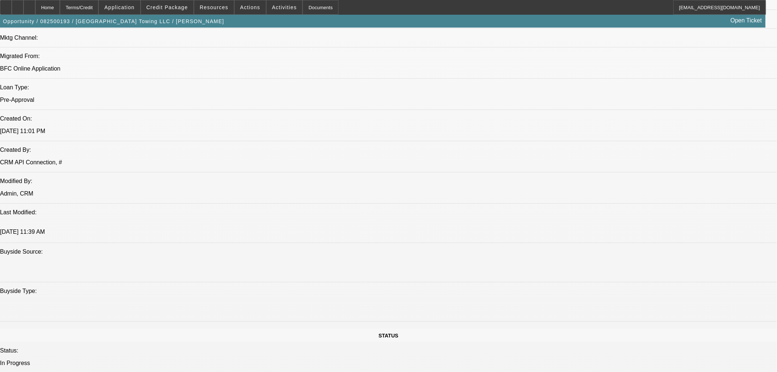
select select "0.1"
select select "0"
select select "2"
select select "0"
select select "6"
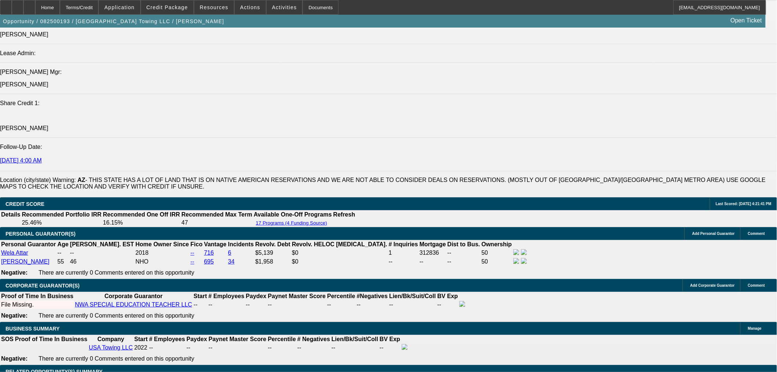
scroll to position [938, 0]
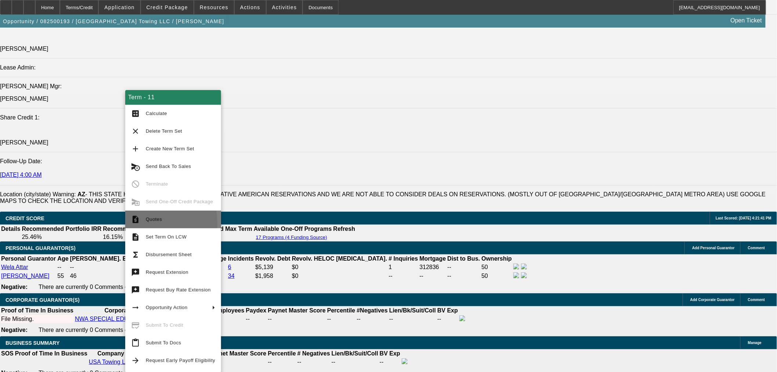
click at [142, 222] on button "request_quote Quotes" at bounding box center [173, 219] width 96 height 18
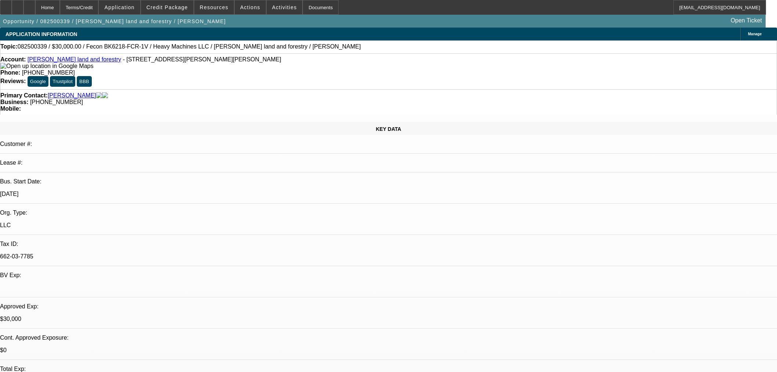
select select "0"
select select "2"
select select "0"
select select "6"
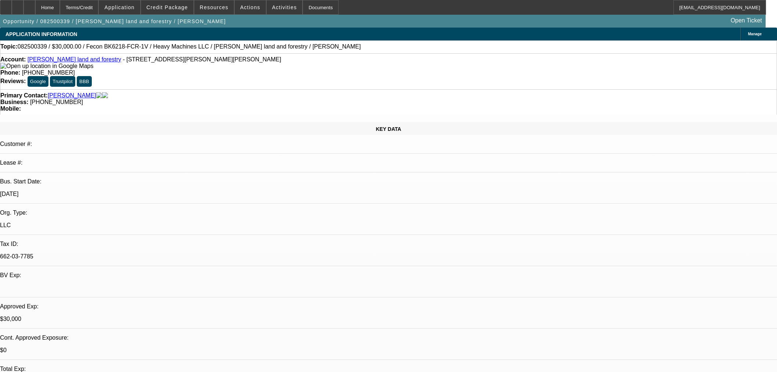
select select "0.2"
select select "2"
select select "0"
select select "6"
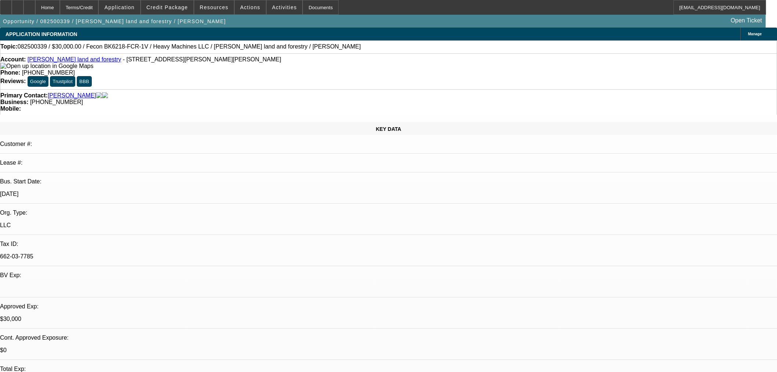
select select "0"
select select "19"
select select "0.2"
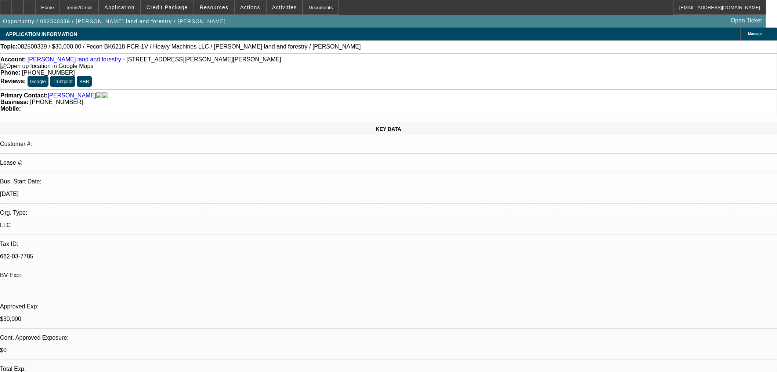
select select "2"
select select "0"
select select "6"
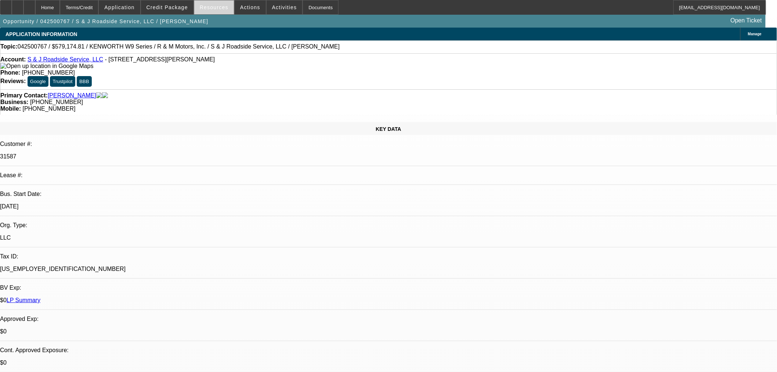
select select "0"
select select "3"
select select "0"
select select "6"
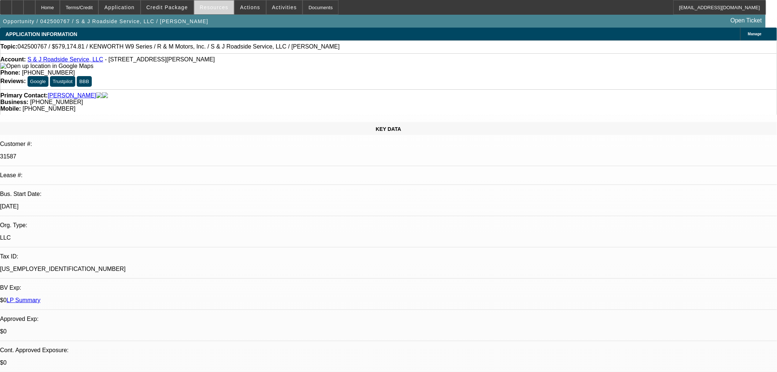
select select "0"
select select "3"
select select "0"
select select "6"
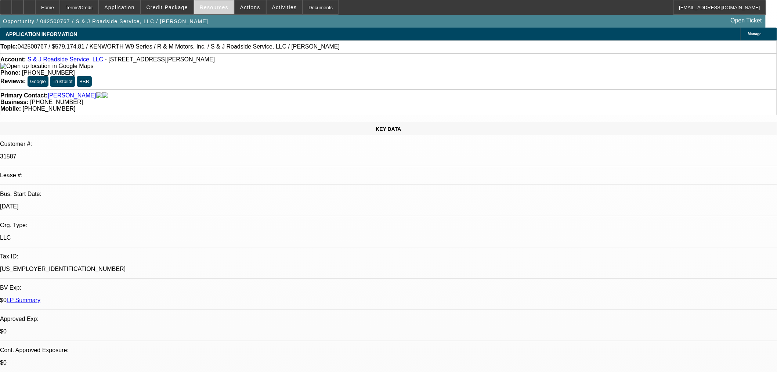
select select "0"
select select "2"
select select "0"
select select "6"
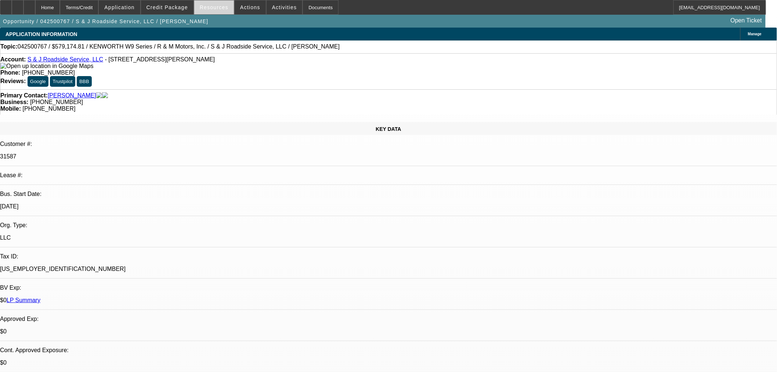
select select "0"
select select "2"
select select "0"
select select "6"
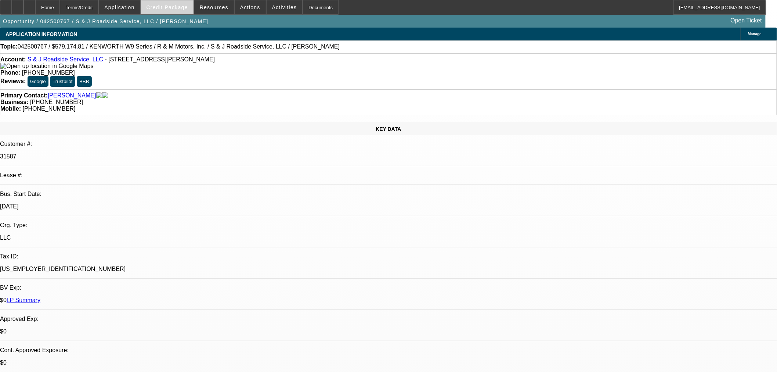
click at [182, 7] on span "Credit Package" at bounding box center [168, 7] width 42 height 6
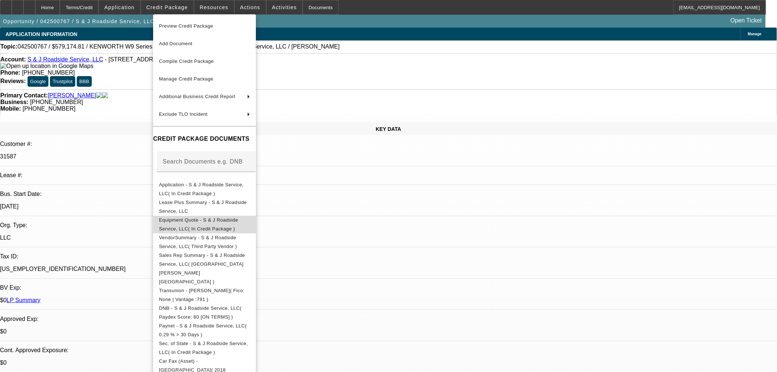
click at [221, 224] on span "Equipment Quote - S & J Roadside Service, LLC( In Credit Package )" at bounding box center [204, 224] width 91 height 18
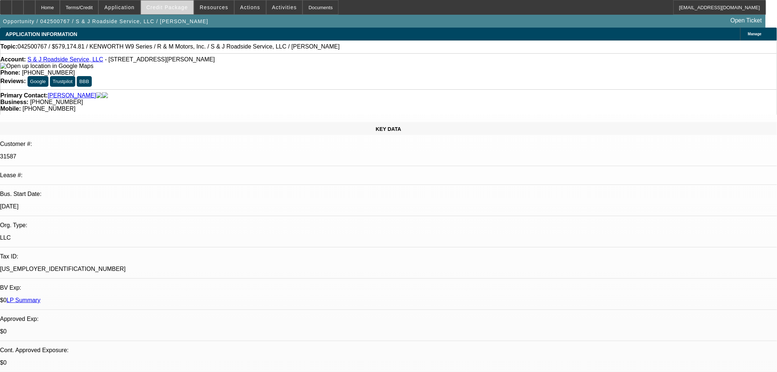
click at [162, 6] on span "Credit Package" at bounding box center [168, 7] width 42 height 6
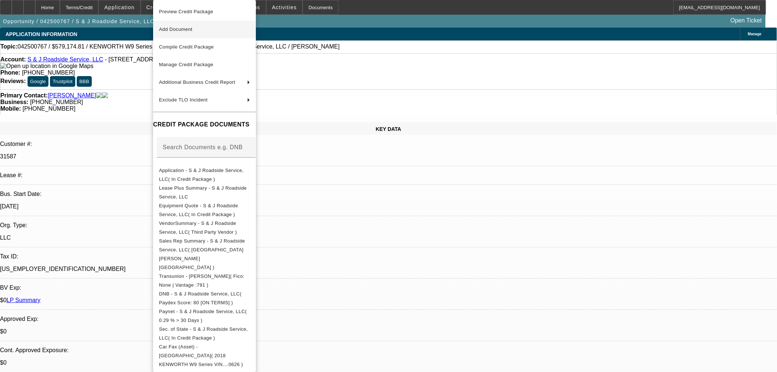
click at [186, 27] on span "Add Document" at bounding box center [175, 29] width 33 height 6
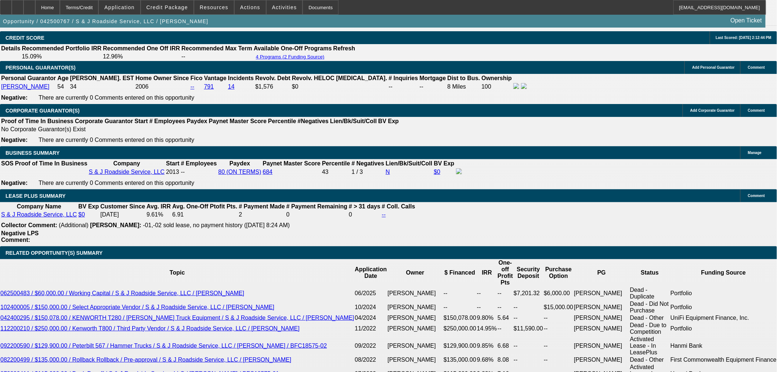
scroll to position [1102, 0]
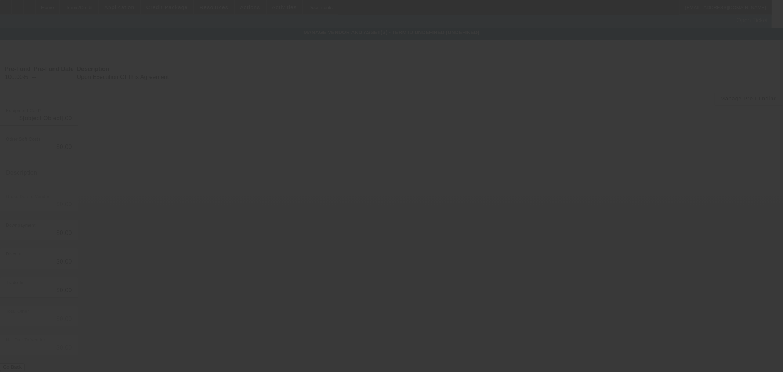
type input "$450,000.00"
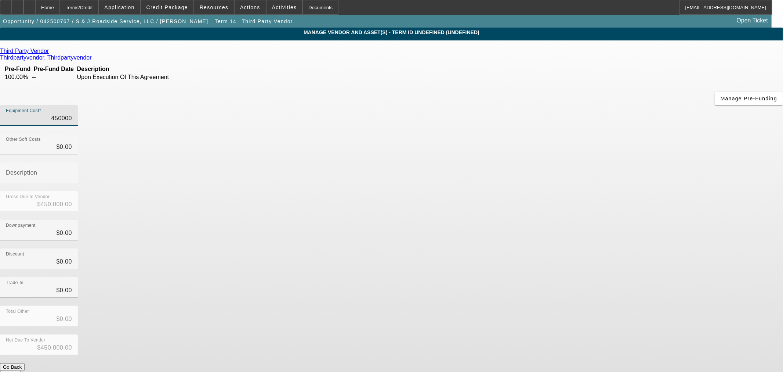
drag, startPoint x: 429, startPoint y: 64, endPoint x: 564, endPoint y: 42, distance: 137.0
click at [564, 105] on div "Equipment Cost 450000" at bounding box center [391, 119] width 783 height 29
type input "5"
type input "$5.00"
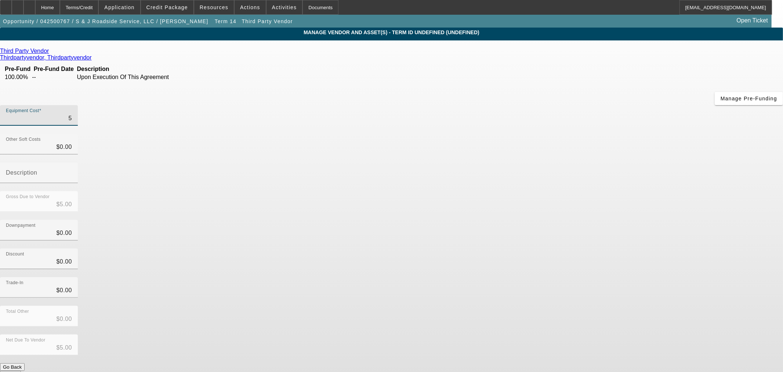
type input "55"
type input "$55.00"
type input "550"
type input "$550.00"
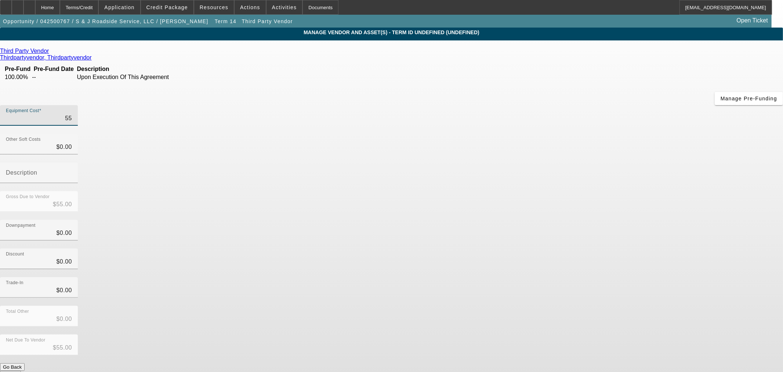
type input "$550.00"
type input "5500"
type input "$5,500.00"
type input "55000"
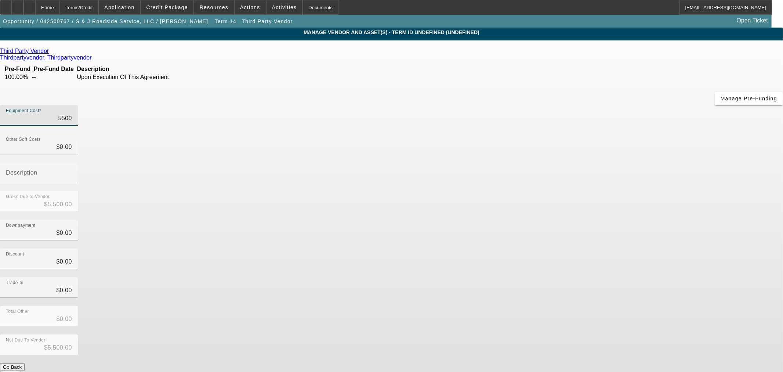
type input "$55,000.00"
type input "550000"
type input "$550,000.00"
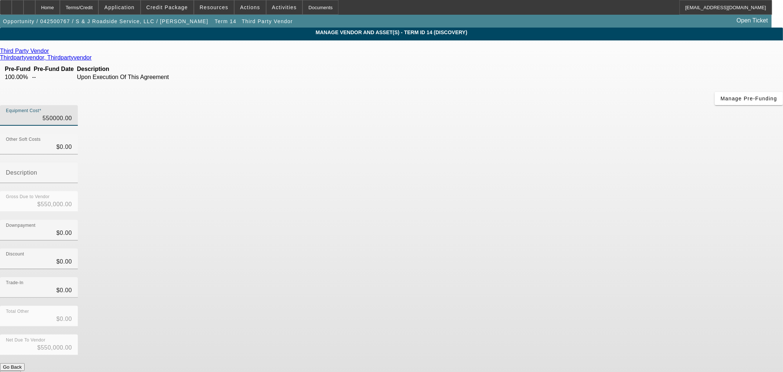
type input "$550,000.00"
drag, startPoint x: 533, startPoint y: 166, endPoint x: 539, endPoint y: 179, distance: 14.8
click at [533, 248] on div "Discount $0.00" at bounding box center [391, 262] width 783 height 29
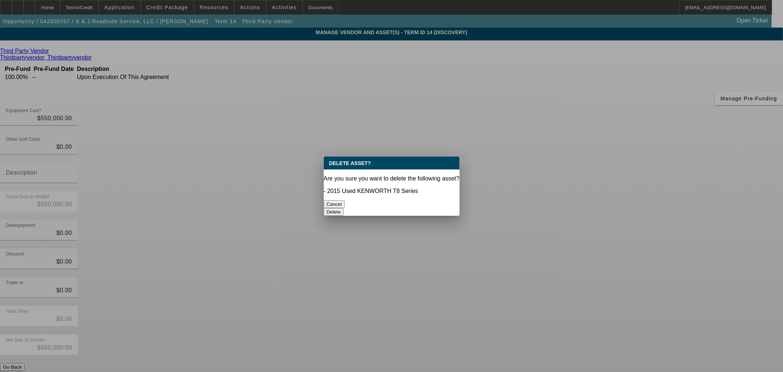
click at [344, 208] on button "Delete" at bounding box center [334, 212] width 20 height 8
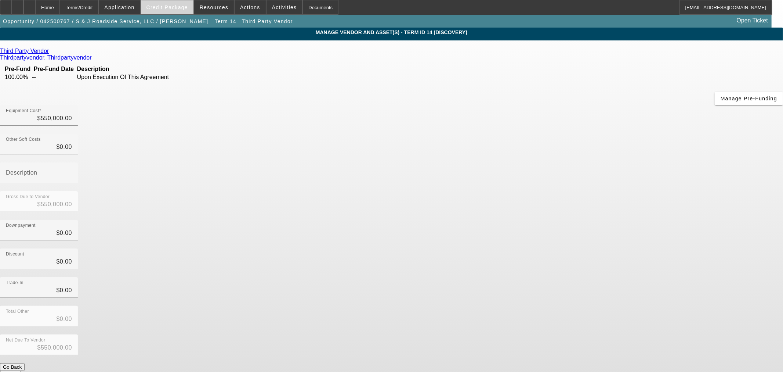
click at [175, 8] on span "Credit Package" at bounding box center [168, 7] width 42 height 6
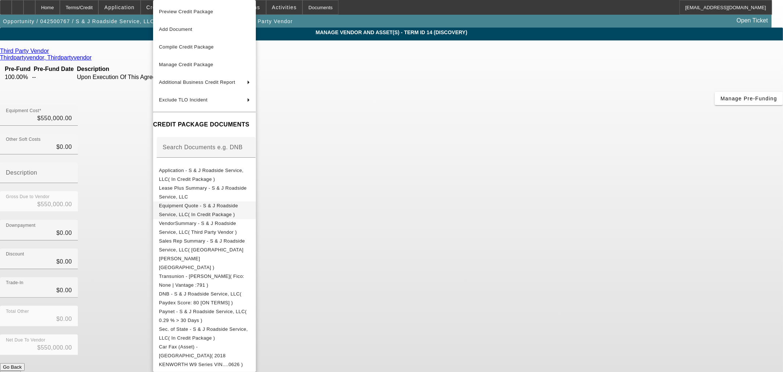
click at [197, 208] on span "Equipment Quote - S & J Roadside Service, LLC( In Credit Package )" at bounding box center [198, 210] width 79 height 14
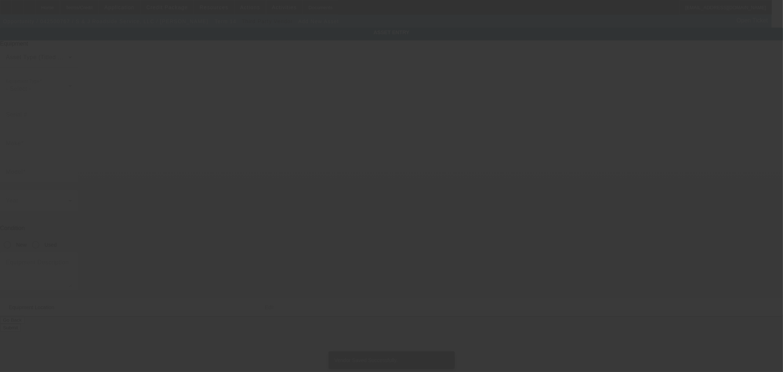
type input "[STREET_ADDRESS][PERSON_NAME]"
type input "[GEOGRAPHIC_DATA]"
type input "30607"
type input "[PERSON_NAME]"
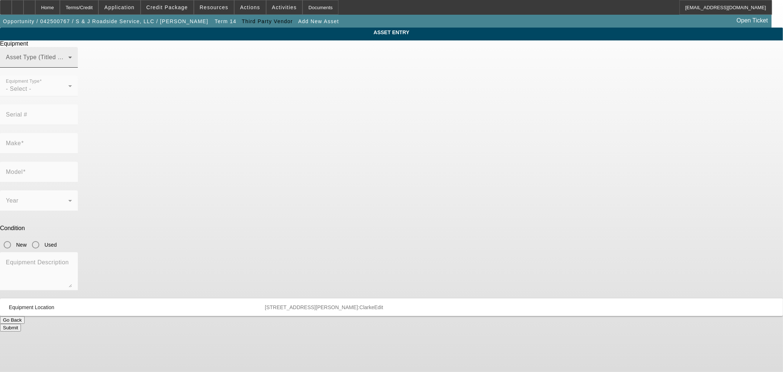
click at [68, 65] on span at bounding box center [37, 60] width 62 height 9
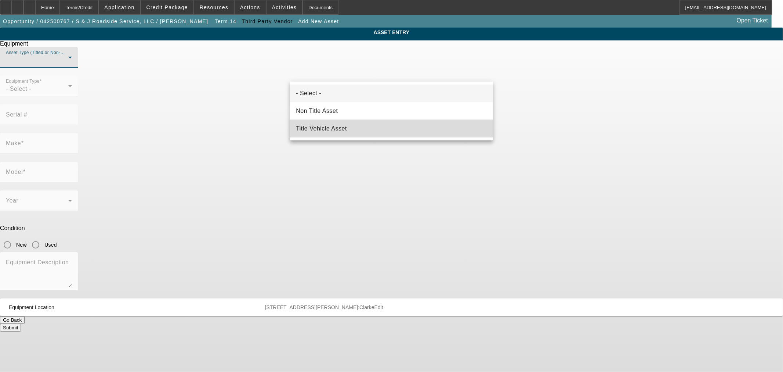
click at [370, 123] on mat-option "Title Vehicle Asset" at bounding box center [391, 129] width 203 height 18
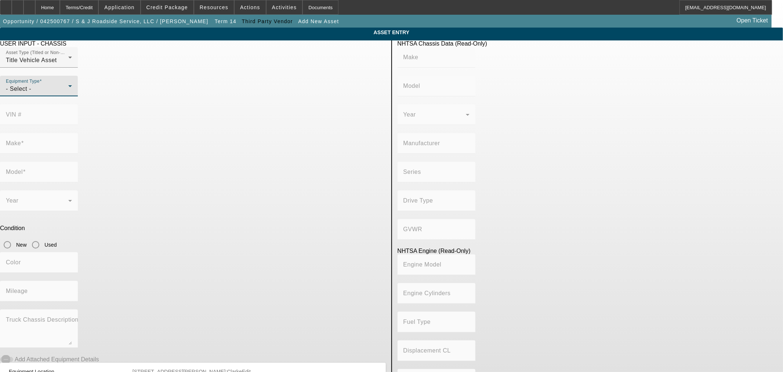
click at [68, 93] on div "- Select -" at bounding box center [37, 88] width 62 height 9
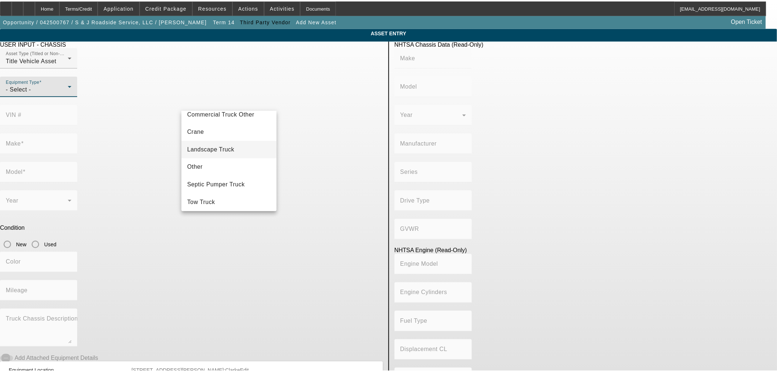
scroll to position [81, 0]
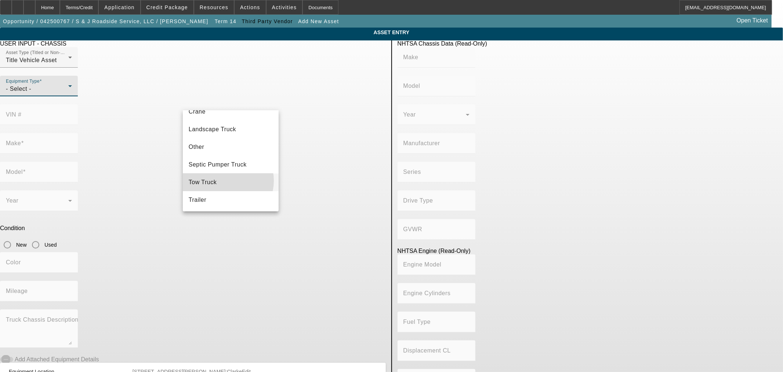
click at [223, 180] on mat-option "Tow Truck" at bounding box center [231, 182] width 96 height 18
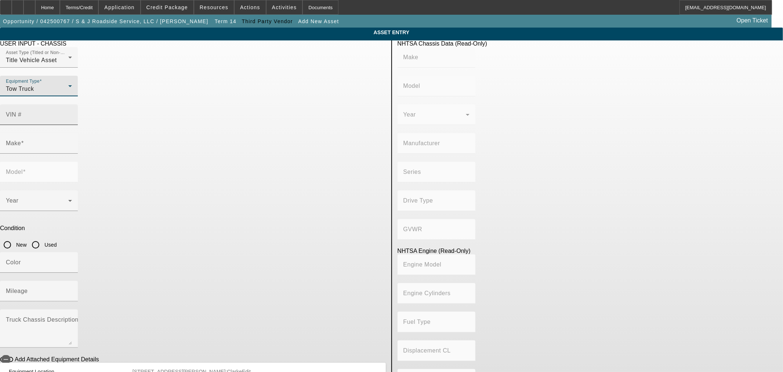
click at [72, 113] on input "VIN #" at bounding box center [39, 117] width 66 height 9
type input "1nkdx4ex6cj312394"
type input "KENWORTH"
type input "T8 Series"
type input "KENWORTH TRUCK COMPANY"
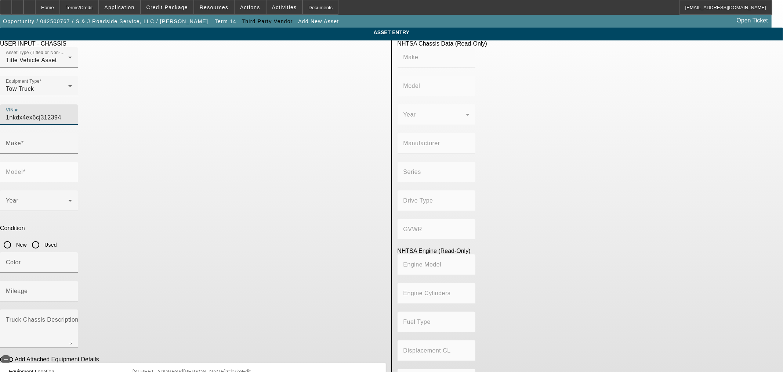
type input "Other"
type input "Class 8: 33,001 lb and above (14,969 kg and above)"
type input "ISX"
type input "6"
type input "Diesel"
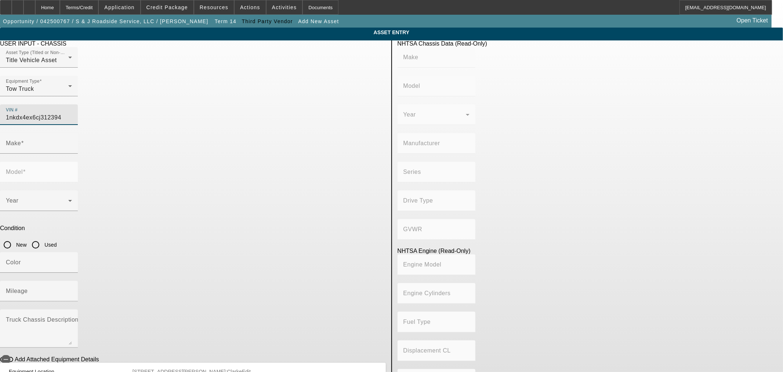
type input "915.3561614209"
type input "15"
type input "KENWORTH"
type input "T8 Series"
type input "[US_VEHICLE_IDENTIFICATION_NUMBER]"
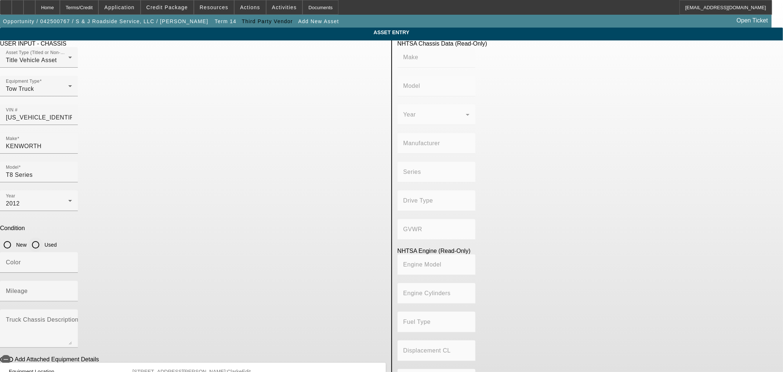
click at [43, 237] on input "Used" at bounding box center [35, 244] width 15 height 15
radio input "true"
type input "KENWORTH"
type input "T8 Series"
type input "KENWORTH TRUCK COMPANY"
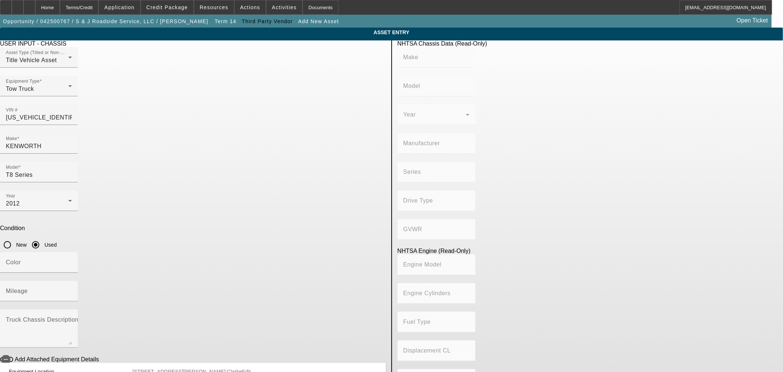
type input "Other"
type input "Class 8: 33,001 lb and above (14,969 kg and above)"
type input "ISX"
type input "6"
type input "Diesel"
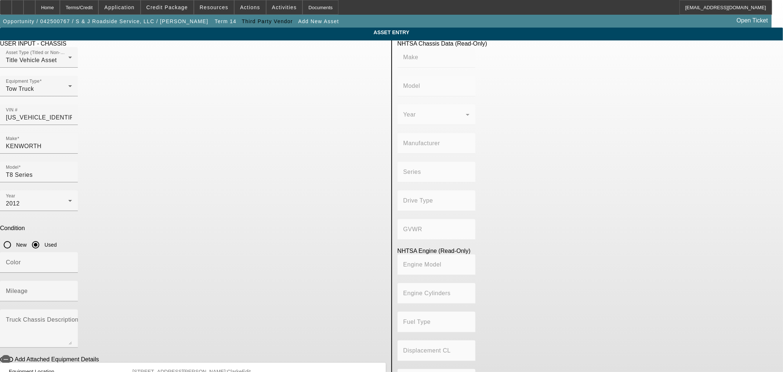
type input "915.3561614209"
type input "15"
click at [72, 289] on input "Mileage" at bounding box center [39, 293] width 66 height 9
type input "37789"
click at [9, 356] on icon "button" at bounding box center [6, 359] width 7 height 7
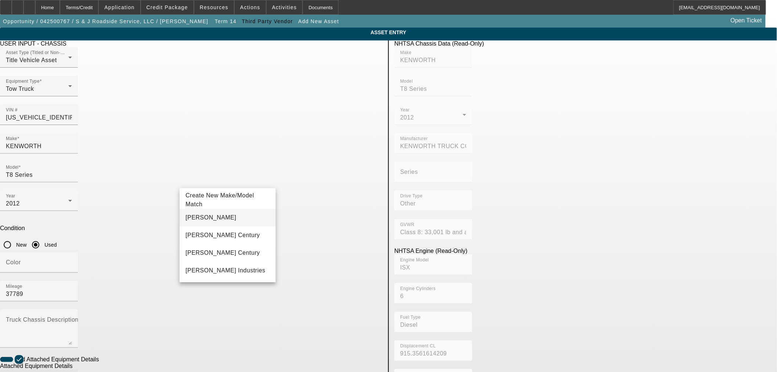
type input "[PERSON_NAME]"
click at [197, 217] on span "[PERSON_NAME]" at bounding box center [210, 217] width 51 height 6
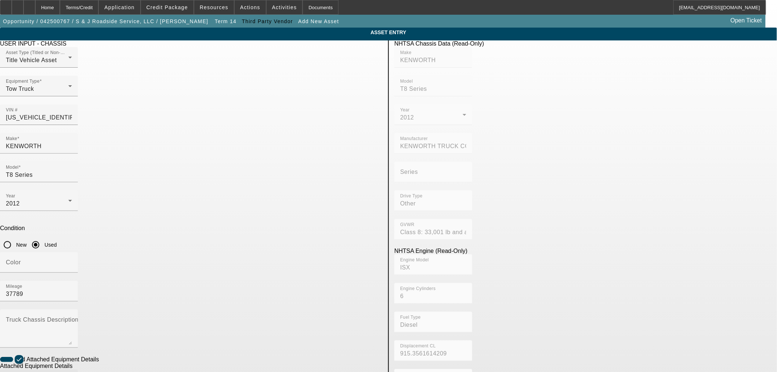
paste input "[PERSON_NAME] 1060 rotator SDV-4"
drag, startPoint x: 306, startPoint y: 294, endPoint x: 266, endPoint y: 291, distance: 39.8
drag, startPoint x: 308, startPoint y: 295, endPoint x: 302, endPoint y: 295, distance: 5.5
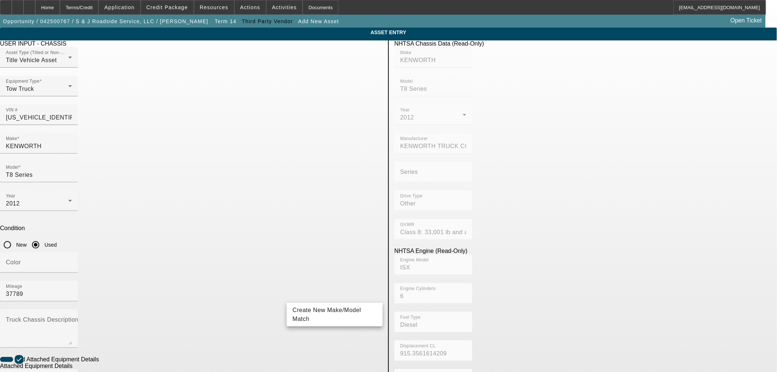
click at [354, 331] on mat-option "Century 1060S 60 Ton" at bounding box center [335, 332] width 96 height 18
type input "Century 1060S 60 Ton"
drag, startPoint x: 350, startPoint y: 298, endPoint x: 182, endPoint y: 293, distance: 167.9
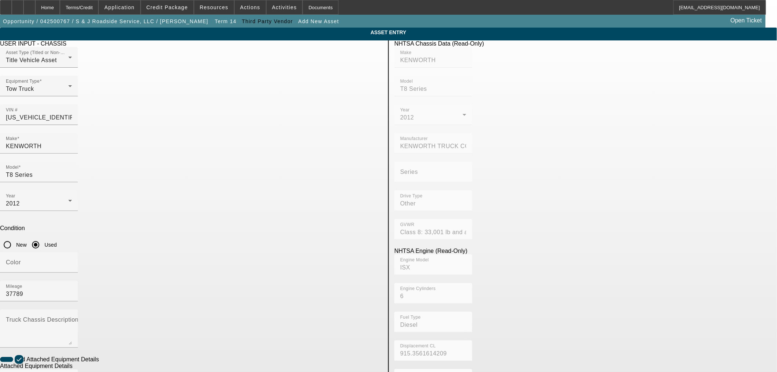
type input "="
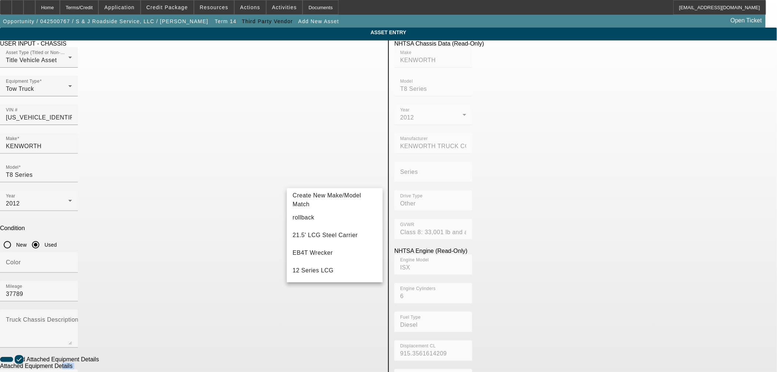
drag, startPoint x: 210, startPoint y: 300, endPoint x: 169, endPoint y: 298, distance: 41.2
click at [169, 298] on app-asset-collateral-manage "ASSET ENTRY USER INPUT - CHASSIS Asset Type (Titled or Non-Titled) Title Vehicl…" at bounding box center [388, 314] width 777 height 572
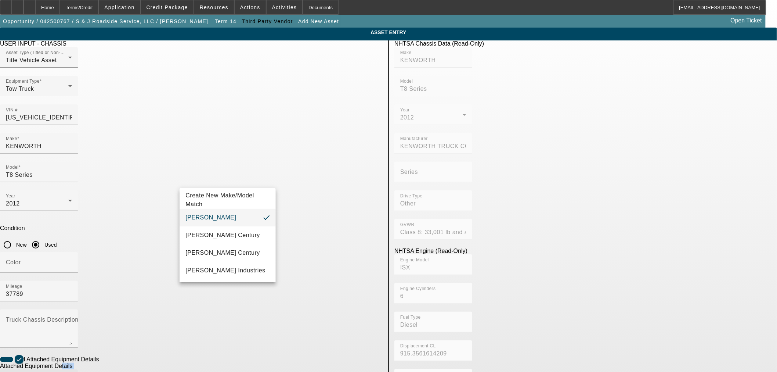
drag, startPoint x: 203, startPoint y: 297, endPoint x: 166, endPoint y: 297, distance: 36.7
click at [166, 297] on app-asset-collateral-manage "ASSET ENTRY USER INPUT - CHASSIS Asset Type (Titled or Non-Titled) Title Vehicl…" at bounding box center [388, 314] width 777 height 572
type input "Century"
click at [192, 217] on span "Century" at bounding box center [196, 217] width 22 height 6
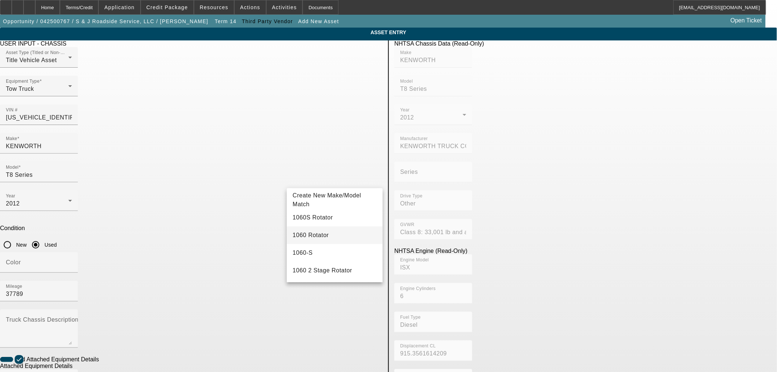
click at [310, 234] on span "1060 Rotator" at bounding box center [311, 235] width 36 height 6
type input "1060 Rotator"
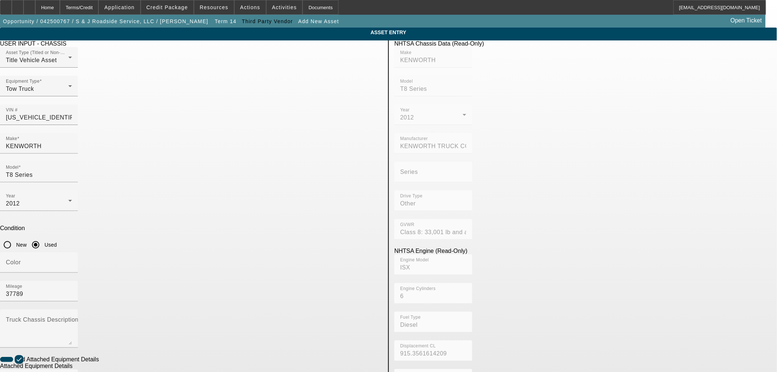
radio input "true"
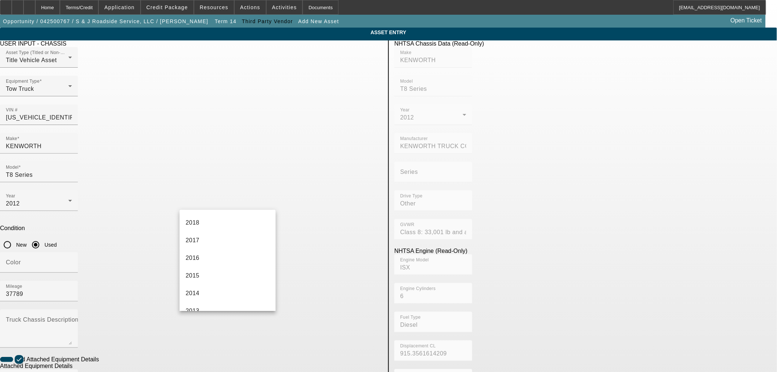
scroll to position [245, 0]
click at [212, 255] on mat-option "2012" at bounding box center [228, 259] width 96 height 18
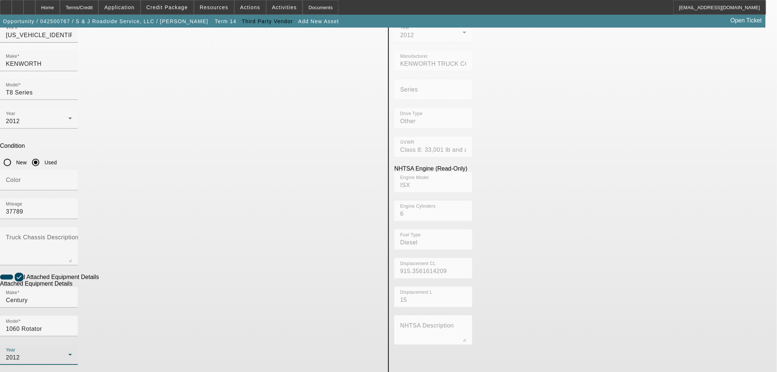
scroll to position [97, 0]
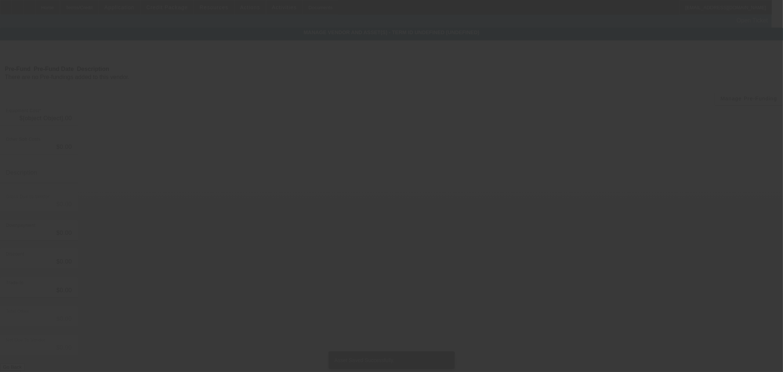
type input "$550,000.00"
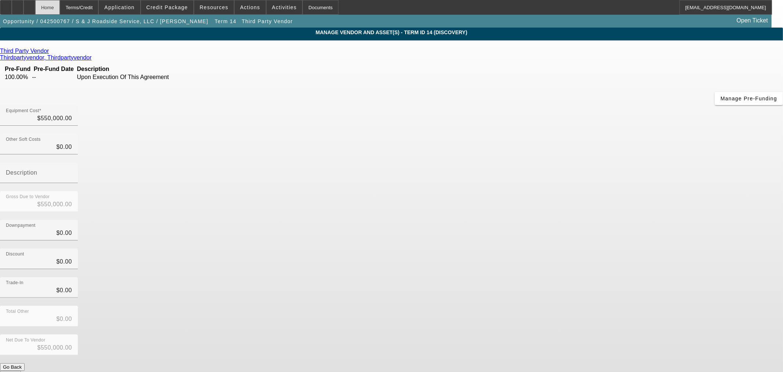
click at [60, 10] on div "Home" at bounding box center [47, 7] width 25 height 15
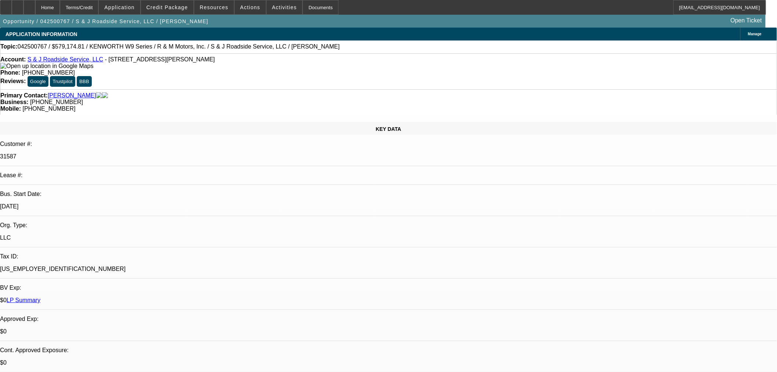
select select "0"
select select "3"
select select "0"
select select "6"
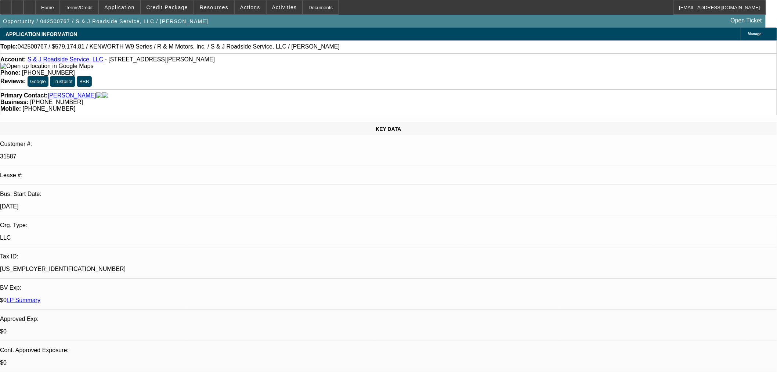
select select "0"
select select "3"
select select "0"
select select "6"
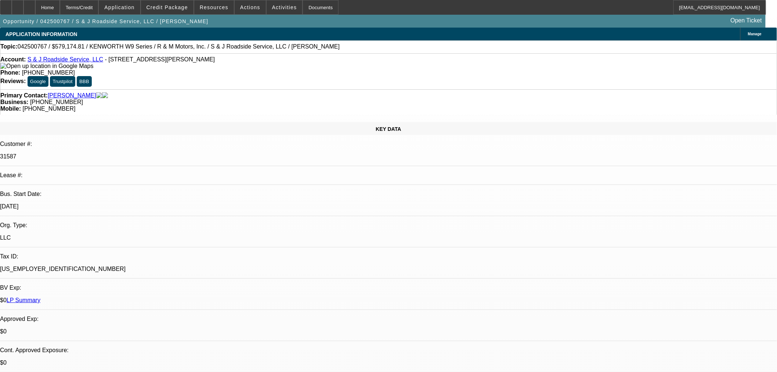
select select "0"
select select "2"
select select "0"
select select "6"
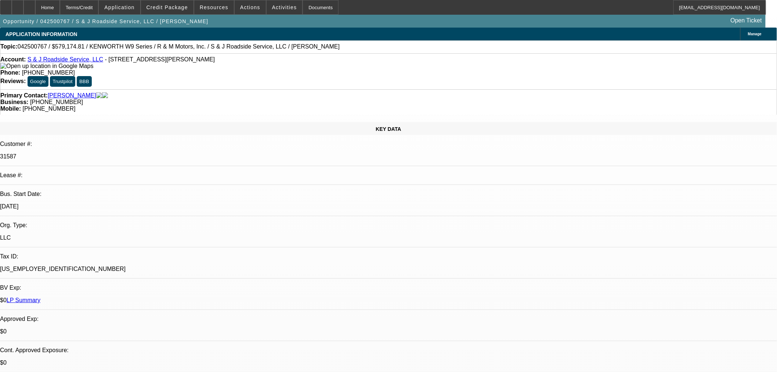
select select "0"
select select "2"
select select "0"
select select "6"
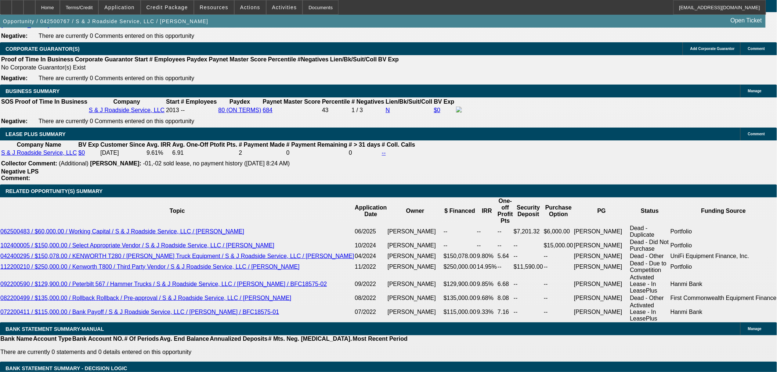
scroll to position [1143, 0]
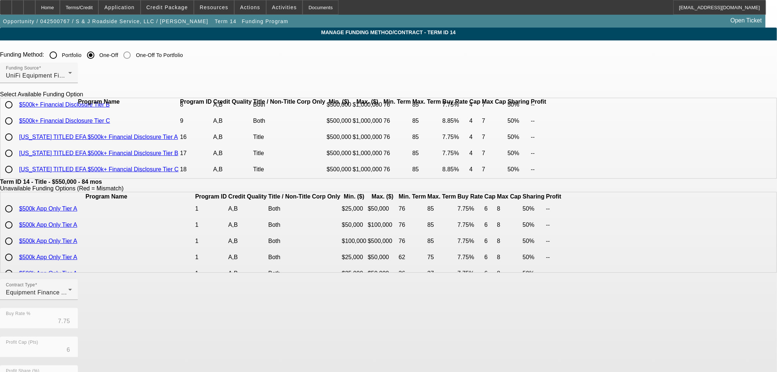
scroll to position [28, 0]
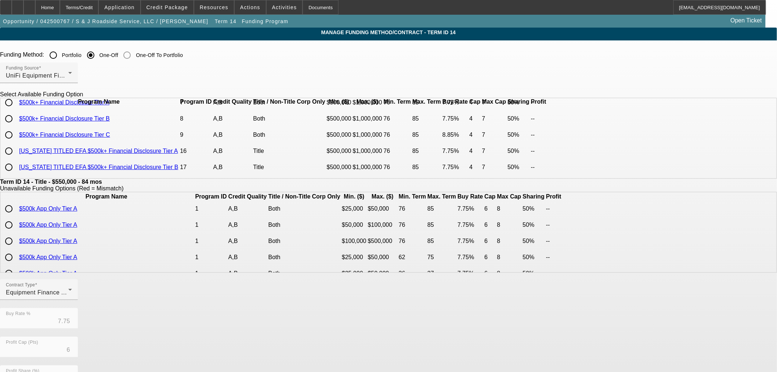
click at [110, 138] on link "$500k+ Financial Disclosure Tier C" at bounding box center [64, 134] width 91 height 6
click at [60, 8] on div "Home" at bounding box center [47, 7] width 25 height 15
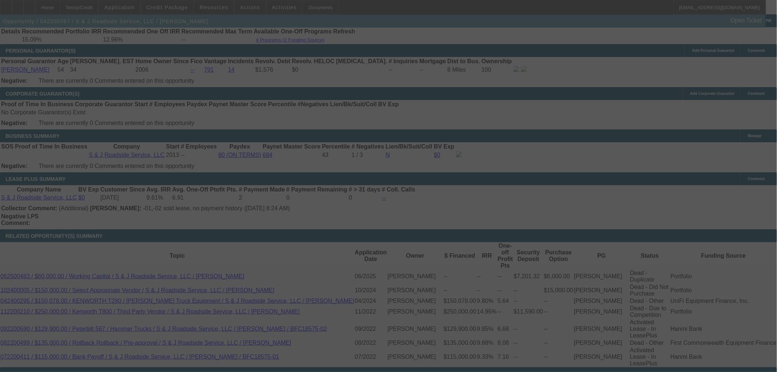
scroll to position [1075, 0]
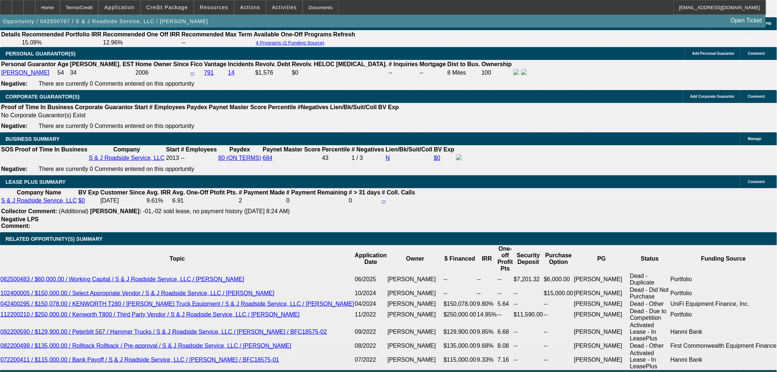
select select "0"
select select "3"
select select "0"
select select "6"
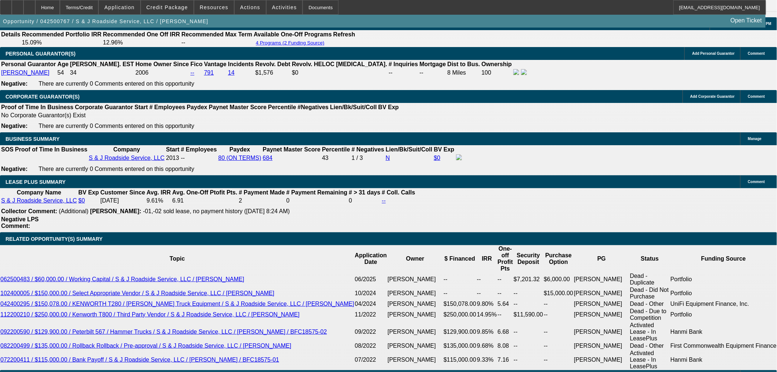
select select "0"
select select "3"
select select "0"
select select "6"
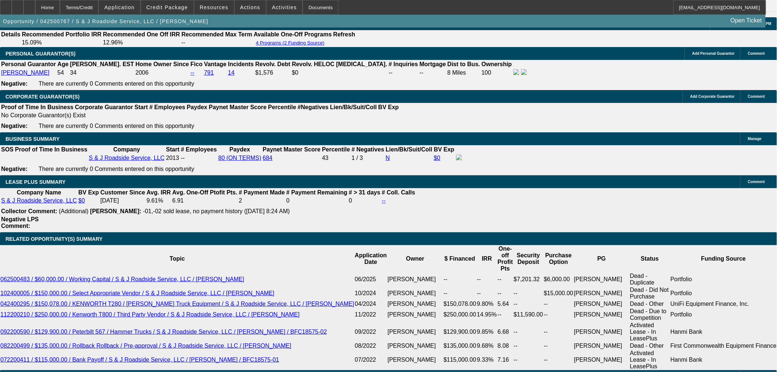
select select "0"
select select "2"
select select "0"
select select "6"
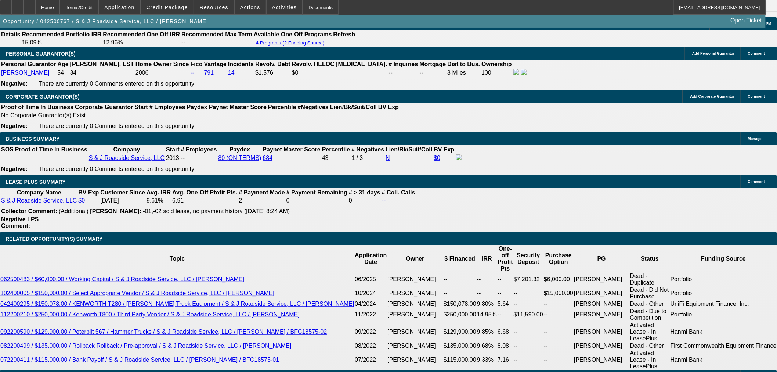
select select "0"
select select "2"
select select "0"
select select "6"
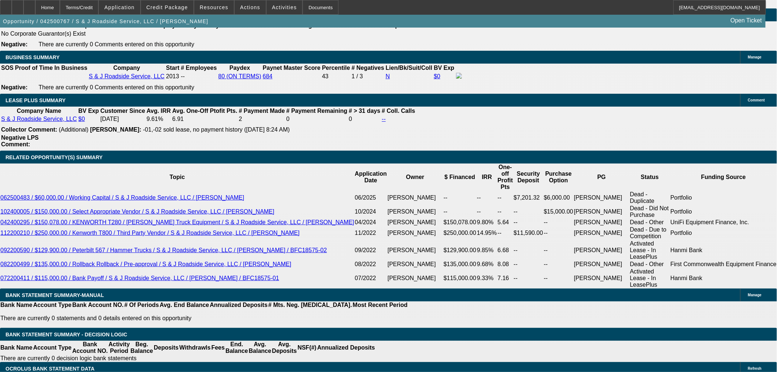
scroll to position [1167, 0]
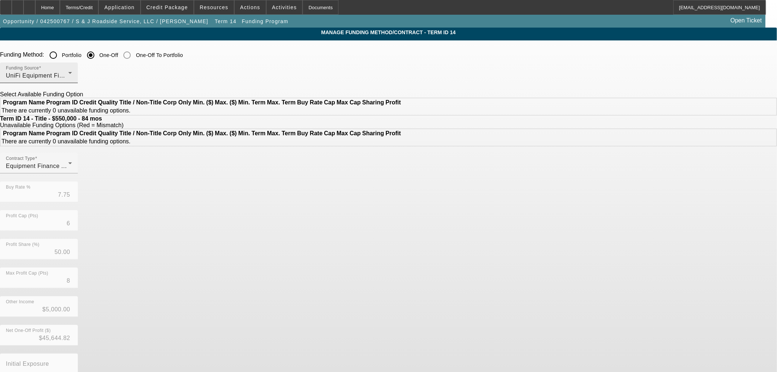
click at [68, 74] on div "UniFi Equipment Finance, Inc." at bounding box center [37, 75] width 62 height 9
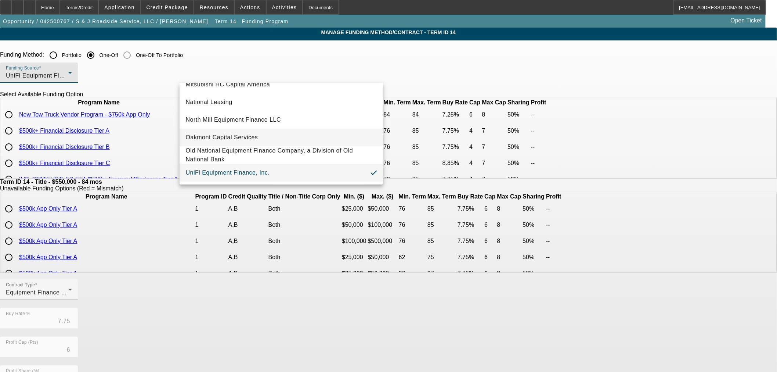
scroll to position [167, 0]
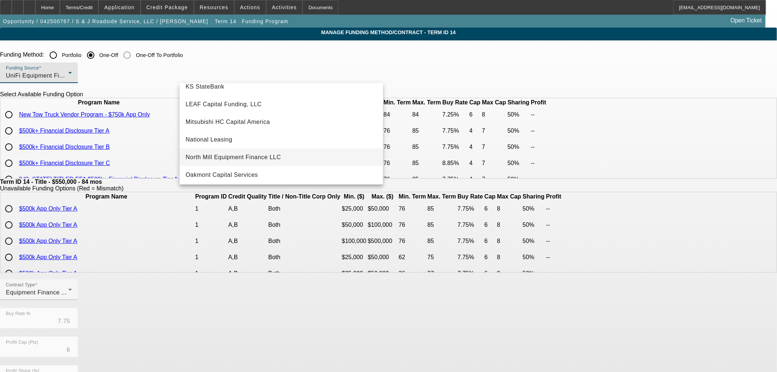
click at [267, 156] on span "North Mill Equipment Finance LLC" at bounding box center [232, 157] width 95 height 9
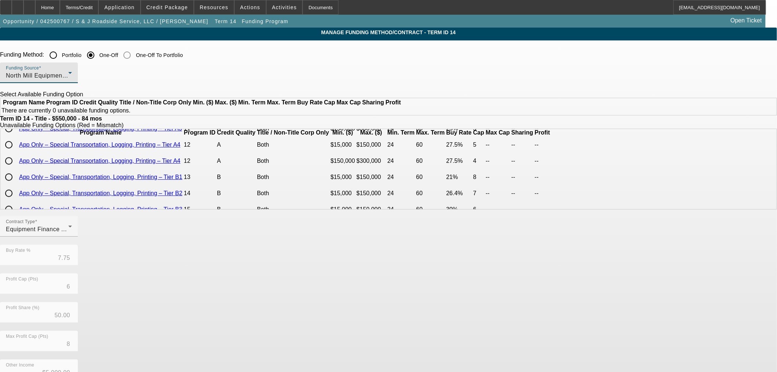
scroll to position [367, 0]
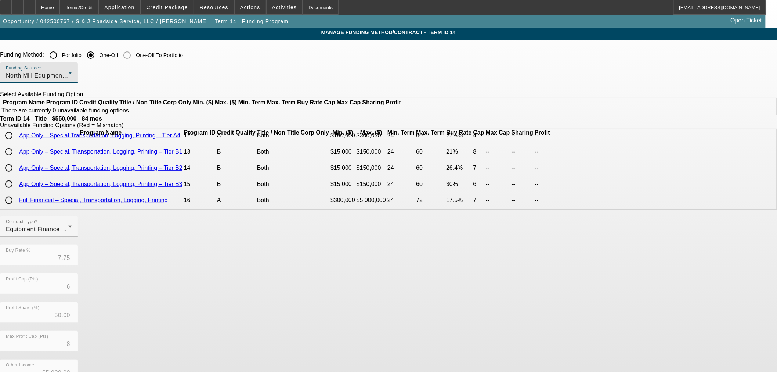
click at [68, 79] on div "North Mill Equipment Finance LLC" at bounding box center [37, 75] width 62 height 9
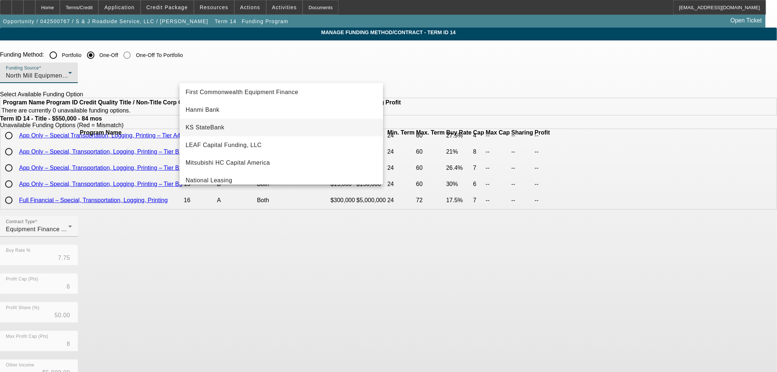
scroll to position [108, 0]
click at [240, 113] on span "First Commonwealth Equipment Finance" at bounding box center [241, 110] width 113 height 9
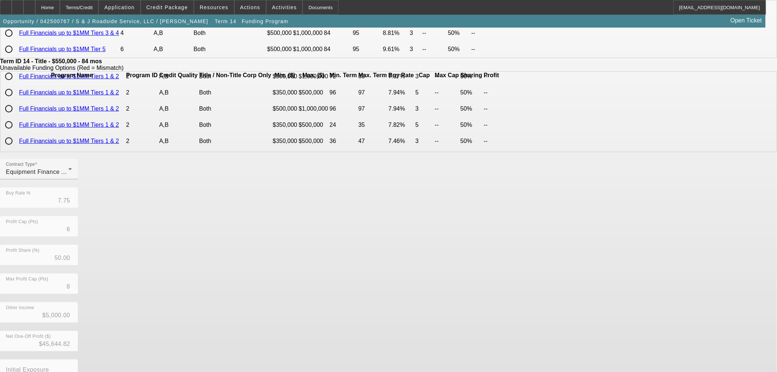
scroll to position [0, 0]
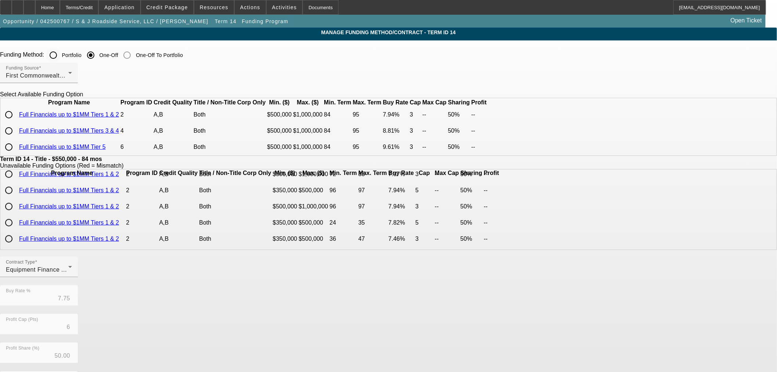
click at [61, 56] on input "Portfolio" at bounding box center [53, 55] width 15 height 15
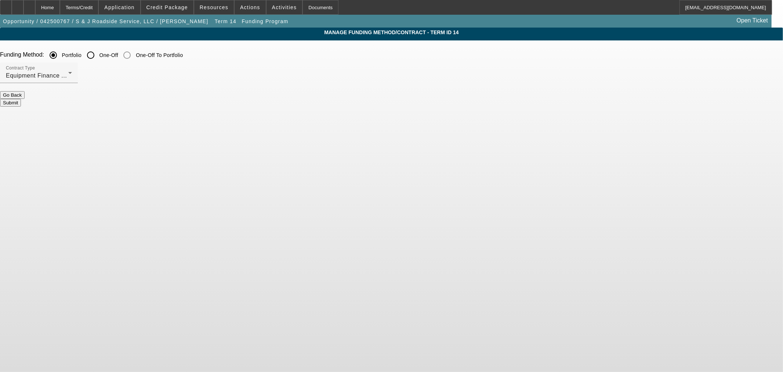
click at [21, 99] on button "Submit" at bounding box center [10, 103] width 21 height 8
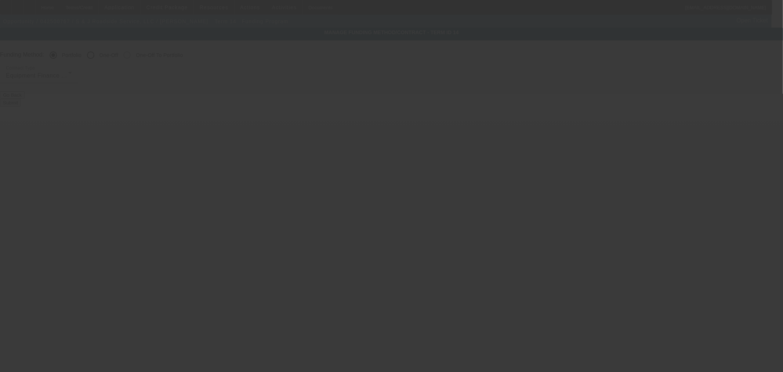
radio input "false"
radio input "true"
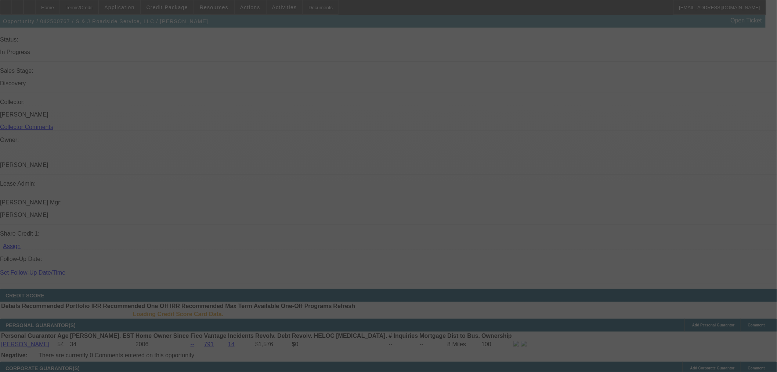
scroll to position [800, 0]
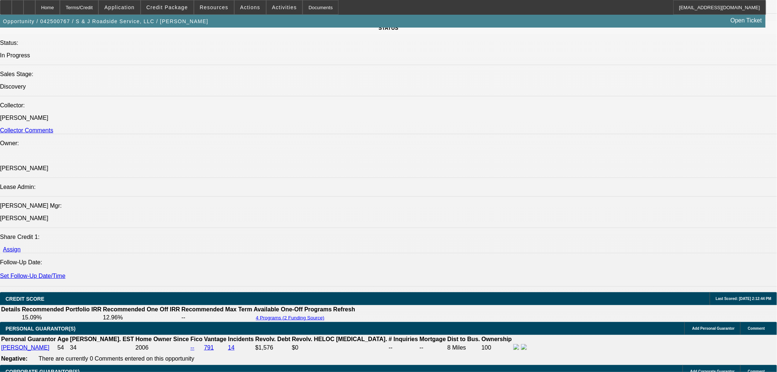
select select "0"
select select "3"
select select "0"
select select "6"
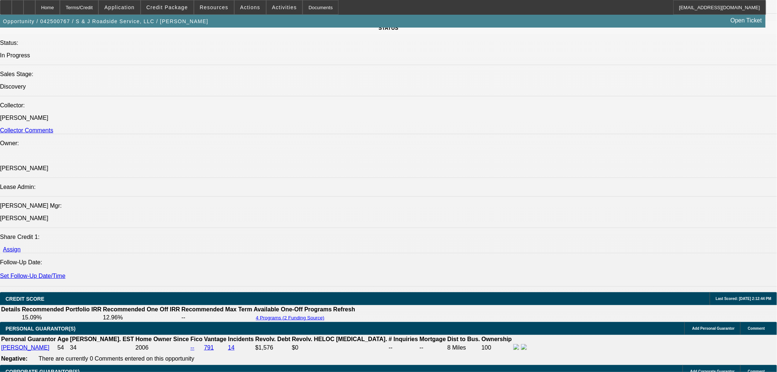
select select "0"
select select "3"
select select "0"
select select "6"
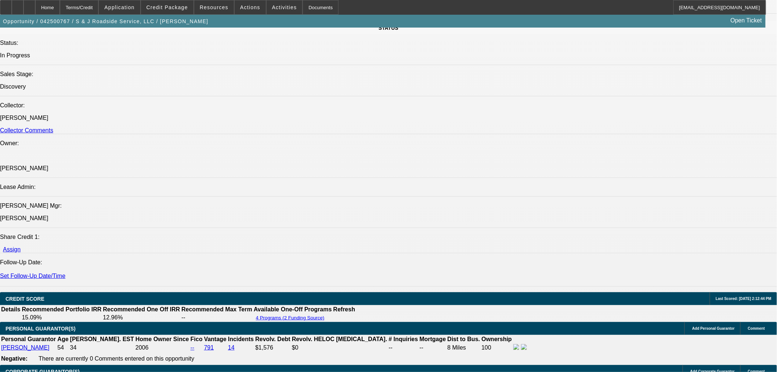
select select "0"
select select "2"
select select "0"
select select "6"
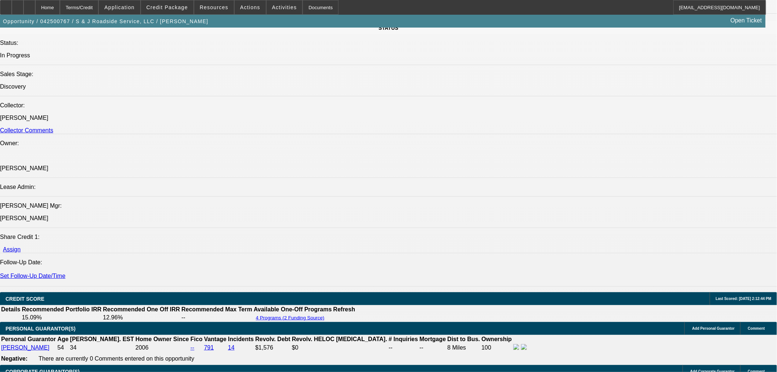
select select "0"
select select "2"
select select "0"
select select "6"
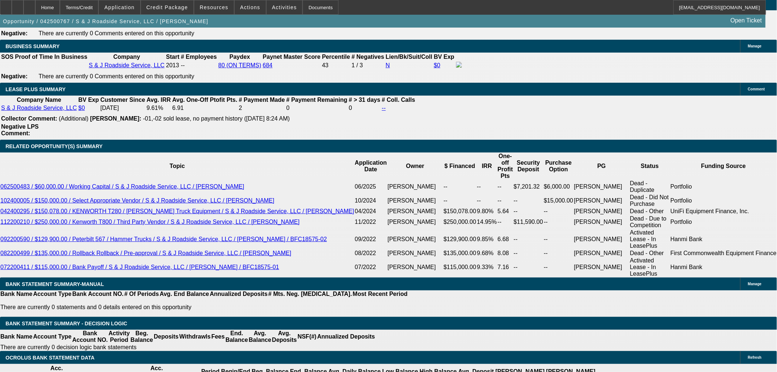
scroll to position [1178, 0]
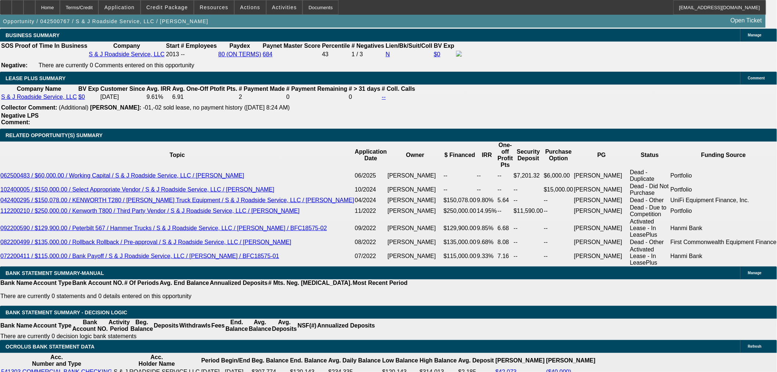
select select "0.05"
type input "$27,500.00"
type input "UNKNOWN"
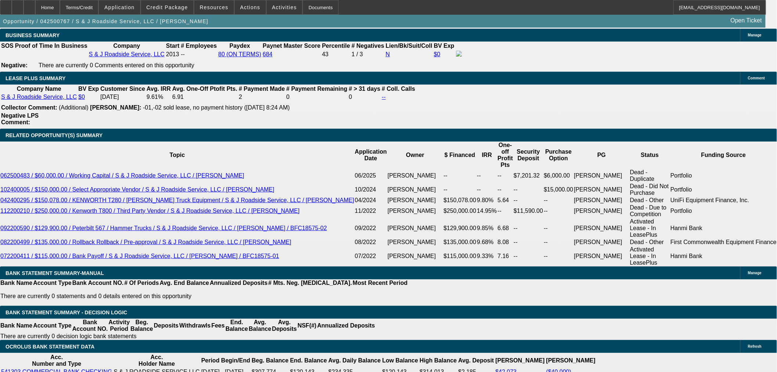
type input "$8,620.22"
select select "2"
type input "$17,240.44"
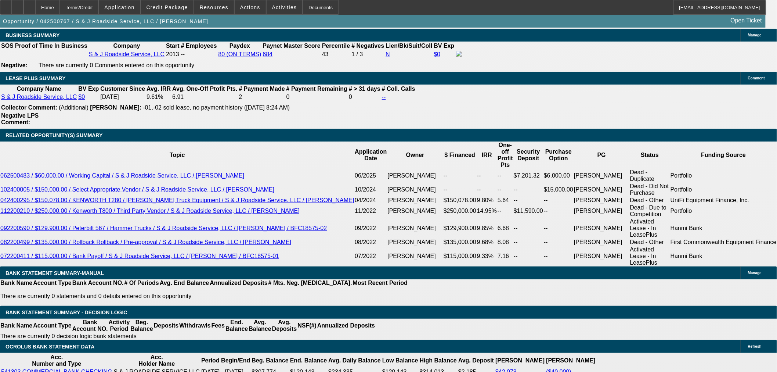
select select "2"
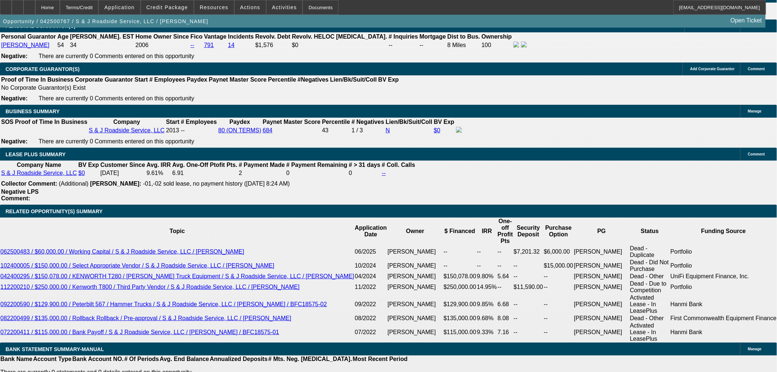
scroll to position [1015, 0]
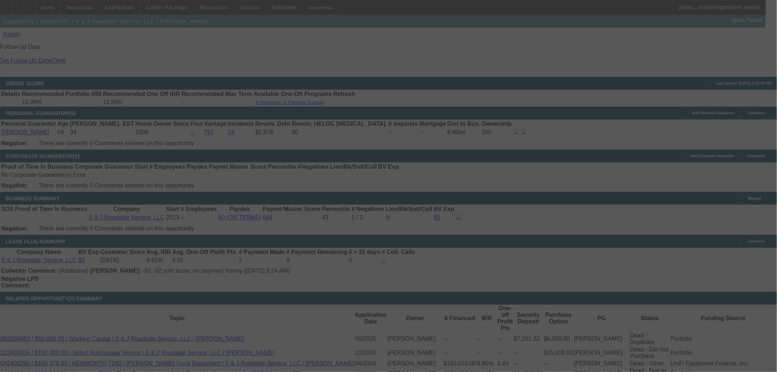
select select "2"
select select "0"
select select "6"
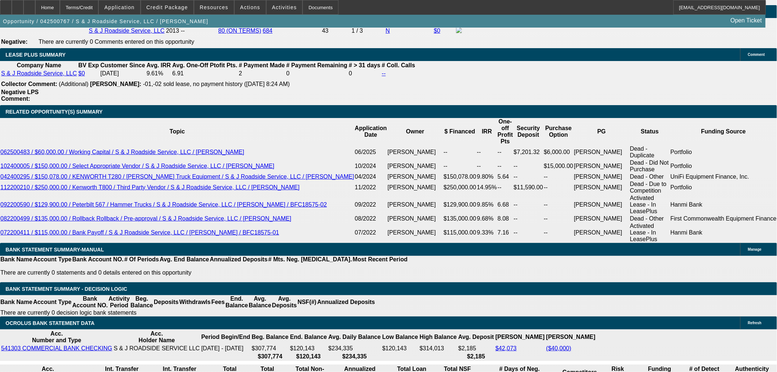
scroll to position [1219, 0]
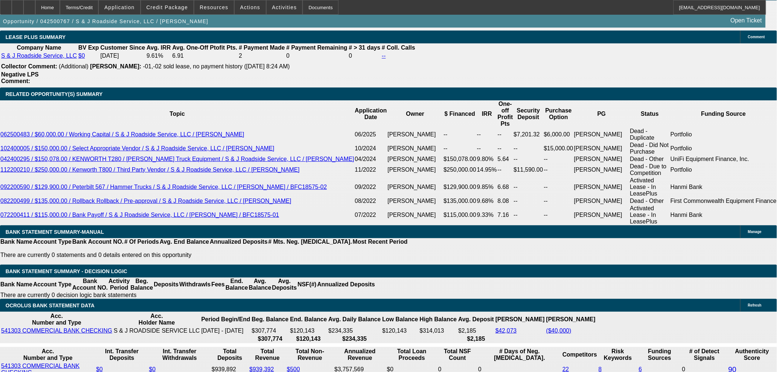
select select "1"
type input "$8,620.22"
type input "UNKNOWN"
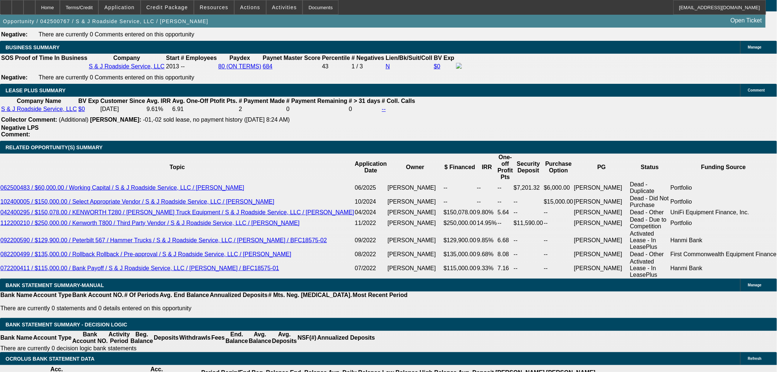
scroll to position [1097, 0]
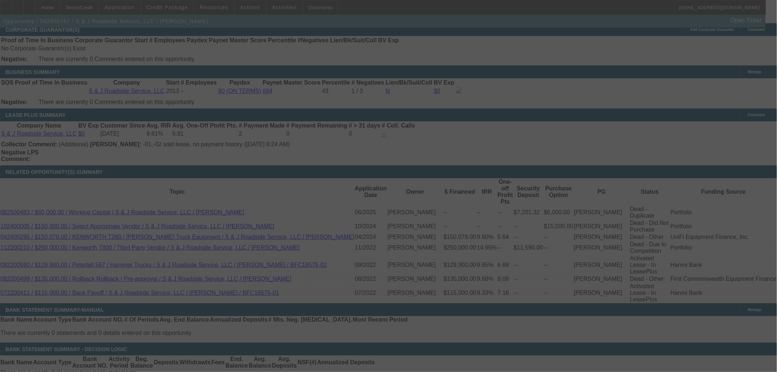
scroll to position [1219, 0]
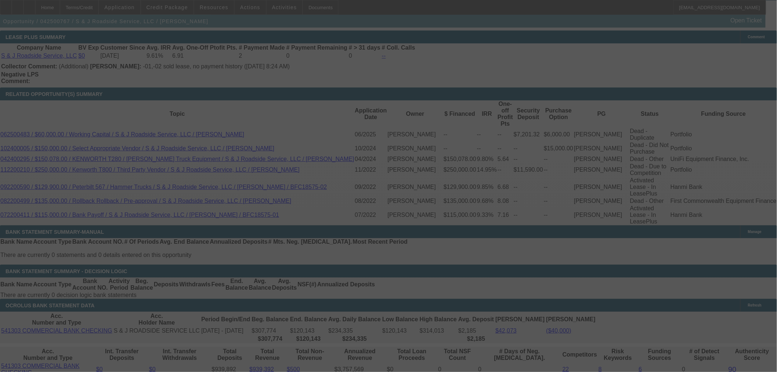
select select "2"
select select "0"
select select "6"
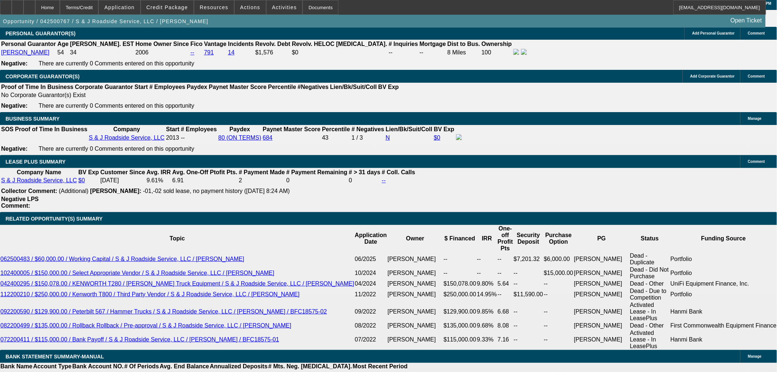
scroll to position [1093, 0]
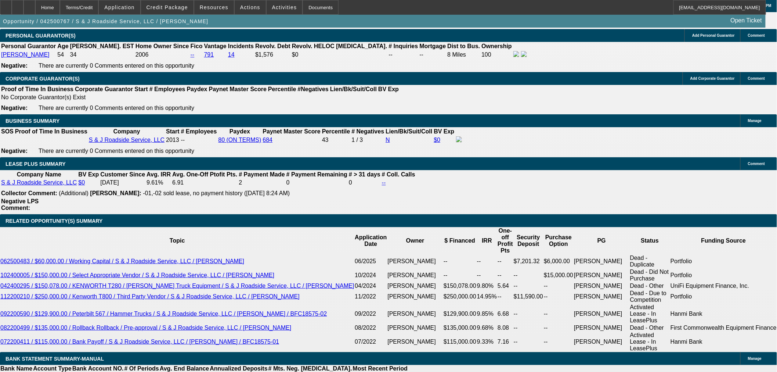
drag, startPoint x: 167, startPoint y: 278, endPoint x: 199, endPoint y: 278, distance: 31.2
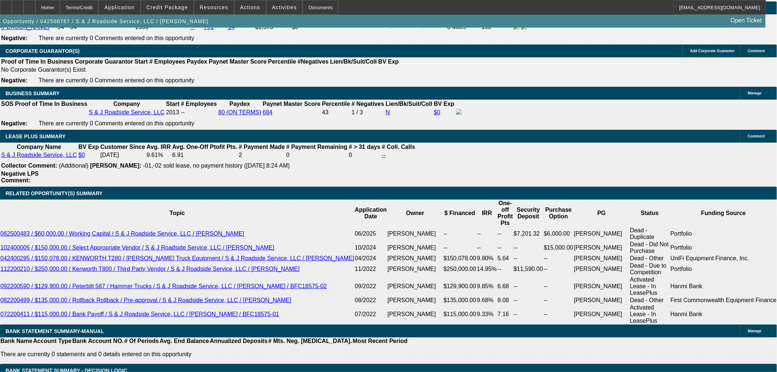
scroll to position [1174, 0]
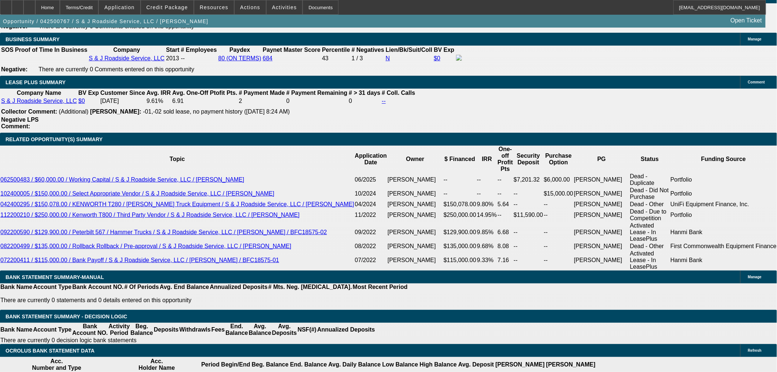
drag, startPoint x: 197, startPoint y: 195, endPoint x: 218, endPoint y: 192, distance: 21.5
type input "UNKNOWN"
type input "11.3"
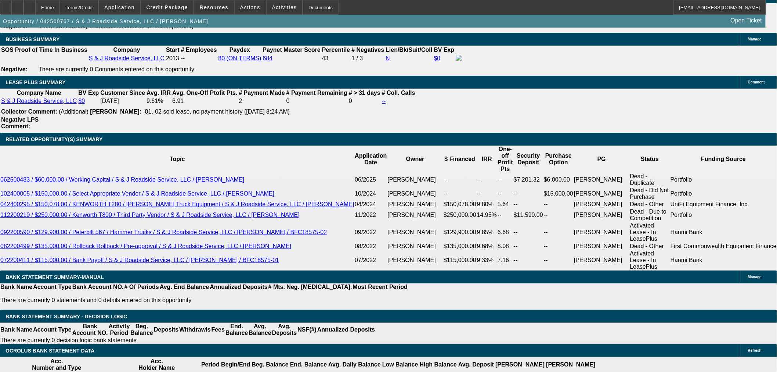
type input "$6,443.08"
type input "$8,946.47"
type input "$9,029.10"
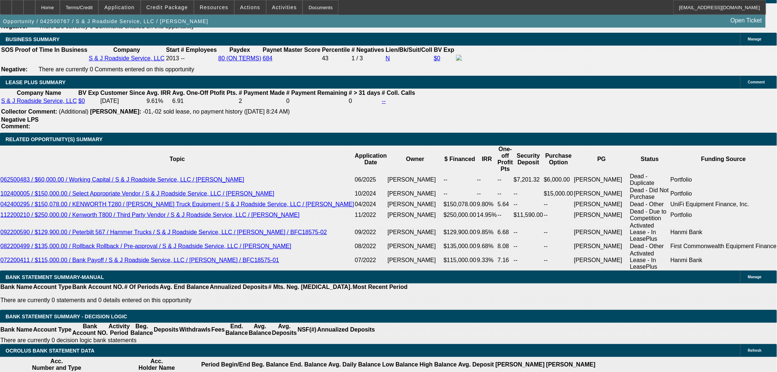
type input "$9,029.10"
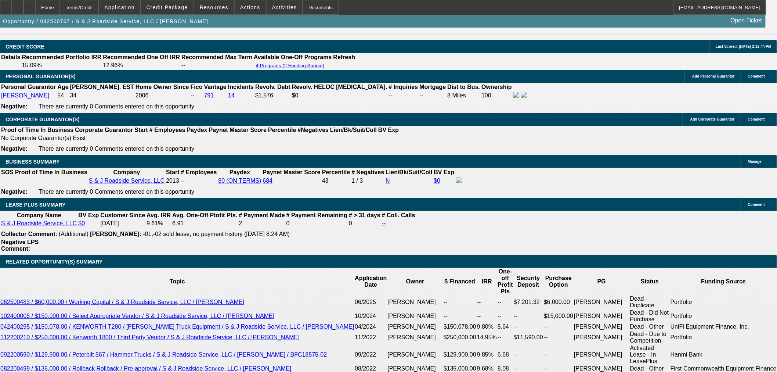
type input "11.3"
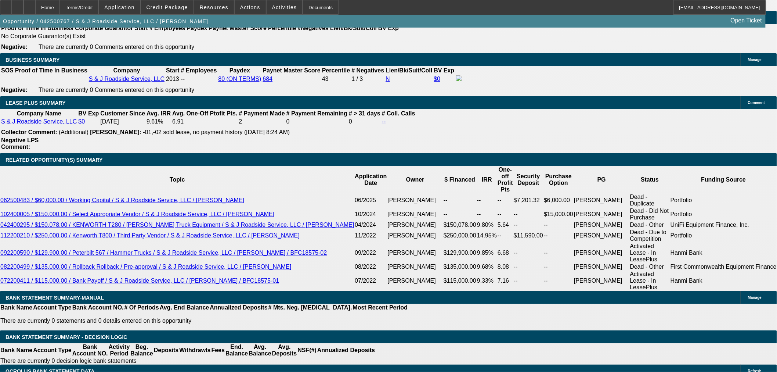
scroll to position [1215, 0]
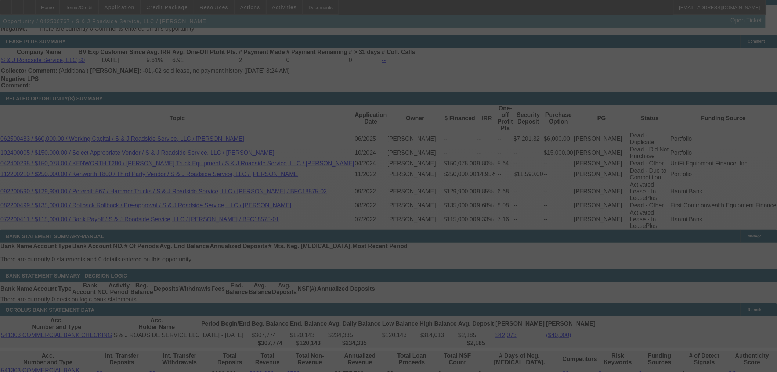
select select "2"
select select "0"
select select "6"
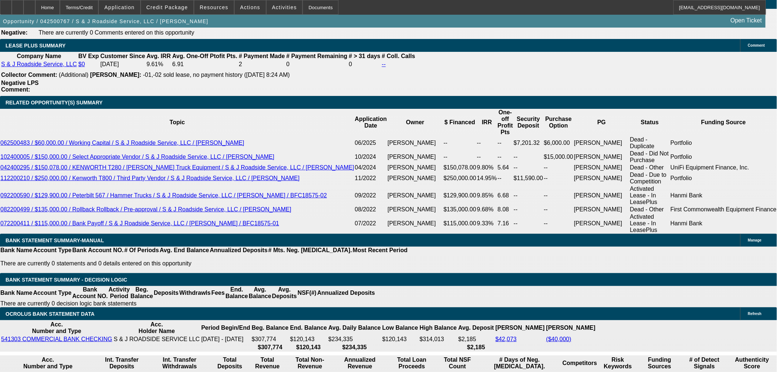
select select "2"
type input "$18,058.20"
type input "UNKNOWN"
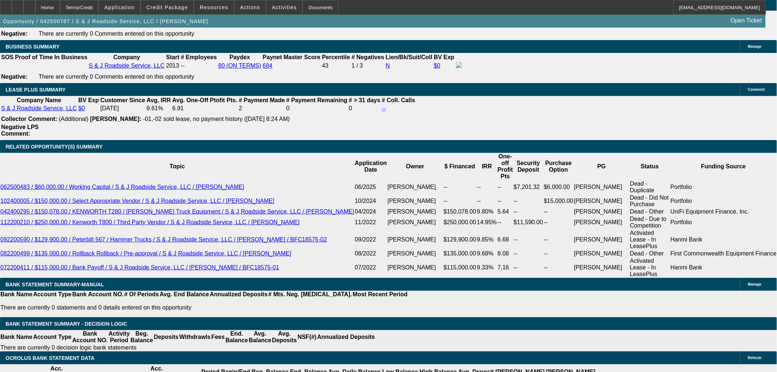
scroll to position [1129, 0]
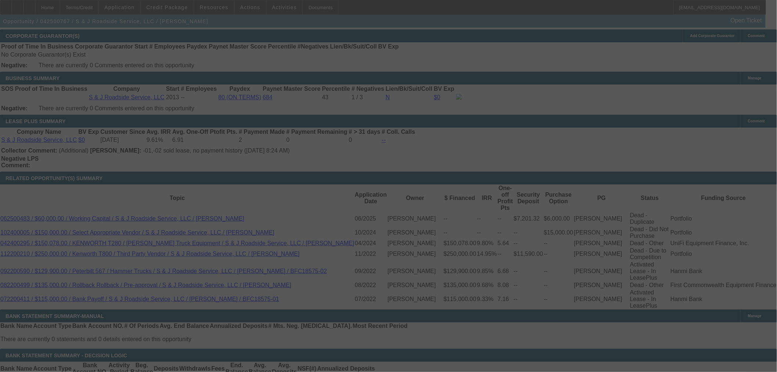
scroll to position [1252, 0]
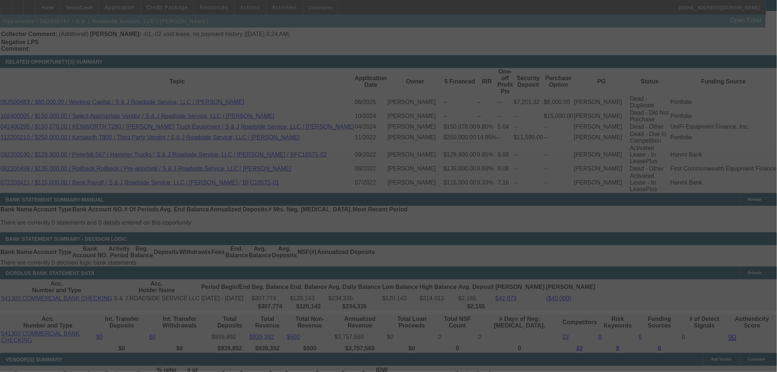
select select "2"
select select "0"
select select "6"
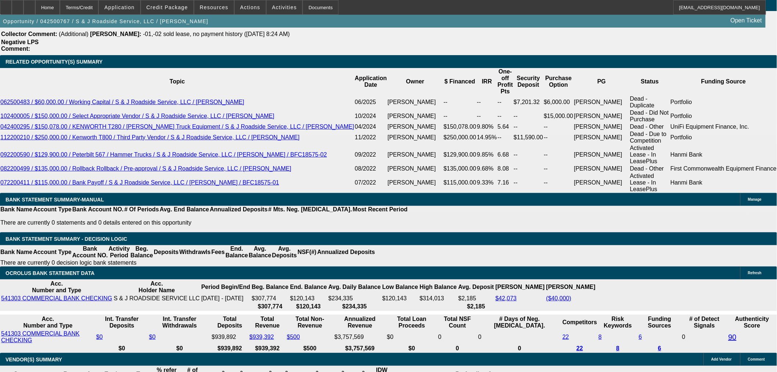
scroll to position [1089, 0]
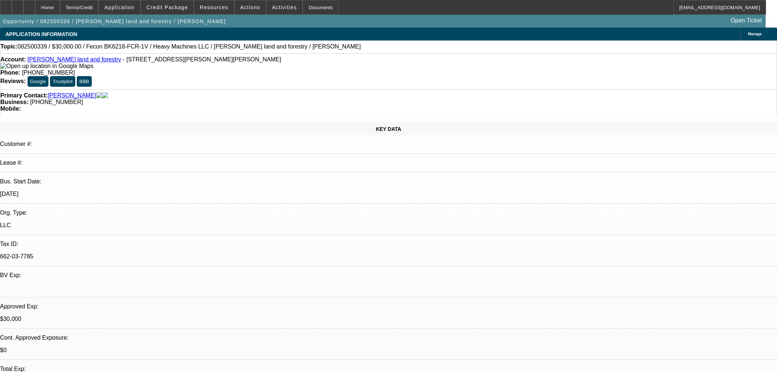
select select "0"
select select "2"
select select "0"
select select "6"
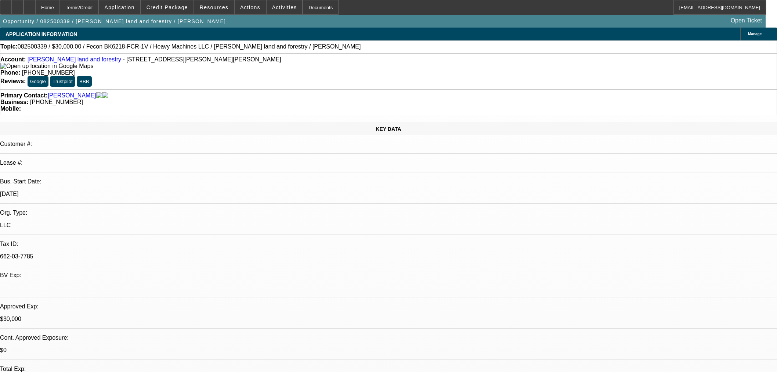
select select "0.2"
select select "2"
select select "0"
select select "6"
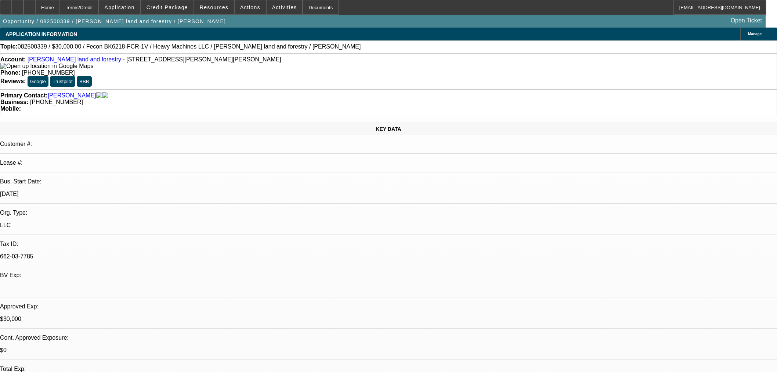
select select "0"
select select "19"
select select "0.2"
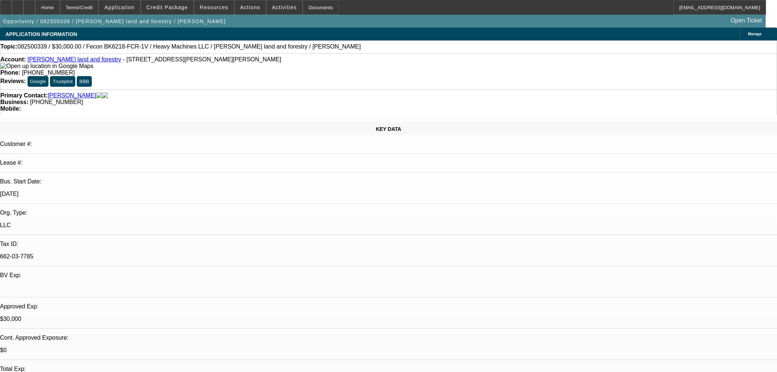
select select "2"
select select "0"
select select "6"
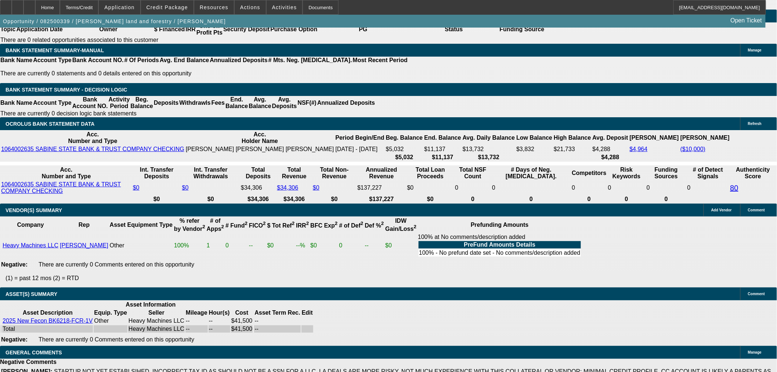
scroll to position [1096, 0]
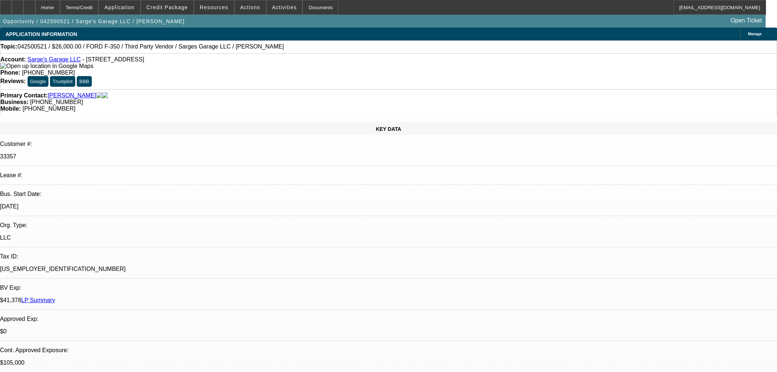
select select "0"
select select "2"
select select "0"
select select "6"
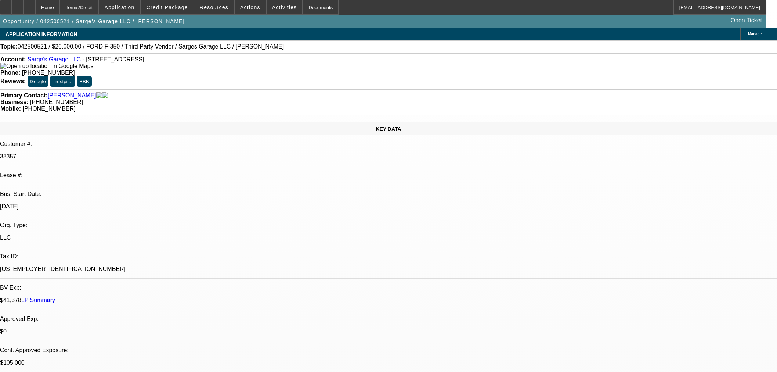
select select "0"
select select "3"
select select "0"
select select "6"
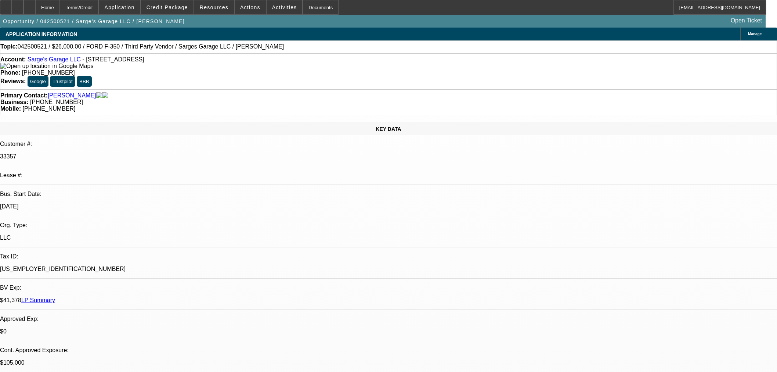
select select "0"
select select "6"
select select "0"
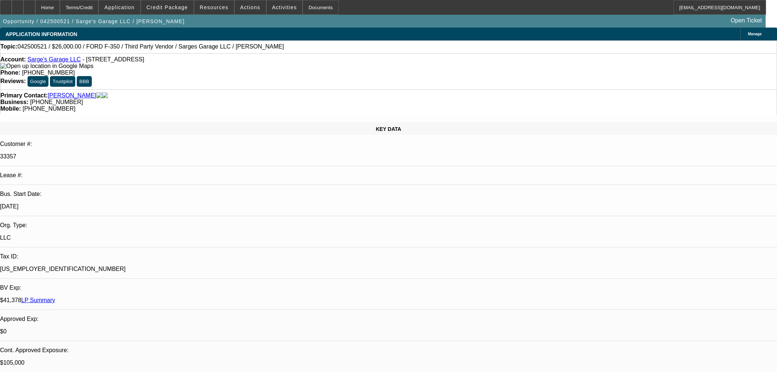
select select "0"
select select "3"
select select "0"
select select "6"
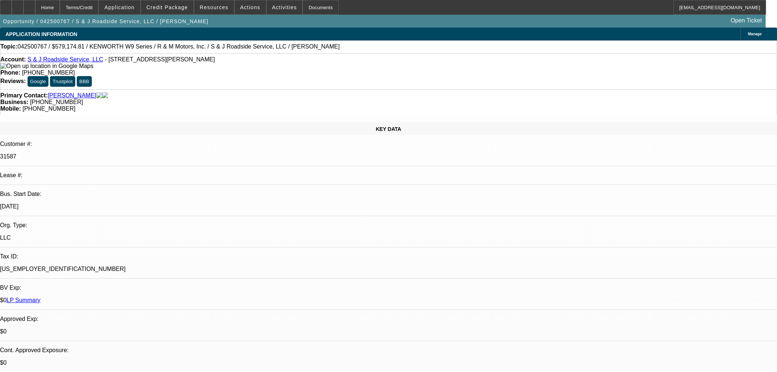
select select "0"
select select "3"
select select "0"
select select "6"
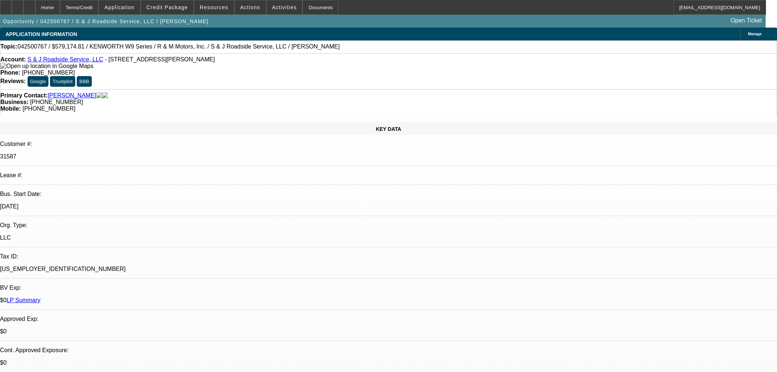
select select "0"
select select "3"
select select "0"
select select "6"
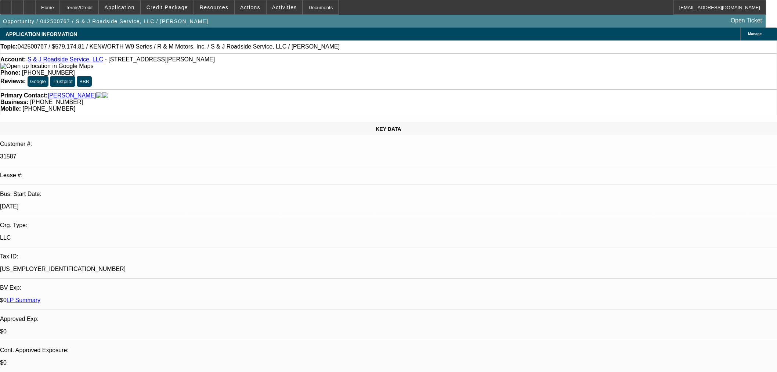
select select "0"
select select "2"
select select "0"
select select "6"
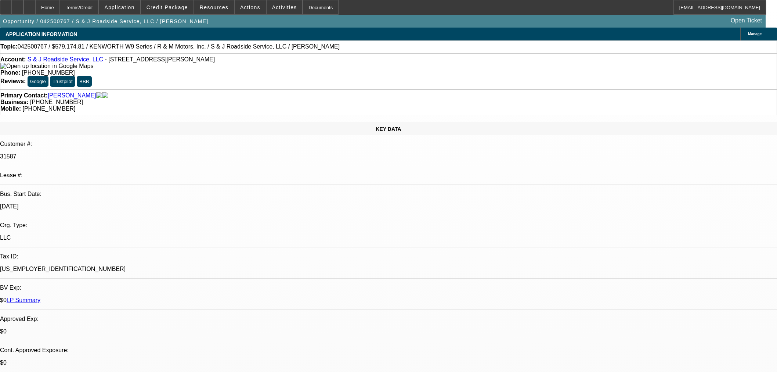
select select "0"
select select "2"
select select "0"
select select "6"
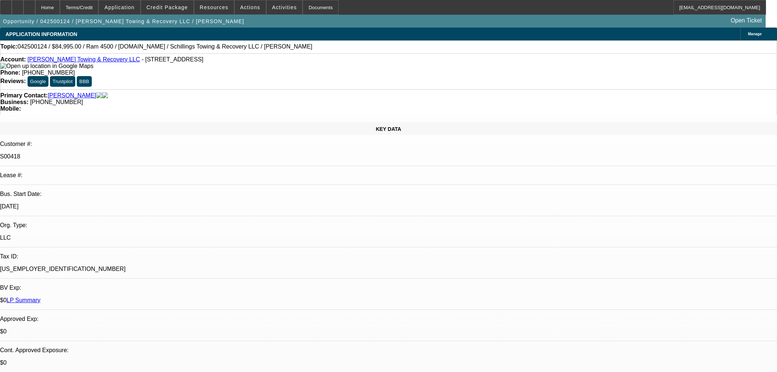
select select "0"
select select "3"
select select "0"
select select "6"
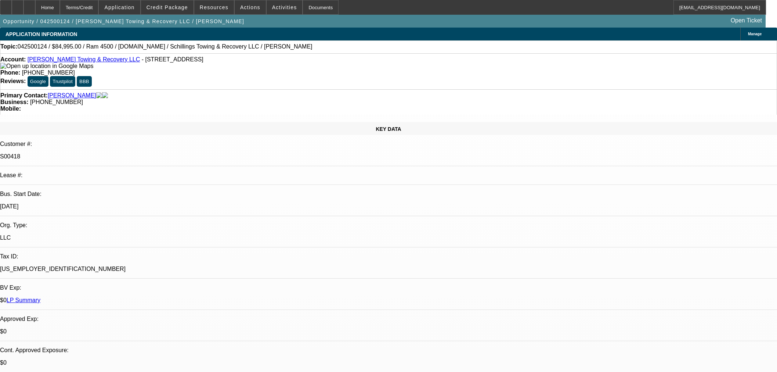
select select "0"
select select "3"
select select "0"
select select "6"
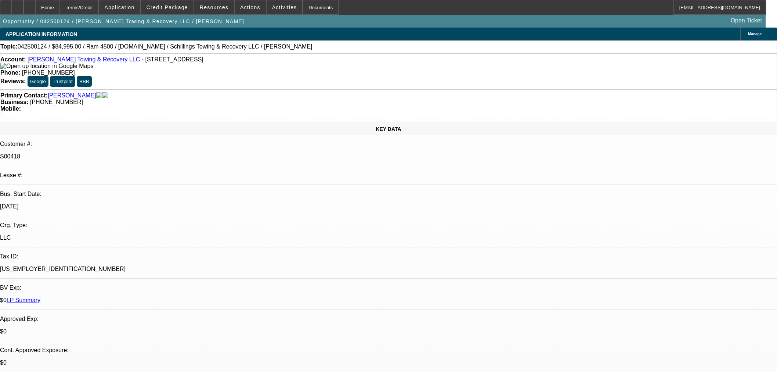
select select "0"
select select "3"
select select "0"
select select "6"
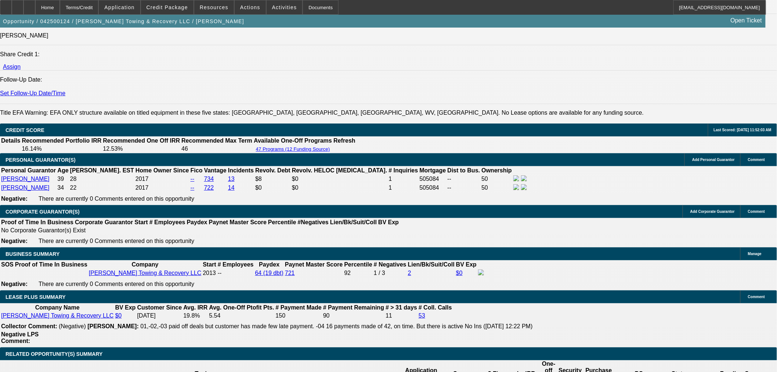
scroll to position [938, 0]
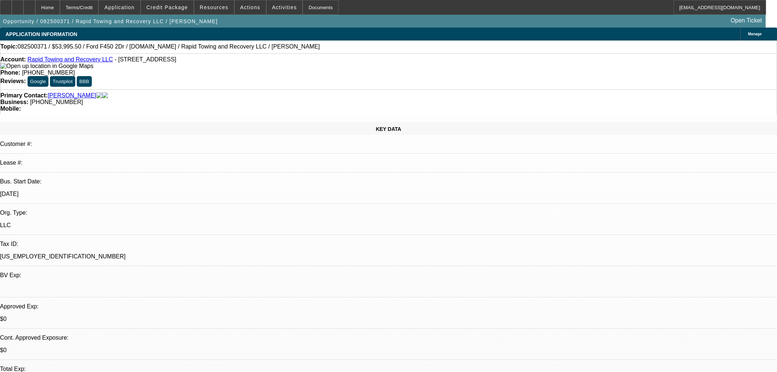
select select "0.1"
select select "0"
select select "2"
select select "0"
select select "6"
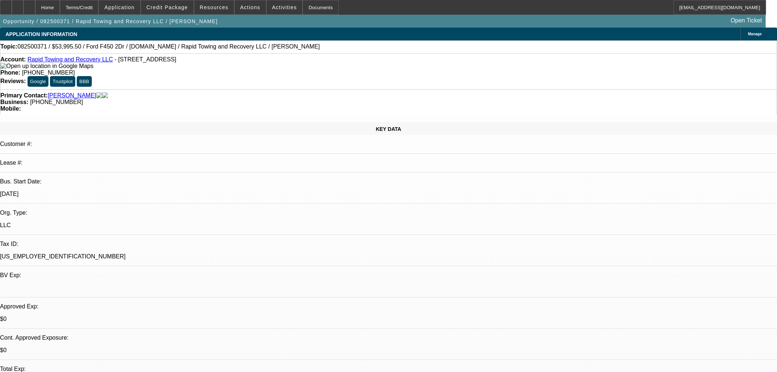
select select "0.1"
select select "0"
select select "2"
select select "0"
select select "6"
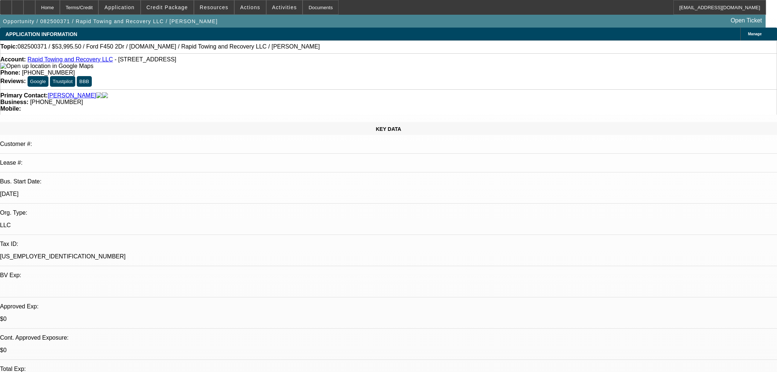
select select "0.1"
select select "0"
select select "2"
select select "0"
select select "6"
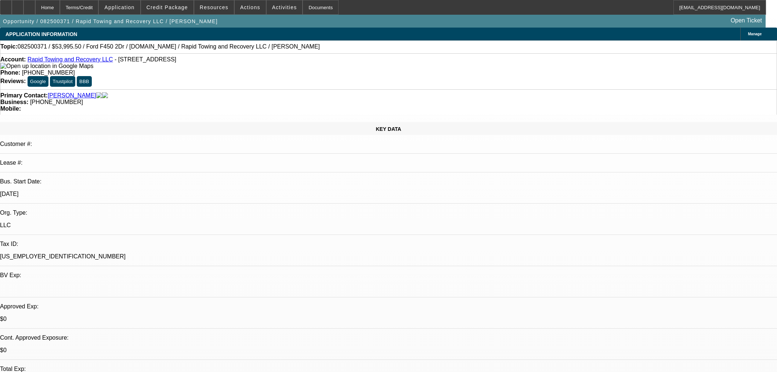
select select "0.1"
select select "0"
select select "2"
select select "0"
select select "6"
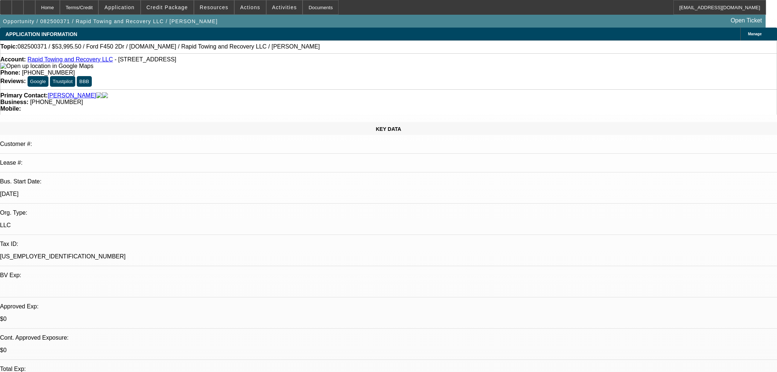
scroll to position [816, 0]
select select "0"
select select "2"
select select "0"
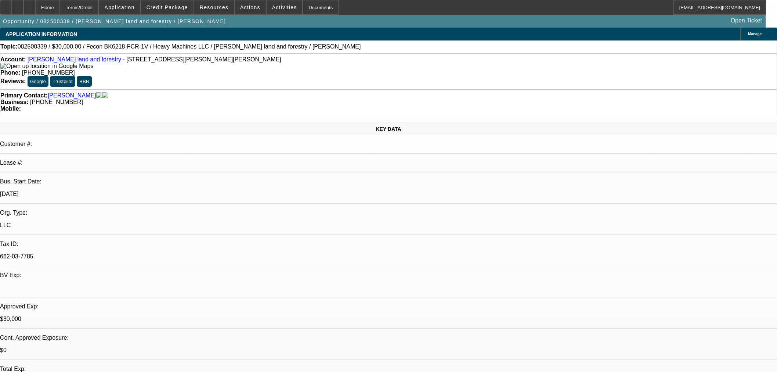
select select "6"
select select "0.2"
select select "2"
select select "0"
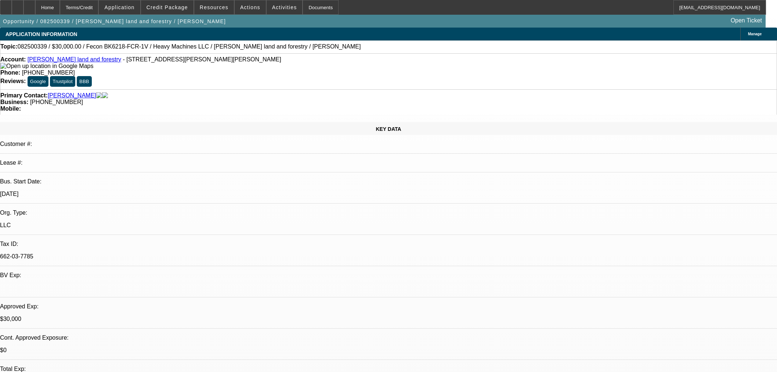
select select "6"
select select "0"
select select "19"
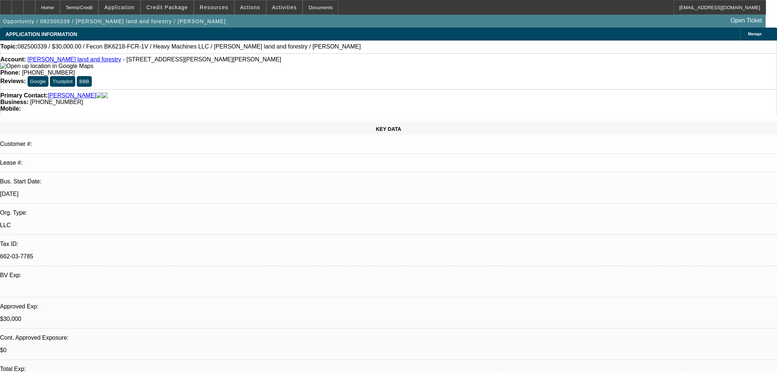
select select "0.2"
select select "2"
select select "0"
select select "6"
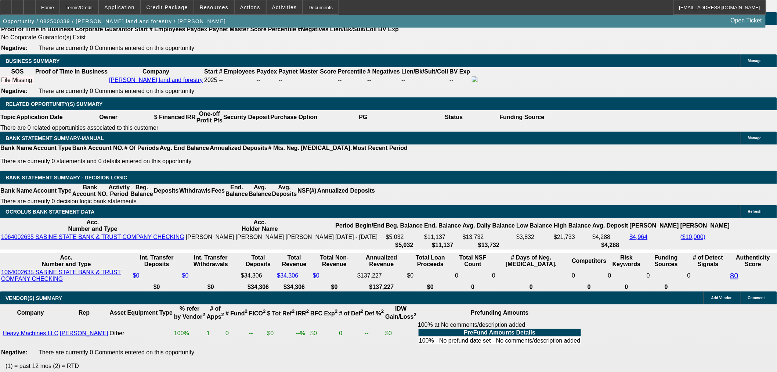
scroll to position [1136, 0]
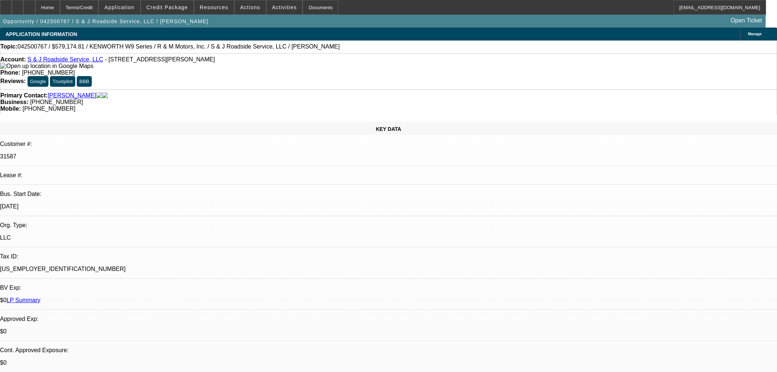
select select "0"
select select "3"
select select "0"
select select "6"
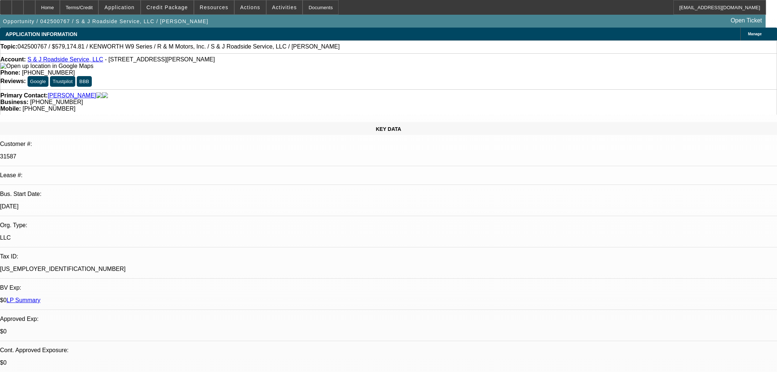
select select "0"
select select "3"
select select "0"
select select "6"
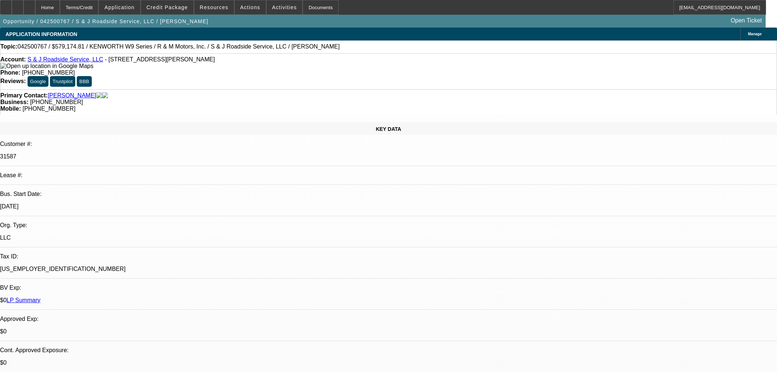
select select "0"
select select "2"
select select "0"
select select "6"
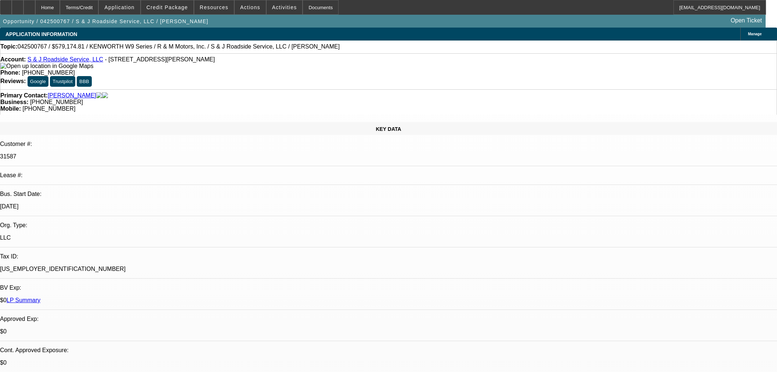
select select "0"
select select "2"
select select "0"
select select "6"
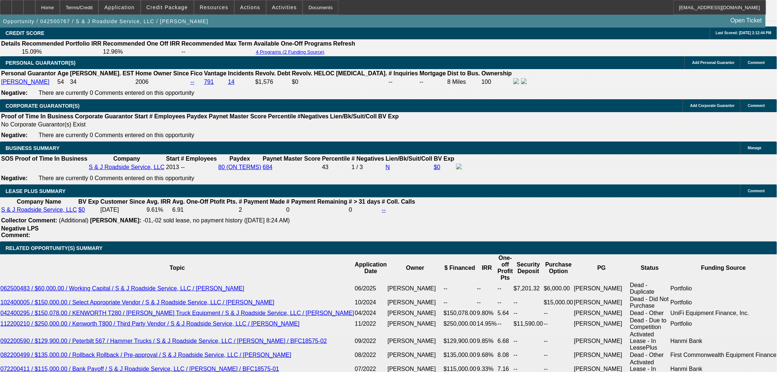
scroll to position [1061, 0]
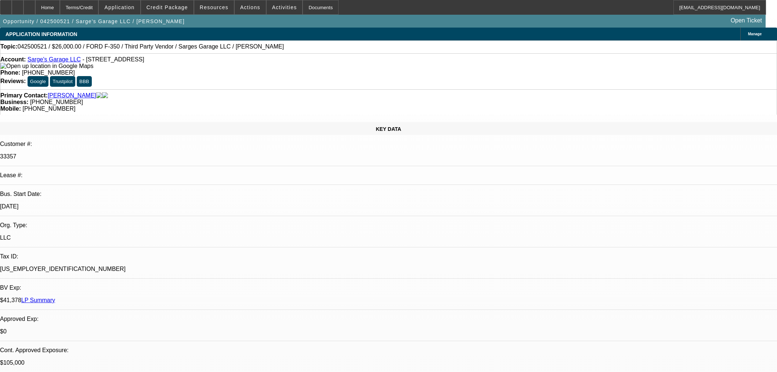
select select "0"
select select "2"
select select "0"
select select "6"
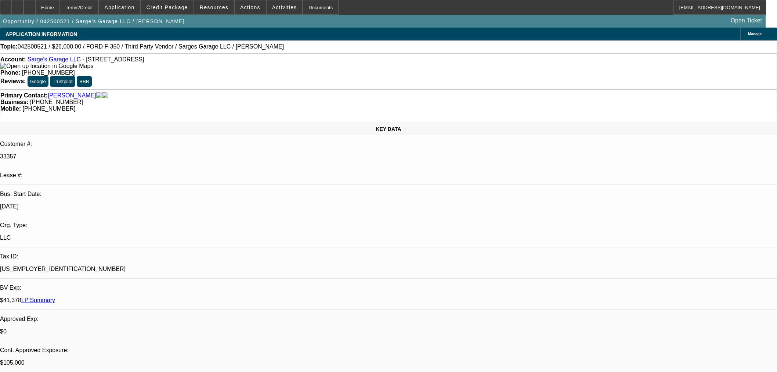
select select "0"
select select "3"
select select "0"
select select "6"
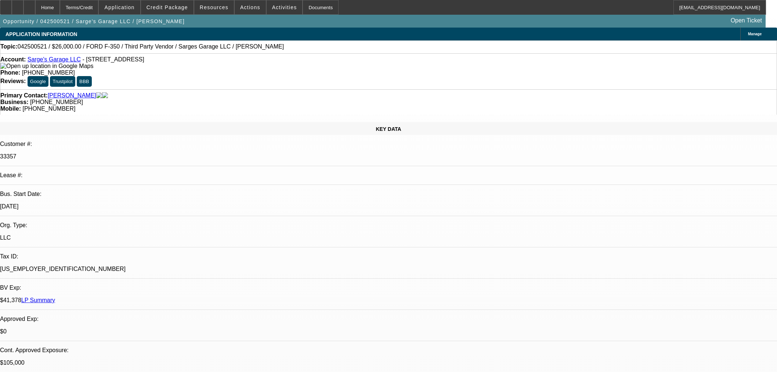
select select "0"
select select "6"
select select "0"
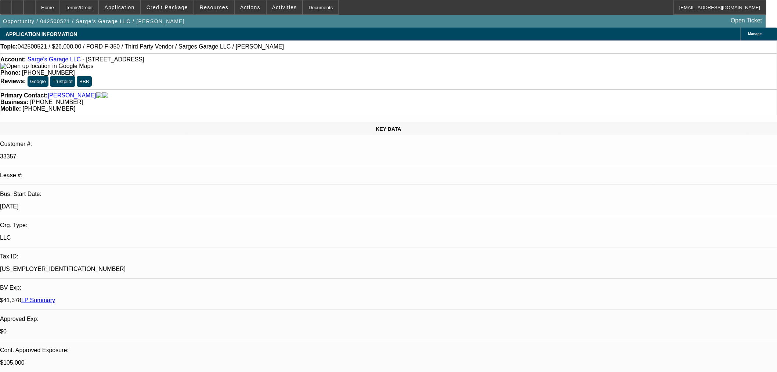
select select "0"
select select "3"
select select "0"
select select "6"
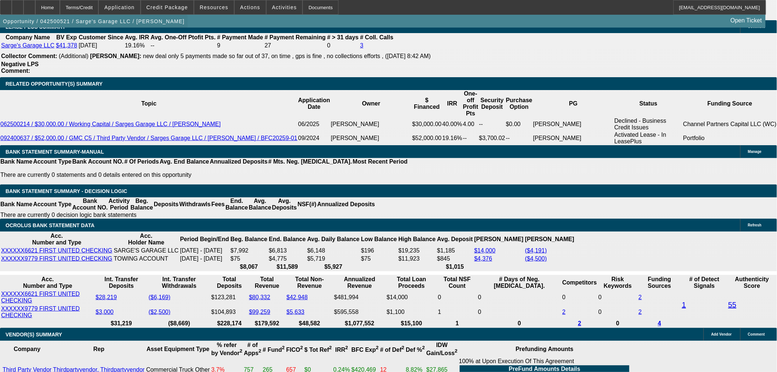
scroll to position [1143, 0]
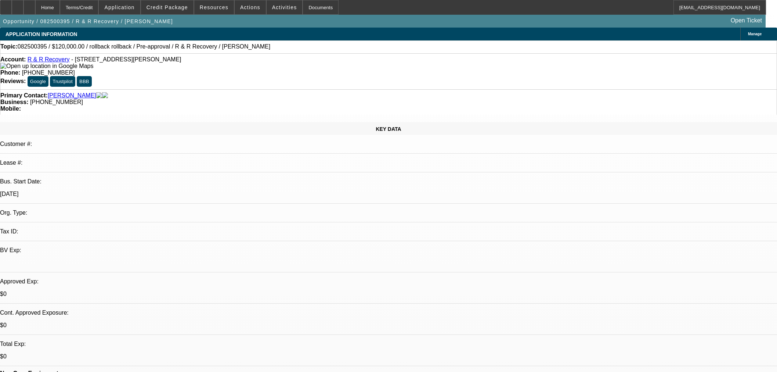
select select "0"
select select "2"
select select "0.1"
select select "4"
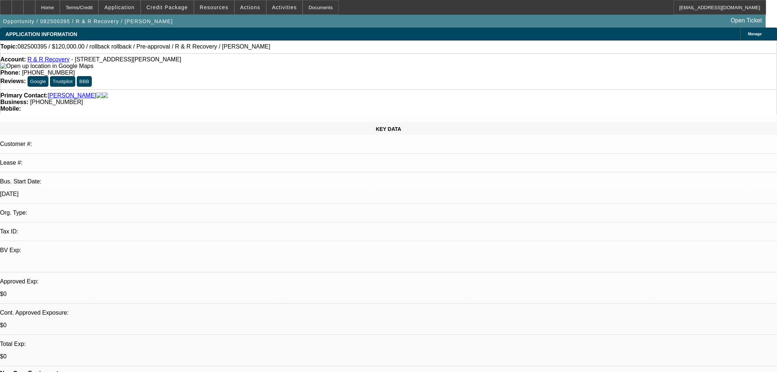
scroll to position [898, 0]
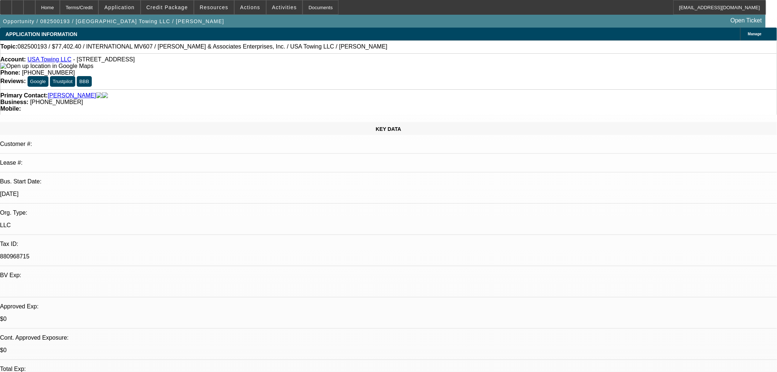
select select "0"
select select "2"
select select "0"
select select "6"
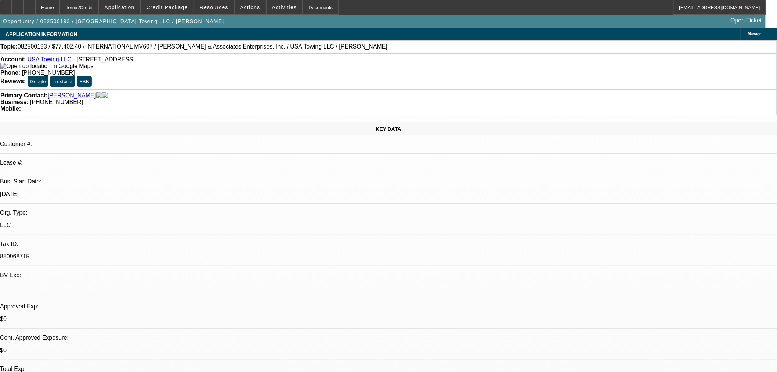
select select "0"
select select "2"
select select "0"
select select "6"
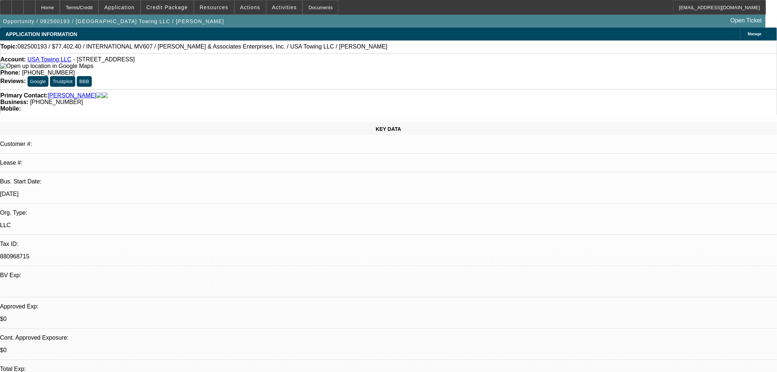
select select "0.1"
select select "0"
select select "2"
select select "0"
select select "6"
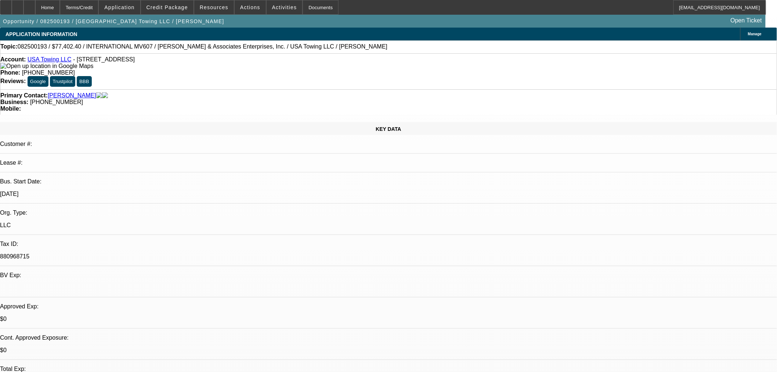
select select "0.1"
select select "0"
select select "2"
select select "0"
select select "6"
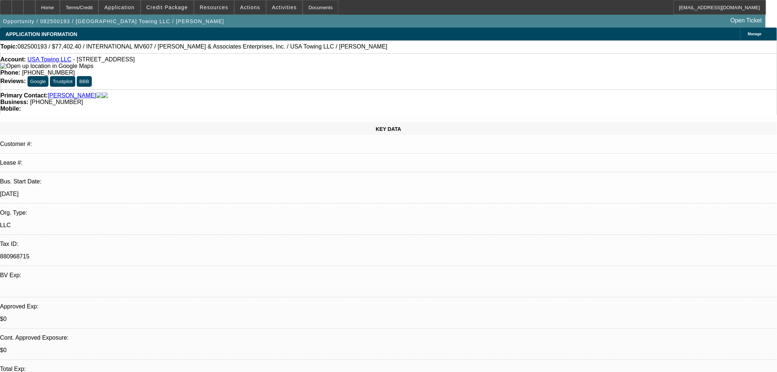
scroll to position [41, 0]
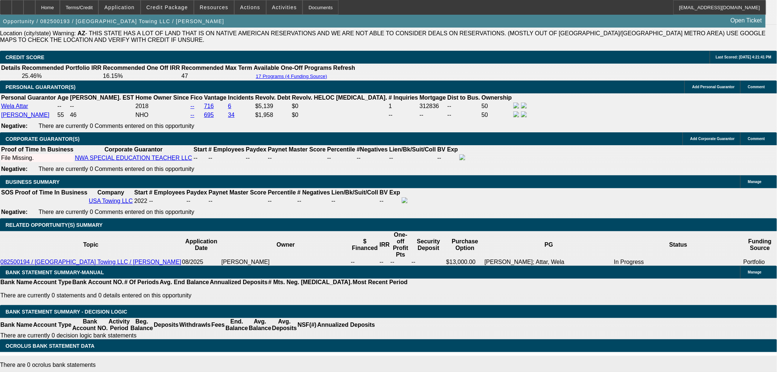
scroll to position [979, 0]
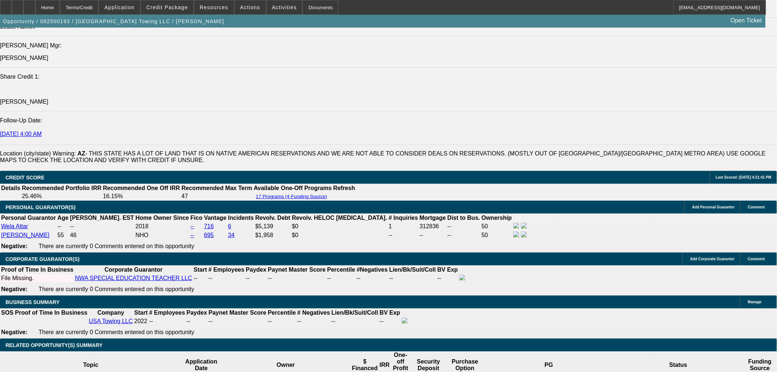
drag, startPoint x: 129, startPoint y: 184, endPoint x: 63, endPoint y: 166, distance: 68.4
type input "$15,000.00"
type input "UNKNOWN"
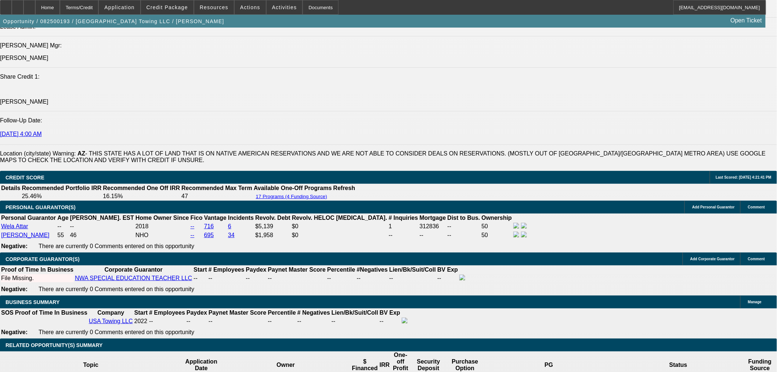
type input "$2,077.73"
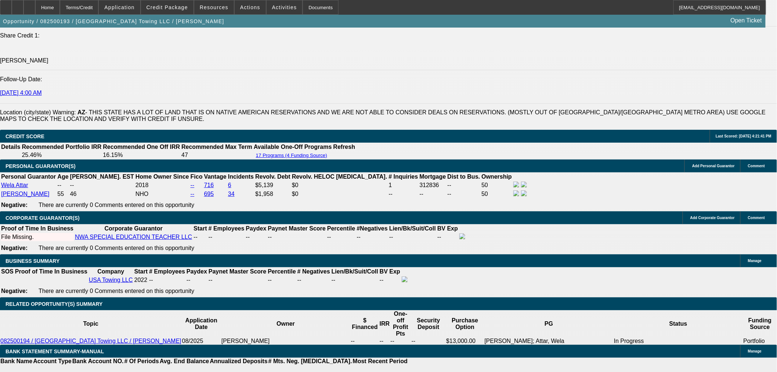
scroll to position [1102, 0]
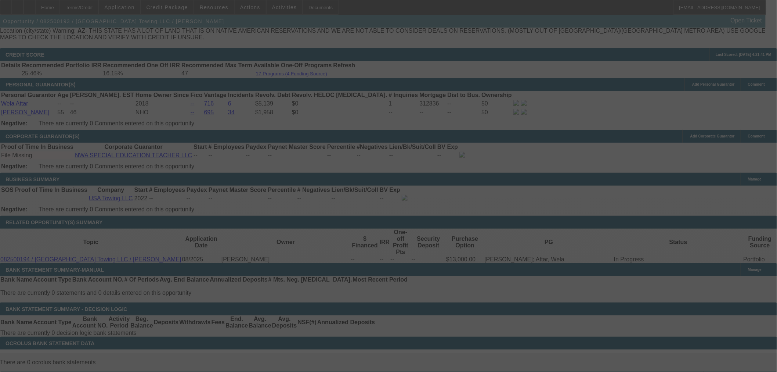
select select "0"
select select "2"
select select "0"
select select "6"
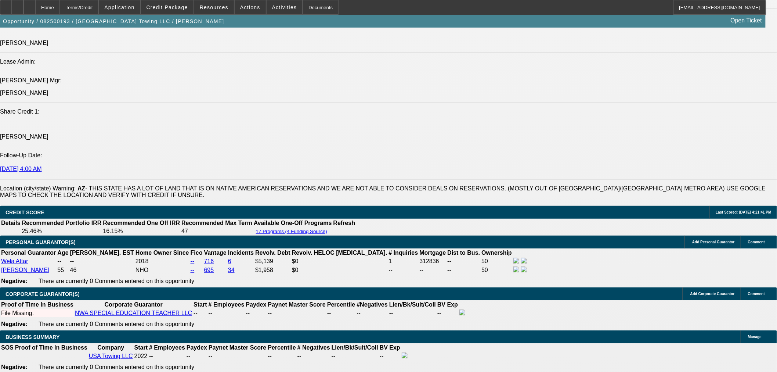
scroll to position [1061, 0]
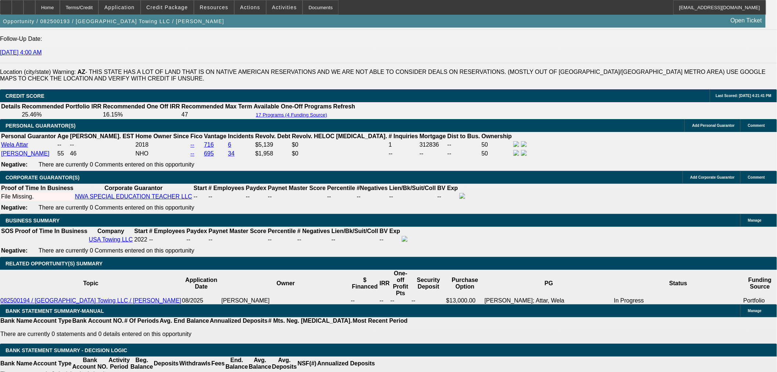
click at [628, 95] on span "Reply" at bounding box center [624, 95] width 13 height 6
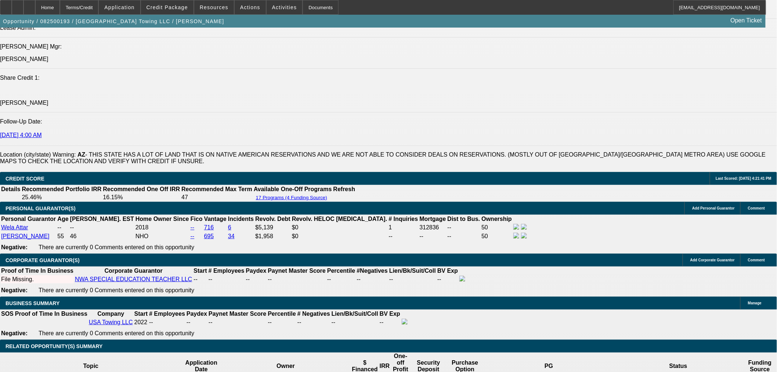
scroll to position [898, 0]
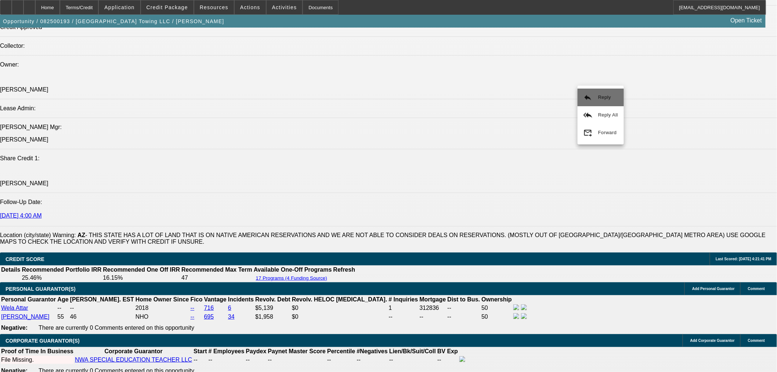
click at [601, 100] on span "Reply" at bounding box center [608, 97] width 20 height 9
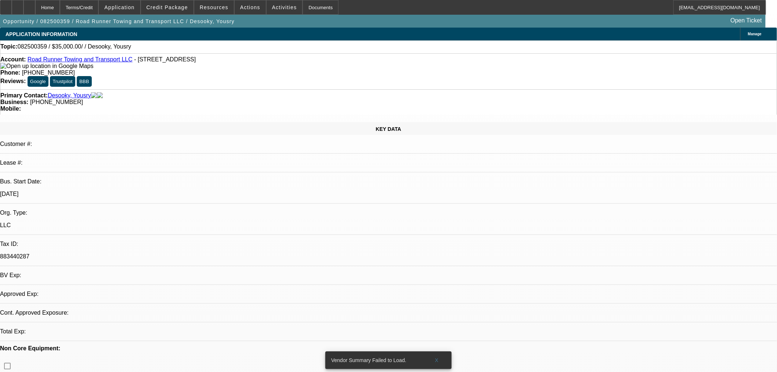
select select "0"
select select "2"
select select "0.1"
select select "2"
select select "4"
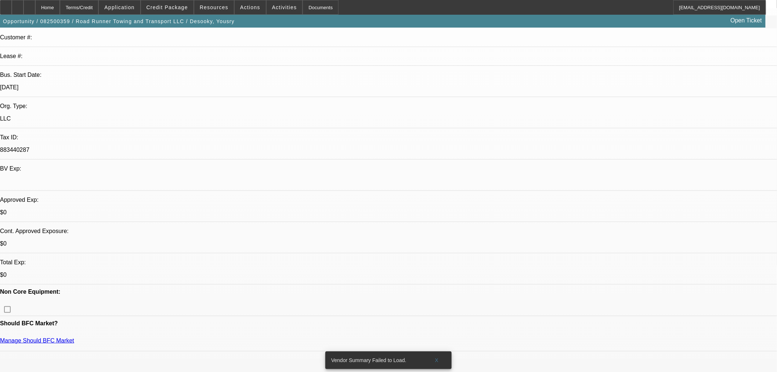
scroll to position [204, 0]
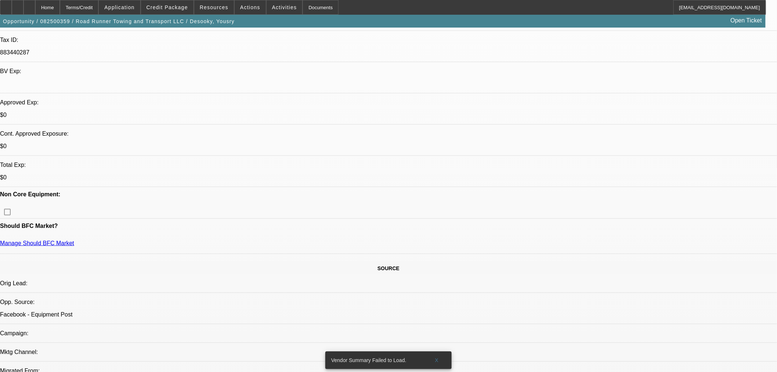
click at [186, 13] on span at bounding box center [167, 8] width 53 height 18
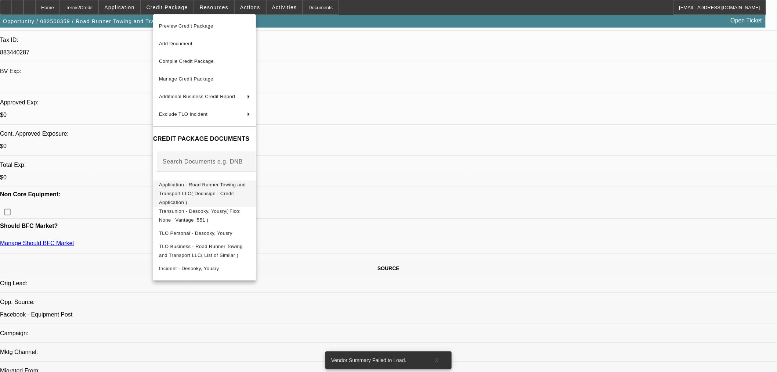
click at [177, 183] on span "Application - Road Runner Towing and Transport LLC( Docusign - Credit Applicati…" at bounding box center [202, 192] width 87 height 23
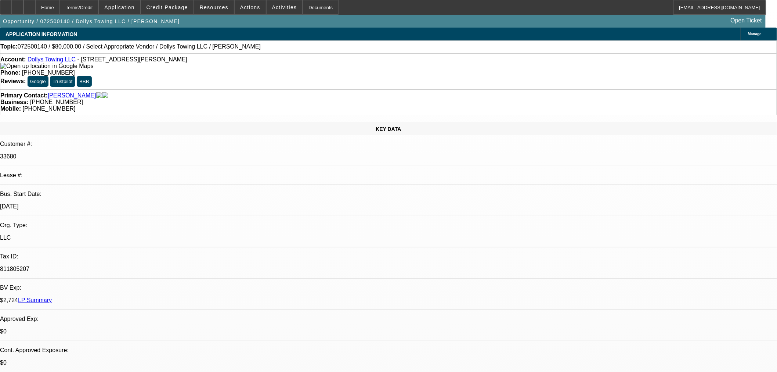
select select "0"
select select "2"
select select "0.1"
select select "4"
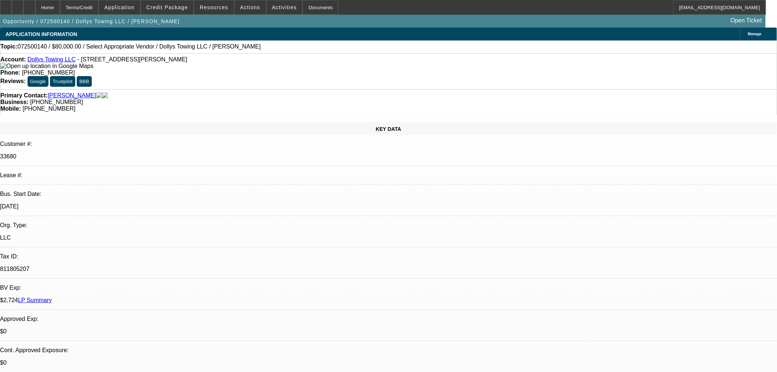
click at [191, 15] on div "Opportunity / 072500140 / Dollys Towing LLC / [PERSON_NAME] Open Ticket" at bounding box center [383, 21] width 766 height 13
click at [184, 6] on span "Credit Package" at bounding box center [168, 7] width 42 height 6
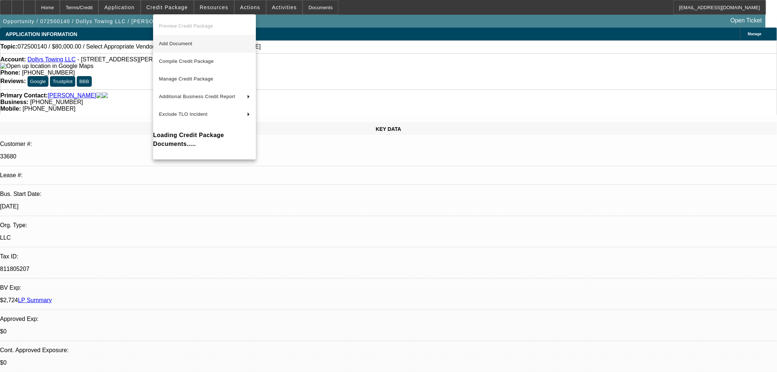
click at [197, 43] on span "Add Document" at bounding box center [204, 43] width 91 height 9
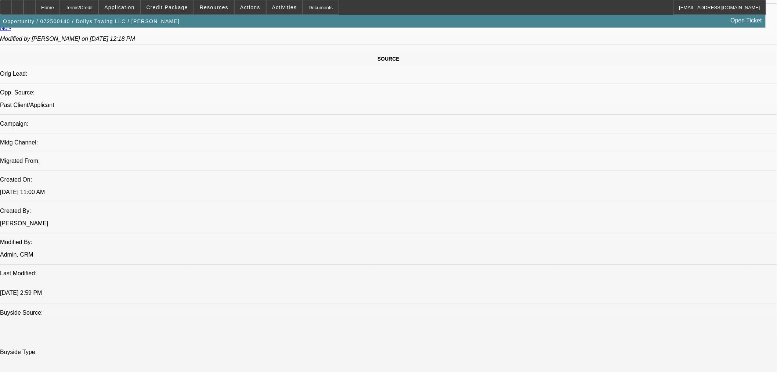
scroll to position [530, 0]
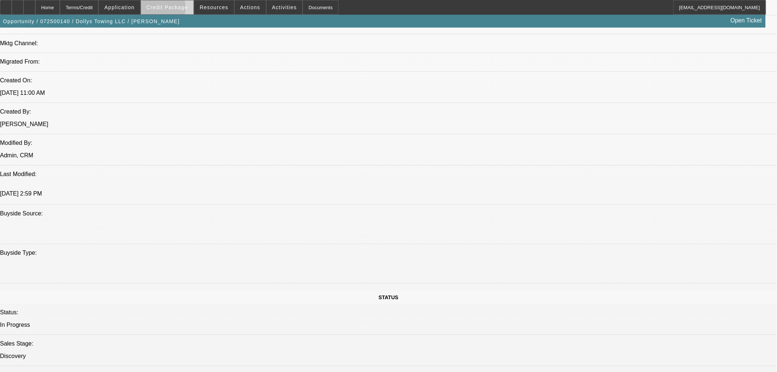
click at [174, 10] on span "Credit Package" at bounding box center [168, 7] width 42 height 6
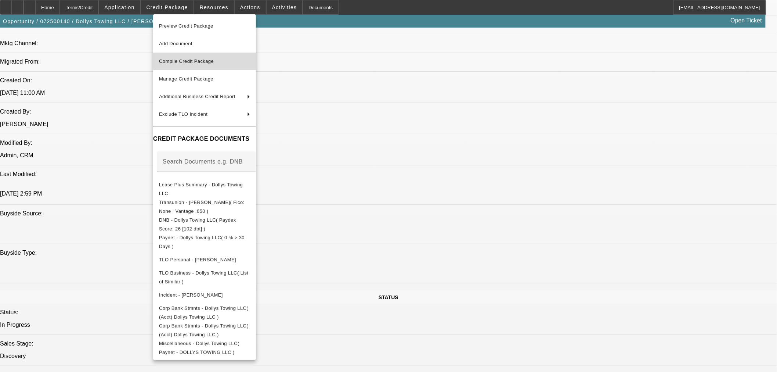
click at [181, 60] on span "Compile Credit Package" at bounding box center [186, 61] width 55 height 6
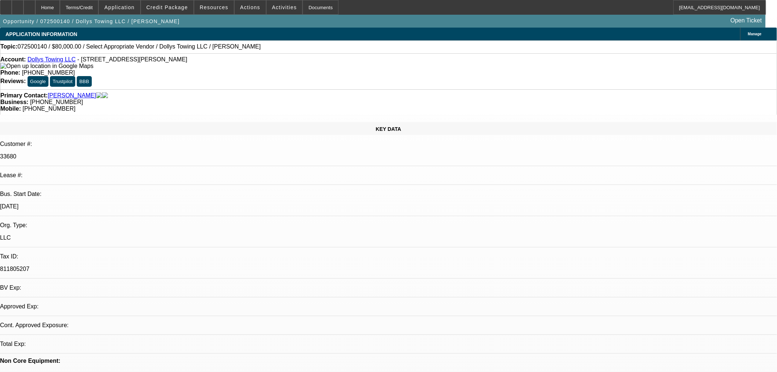
select select "0"
select select "2"
select select "0.1"
select select "4"
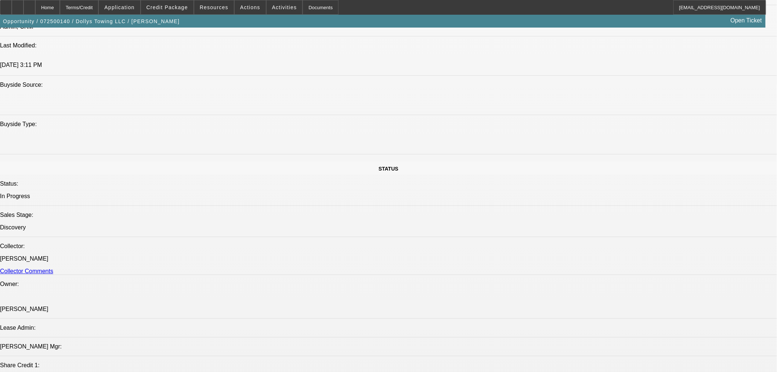
scroll to position [735, 0]
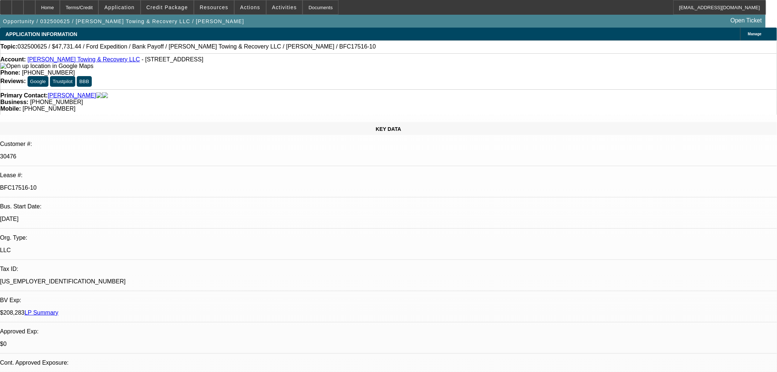
select select "0"
select select "3"
select select "0"
select select "6"
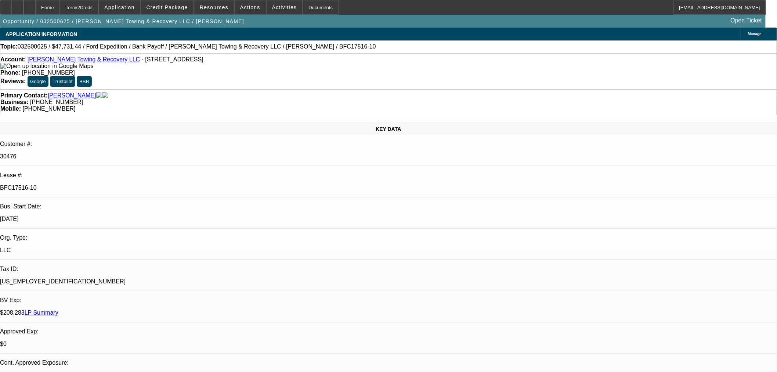
select select "0"
select select "3"
select select "0"
select select "6"
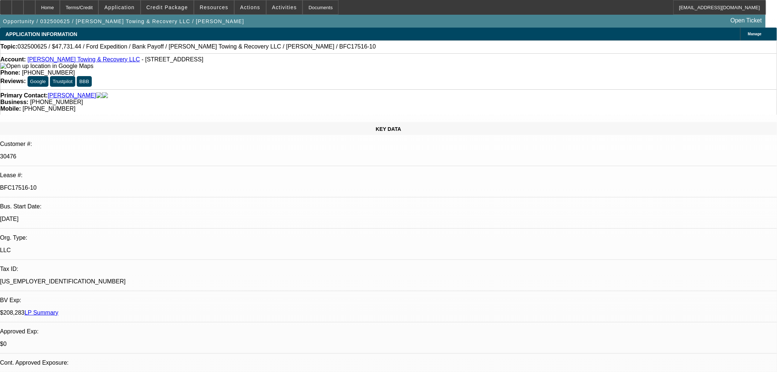
select select "0"
select select "3"
select select "0"
select select "6"
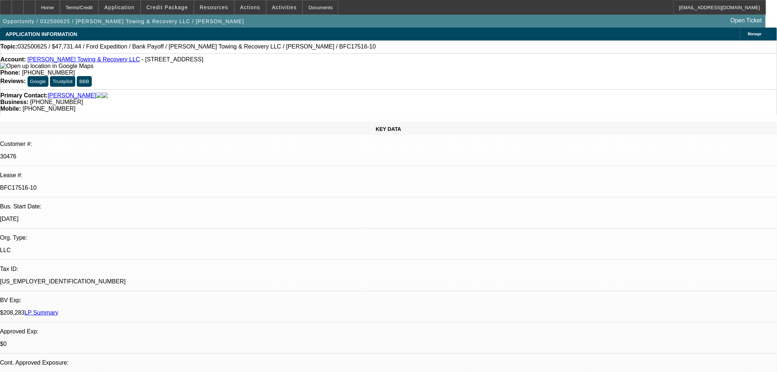
select select "0"
select select "3"
select select "0"
select select "6"
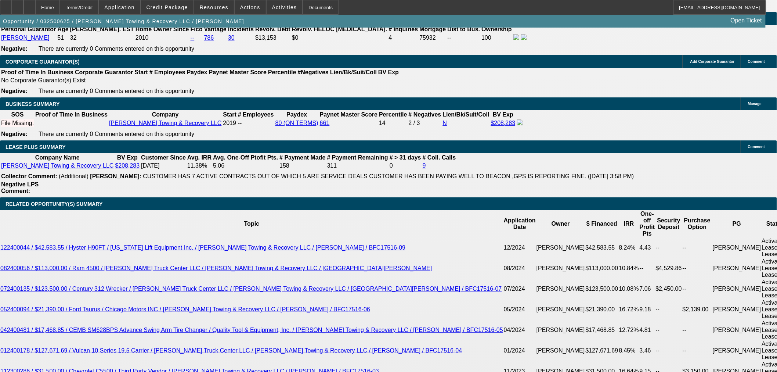
scroll to position [1102, 0]
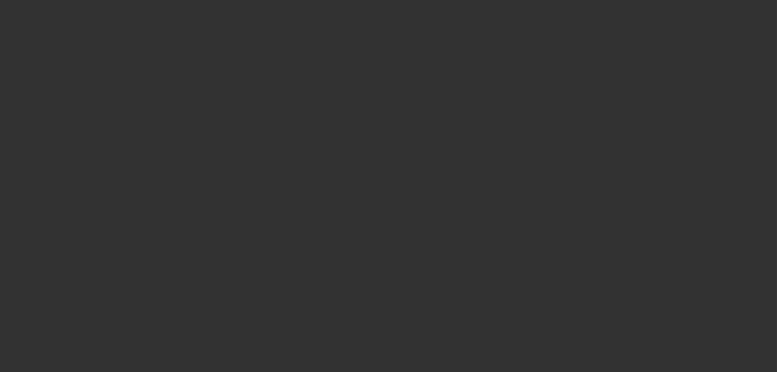
scroll to position [1143, 0]
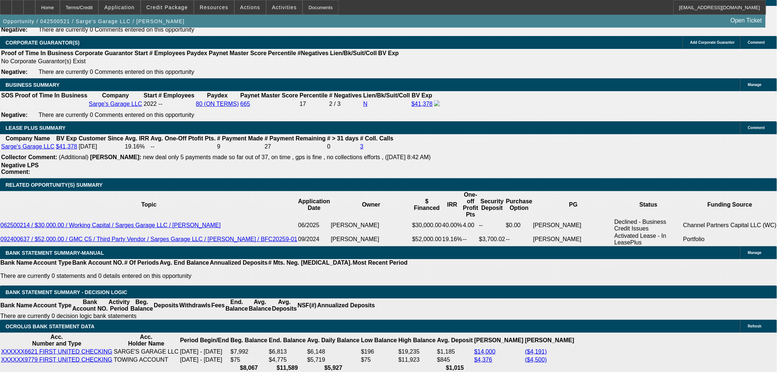
select select "0"
select select "2"
select select "0"
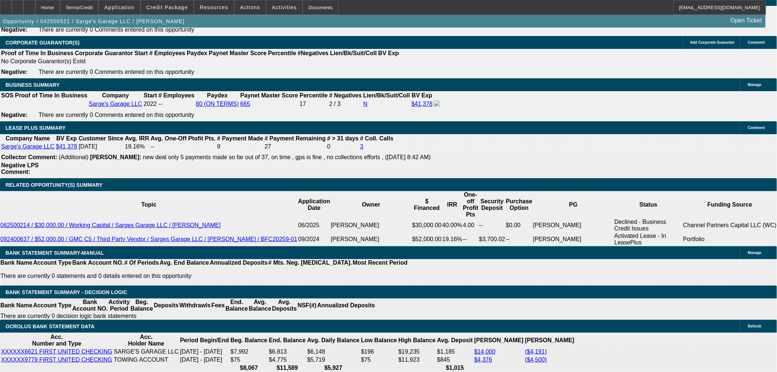
select select "0"
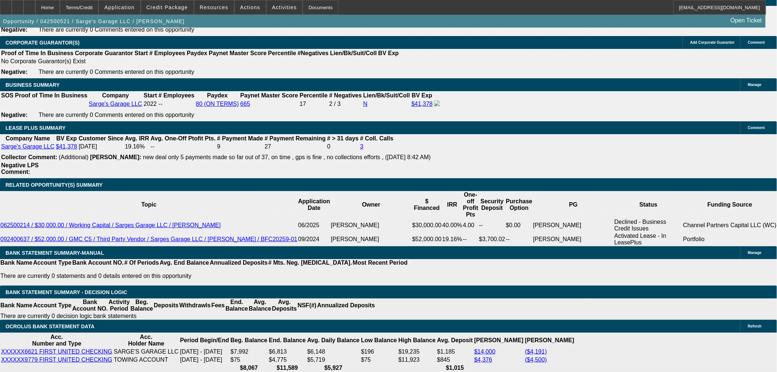
select select "0"
select select "1"
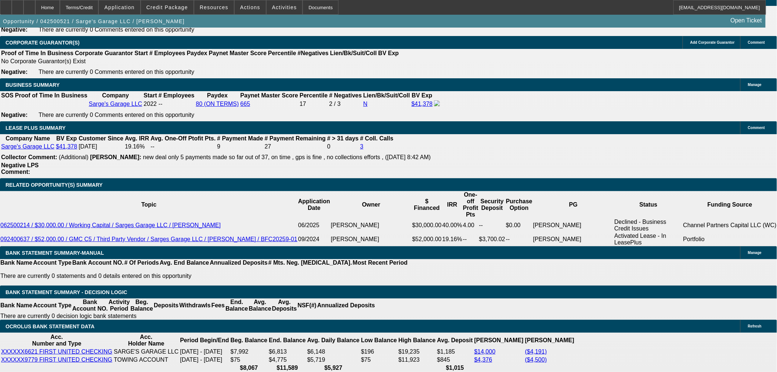
select select "1"
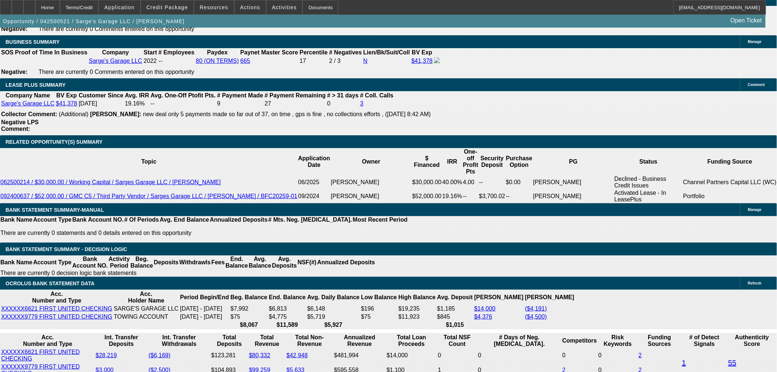
select select "2"
select select "3"
select select "1"
select select "3"
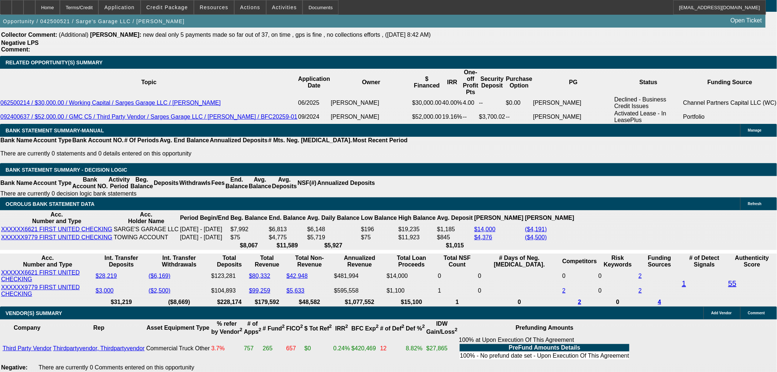
select select "6"
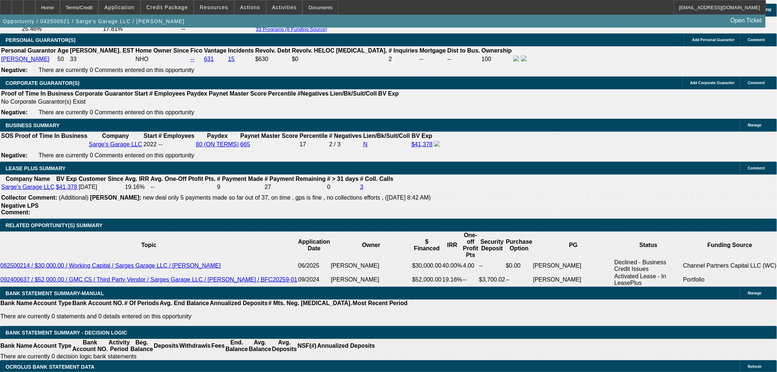
scroll to position [1102, 0]
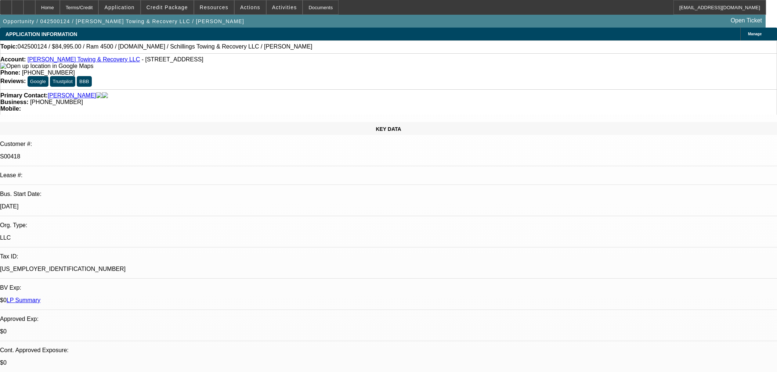
select select "0"
select select "3"
select select "0"
select select "6"
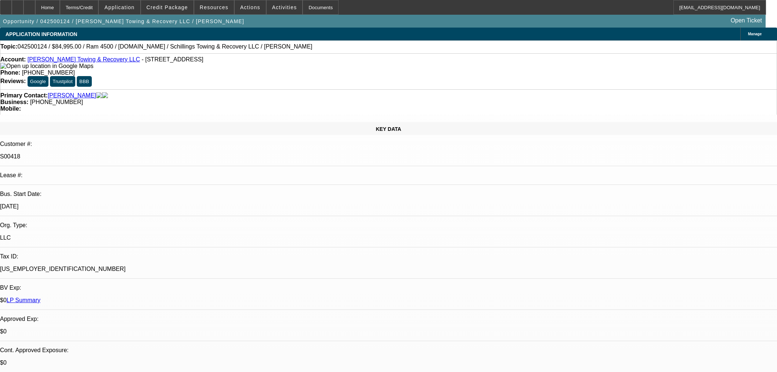
select select "0"
select select "3"
select select "0"
select select "6"
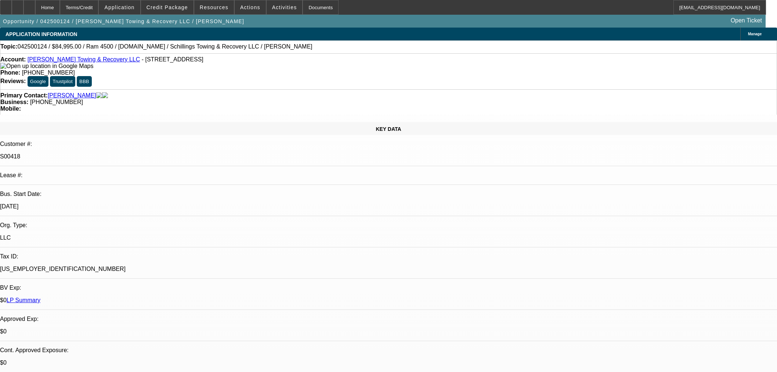
select select "0"
select select "3"
select select "0"
select select "6"
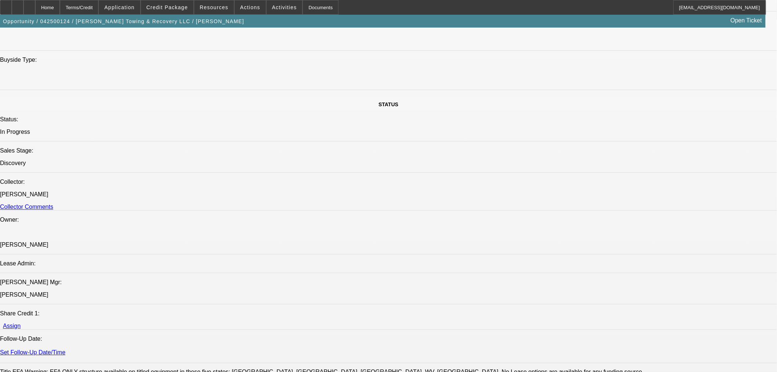
scroll to position [693, 0]
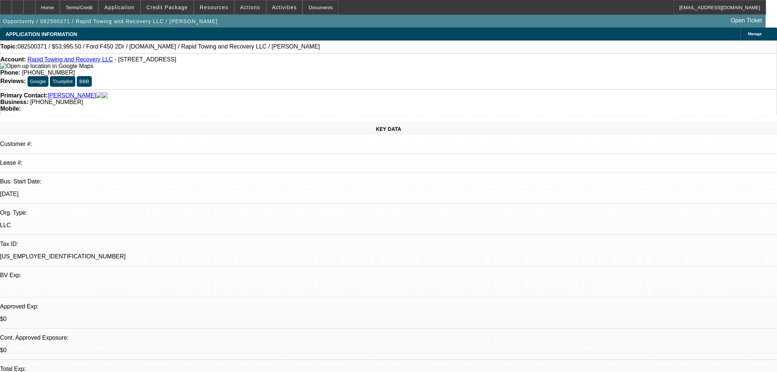
select select "0.1"
select select "0"
select select "2"
select select "0"
select select "6"
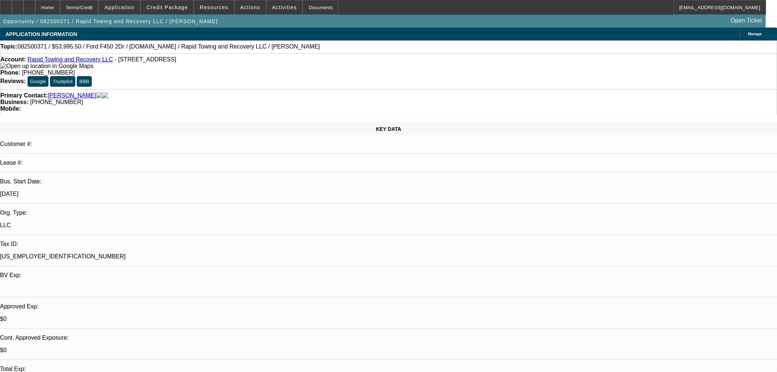
select select "0.1"
select select "0"
select select "2"
select select "0"
select select "6"
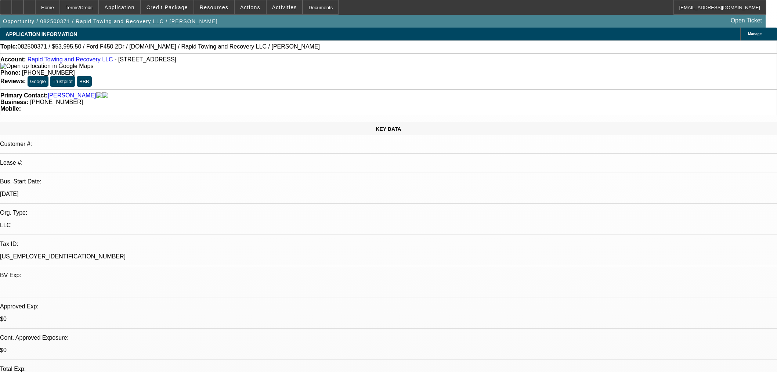
select select "0.1"
select select "0"
select select "2"
select select "0"
select select "6"
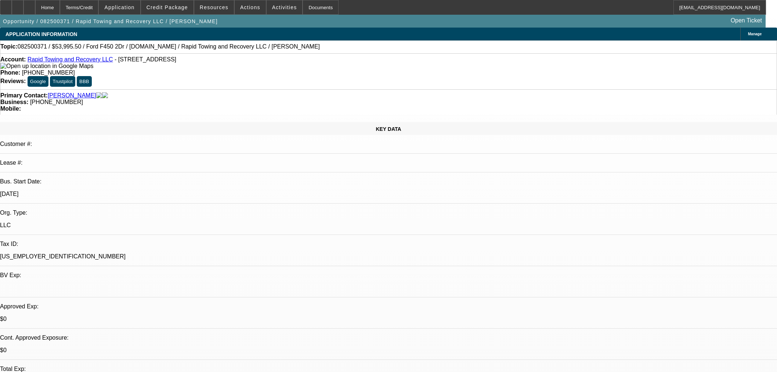
select select "0.1"
select select "0"
select select "2"
select select "0"
select select "6"
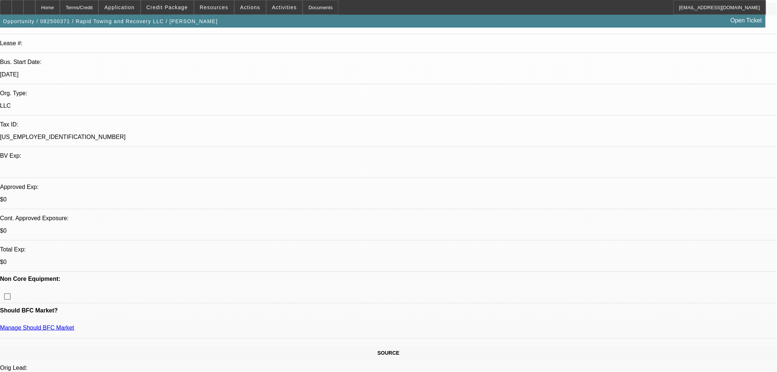
scroll to position [122, 0]
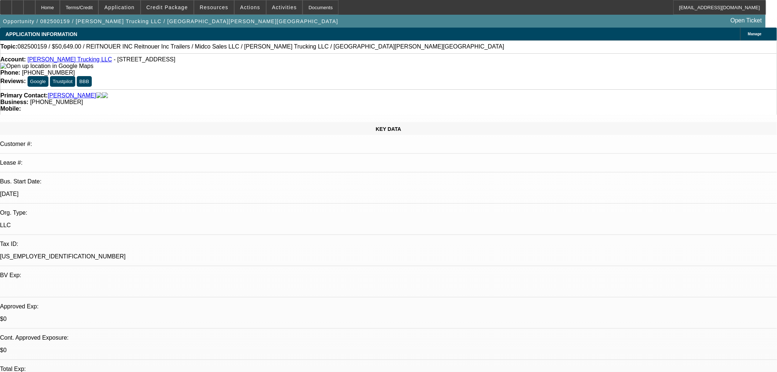
select select "0"
select select "3"
select select "0.1"
select select "4"
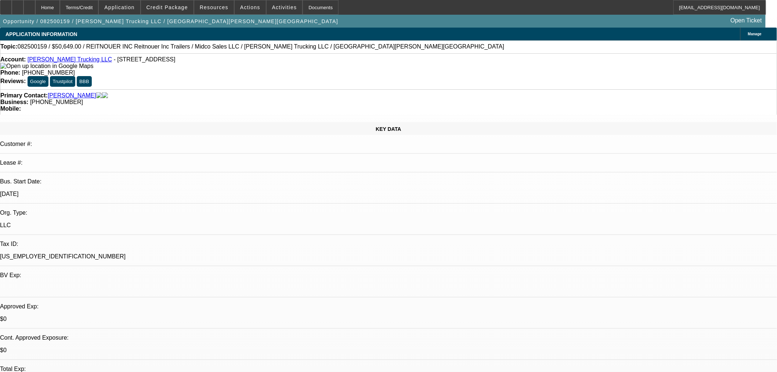
select select "0"
select select "3"
select select "0.1"
select select "4"
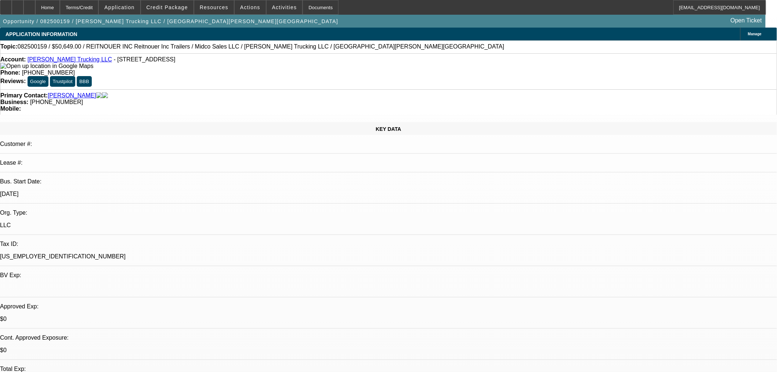
select select "0"
select select "3"
select select "0.1"
select select "4"
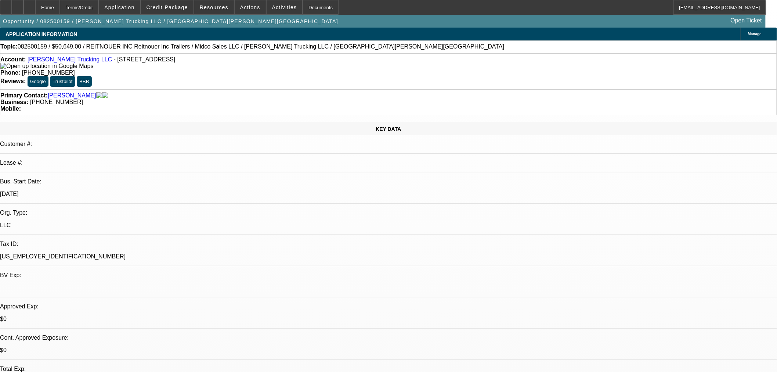
click at [187, 15] on div "Opportunity / 082500159 / Uppal Trucking LLC / Uppal, Harjinder Open Ticket" at bounding box center [383, 21] width 766 height 13
click at [187, 7] on span "Credit Package" at bounding box center [168, 7] width 42 height 6
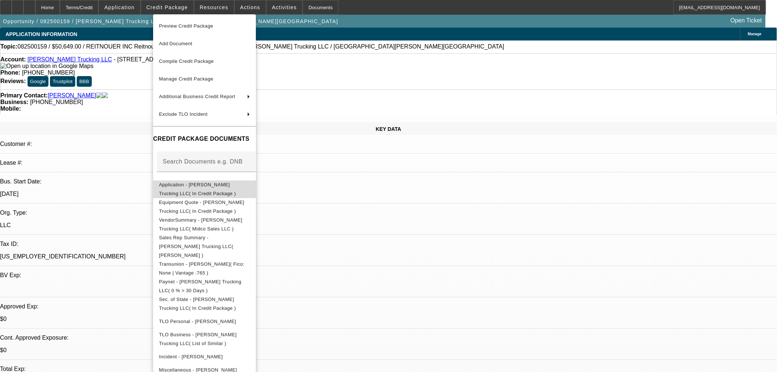
click at [193, 184] on span "Application - Uppal Trucking LLC( In Credit Package )" at bounding box center [197, 188] width 77 height 14
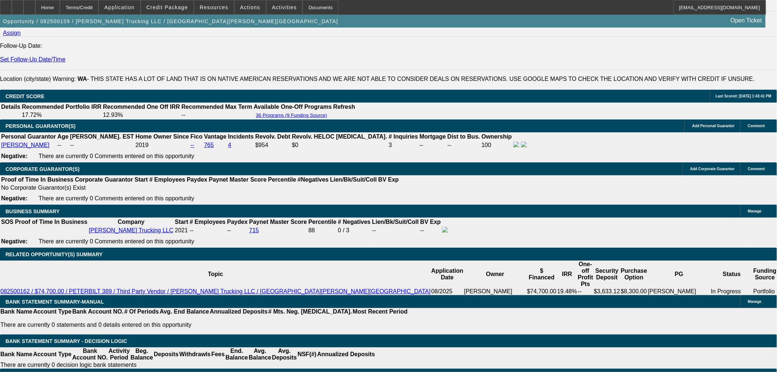
scroll to position [898, 0]
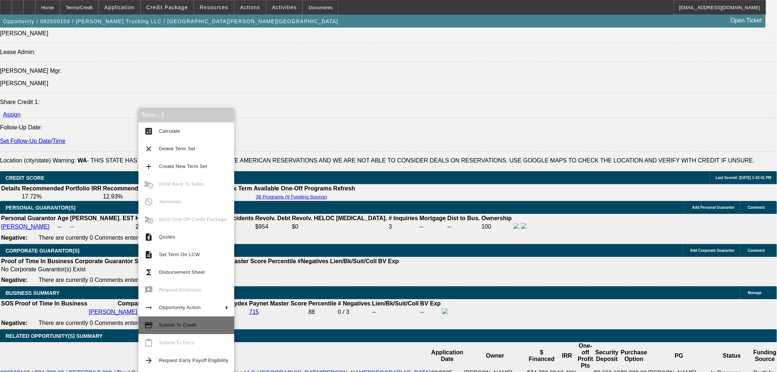
click at [202, 331] on button "credit_score Submit To Credit" at bounding box center [186, 325] width 96 height 18
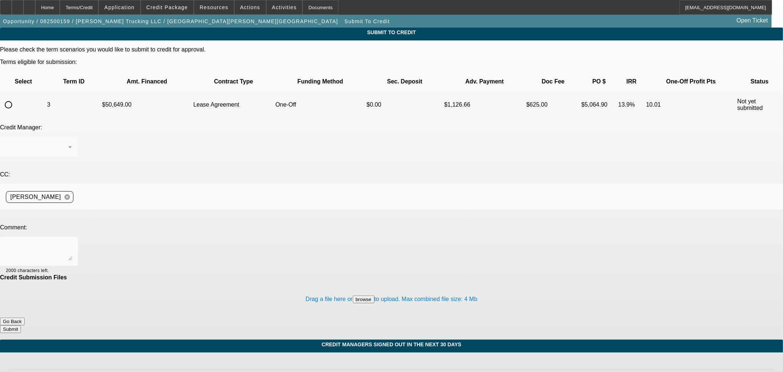
click at [16, 97] on input "radio" at bounding box center [8, 104] width 15 height 15
radio input "true"
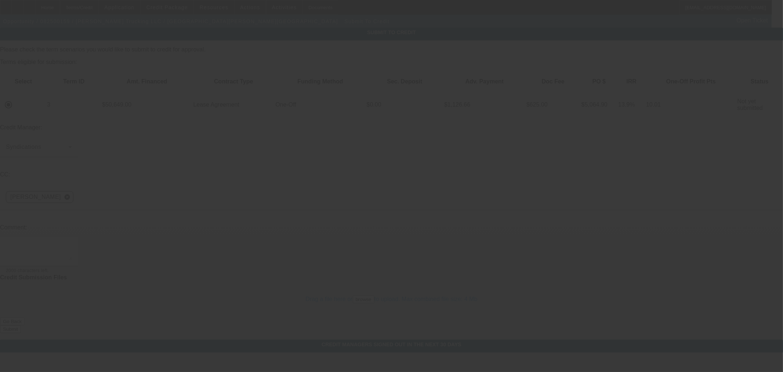
click at [72, 242] on textarea at bounding box center [39, 251] width 66 height 18
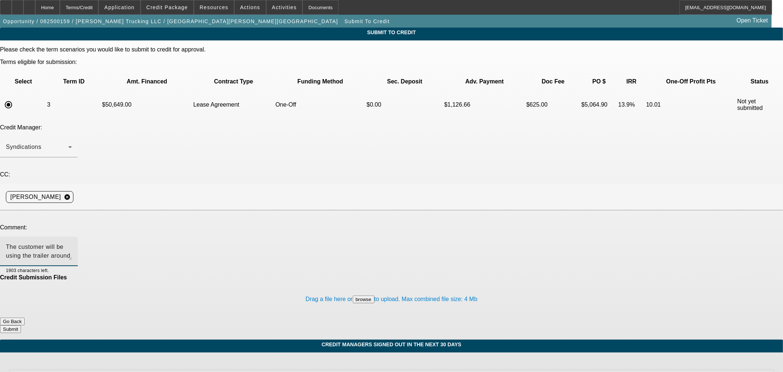
type textarea "The customer will be using the trailer around 10 hours a day 4 days a week so 2…"
click at [21, 325] on button "Submit" at bounding box center [10, 329] width 21 height 8
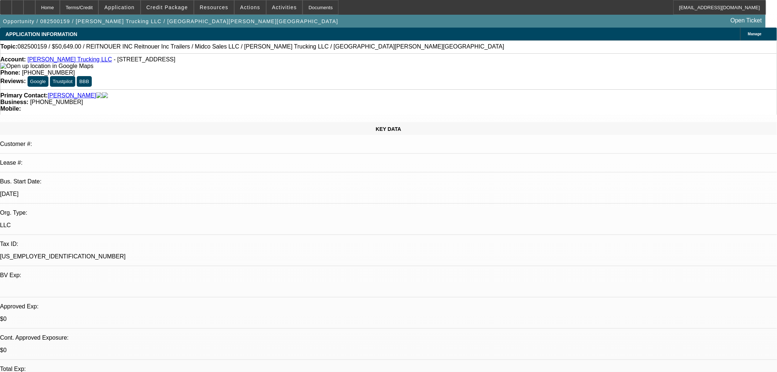
select select "0"
select select "3"
select select "0.1"
select select "4"
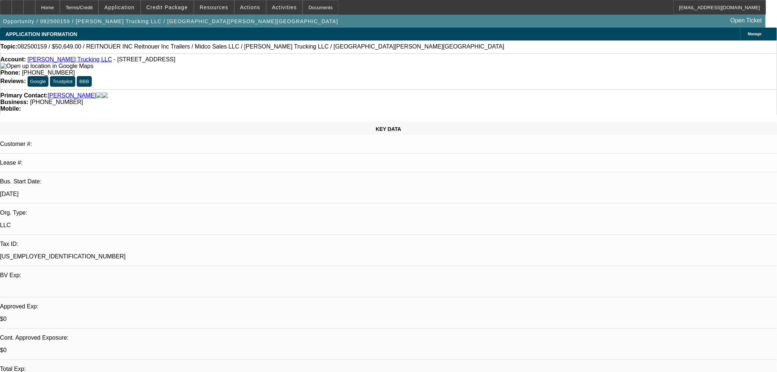
select select "0"
select select "3"
select select "0.1"
select select "4"
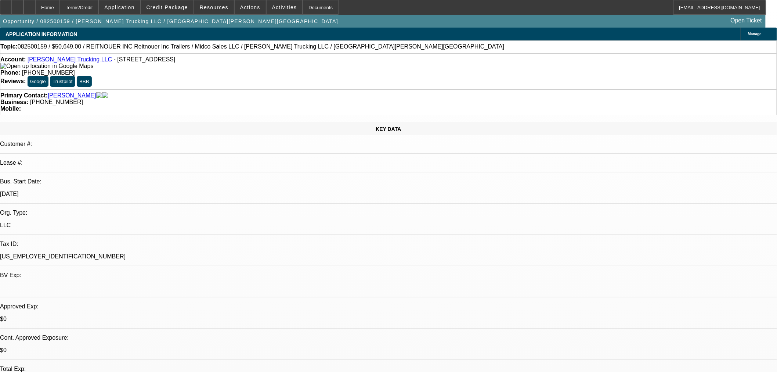
select select "0"
select select "3"
select select "0.1"
select select "4"
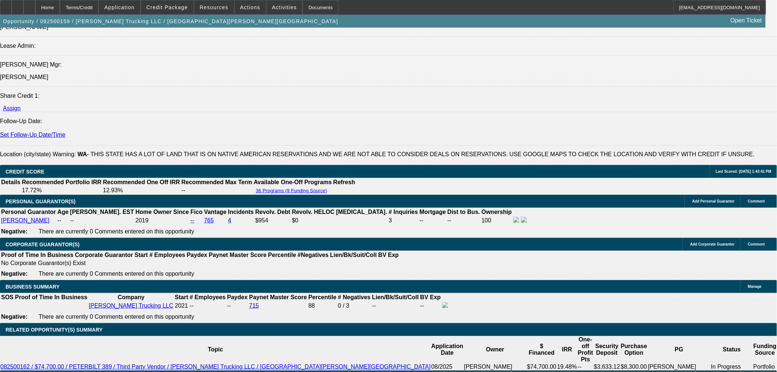
scroll to position [1020, 0]
